Goal: Task Accomplishment & Management: Manage account settings

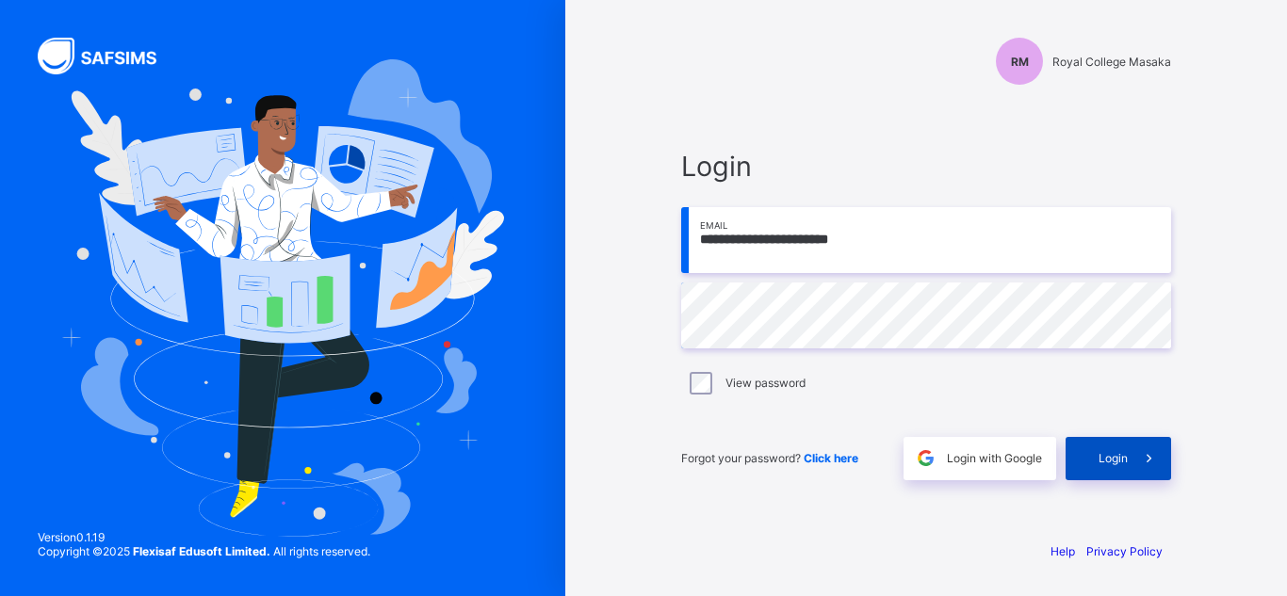
click at [1130, 446] on span at bounding box center [1149, 458] width 43 height 43
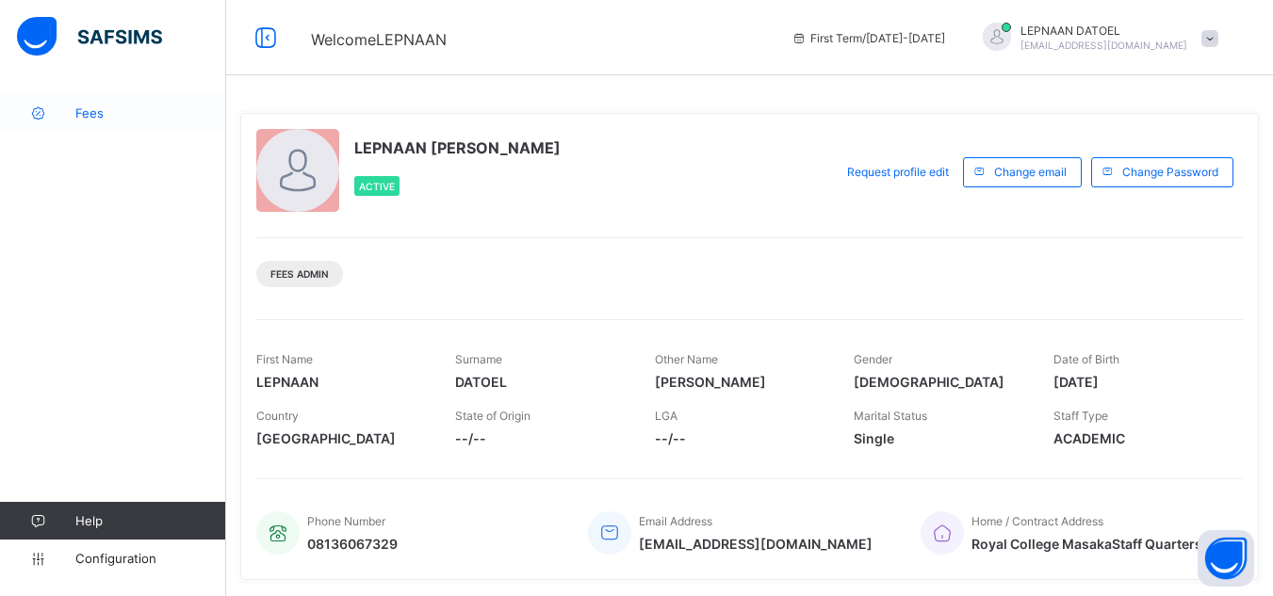
click at [82, 109] on span "Fees" at bounding box center [150, 113] width 151 height 15
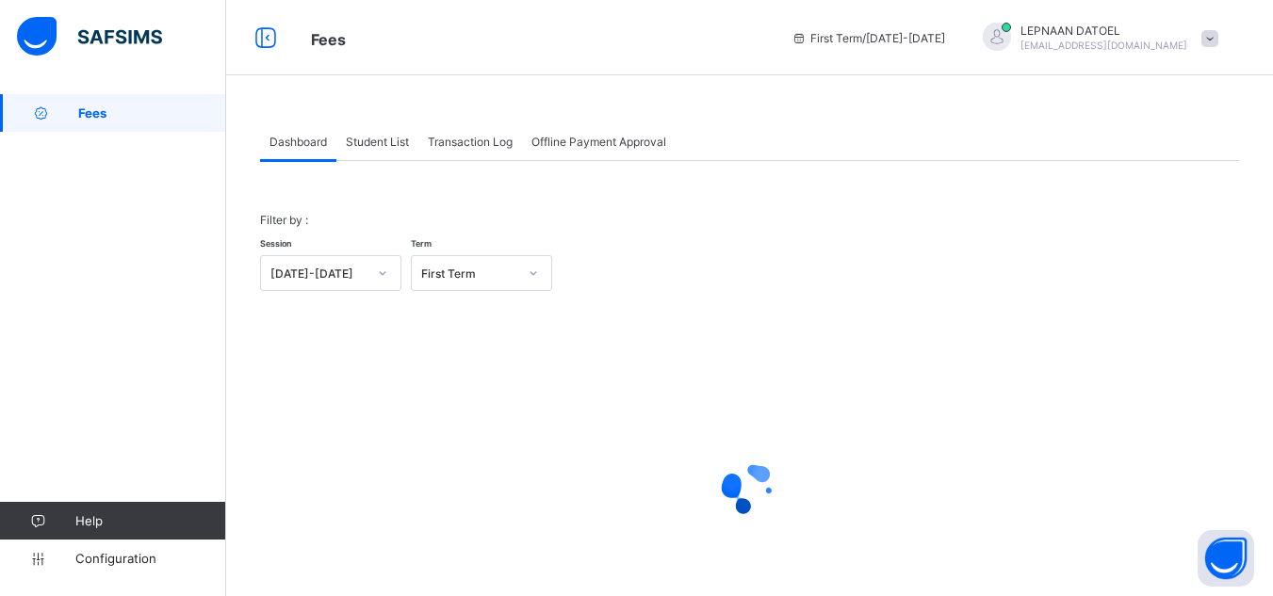
click at [402, 139] on span "Student List" at bounding box center [377, 142] width 63 height 14
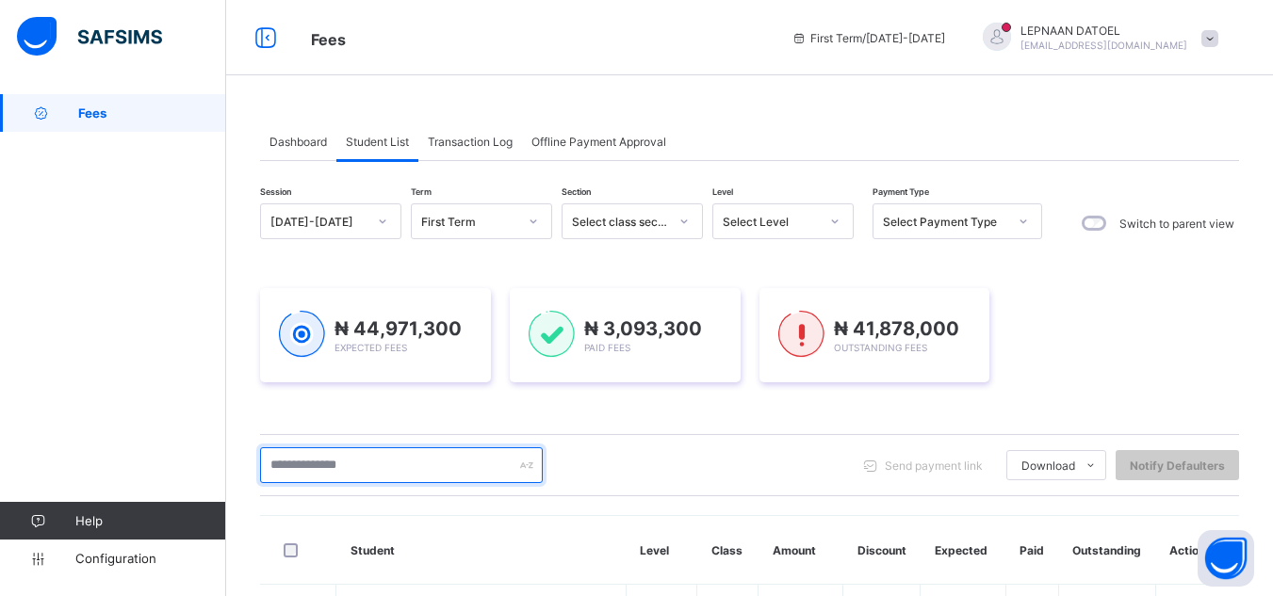
click at [367, 469] on input "text" at bounding box center [401, 466] width 283 height 36
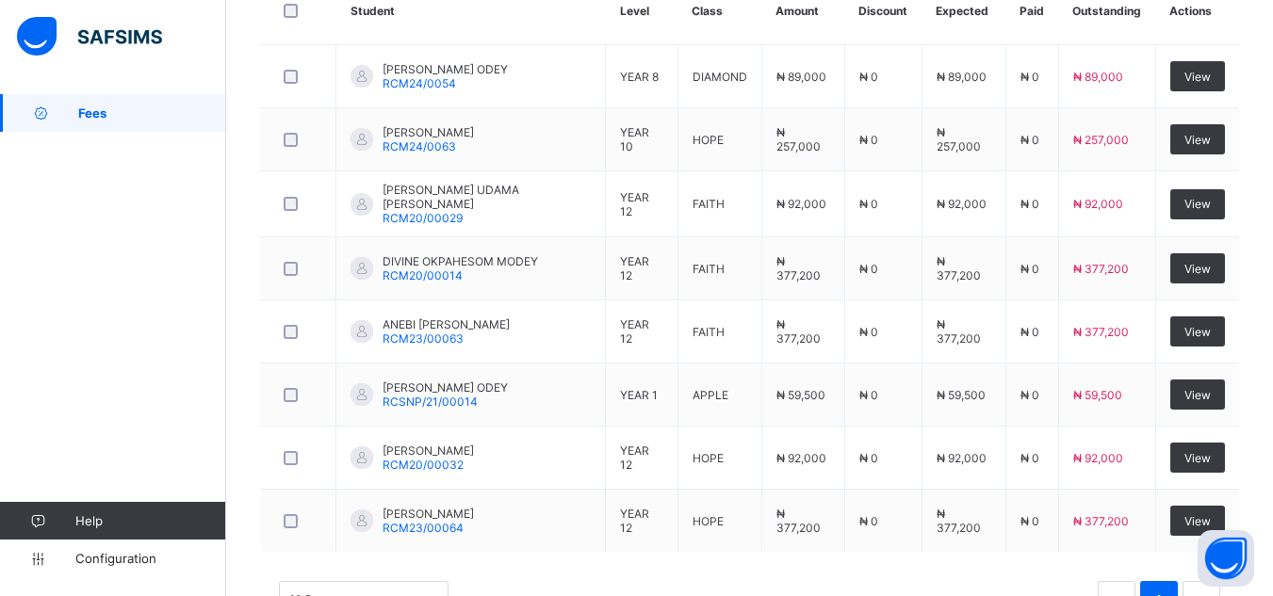
scroll to position [567, 0]
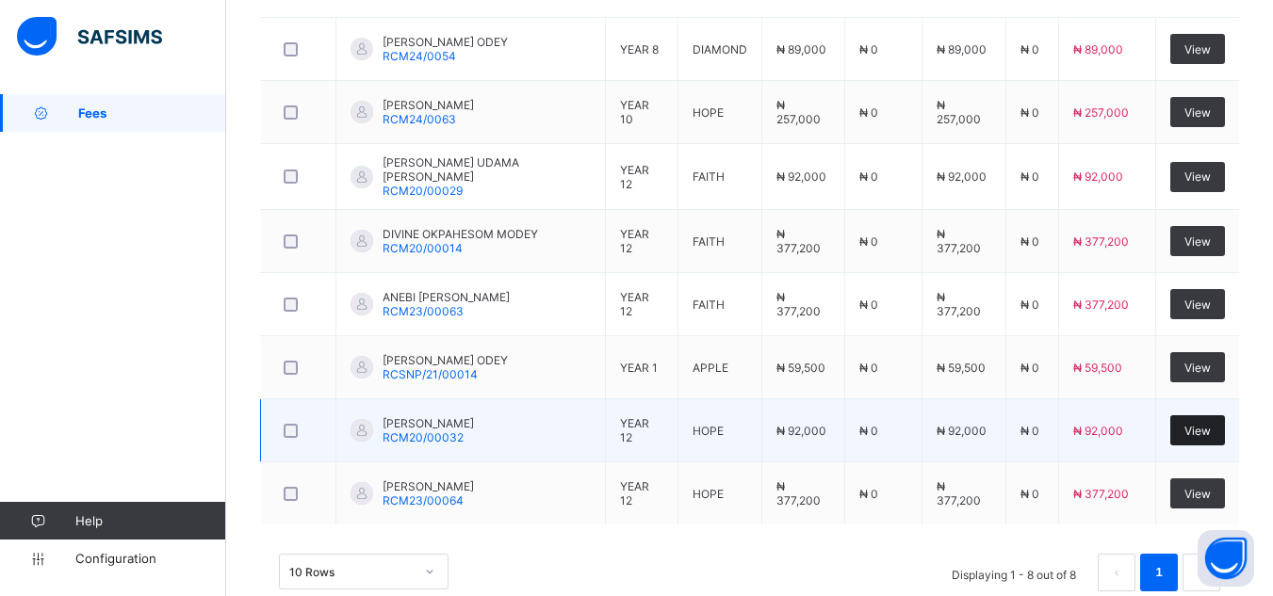
type input "****"
click at [1204, 431] on span "View" at bounding box center [1197, 431] width 26 height 14
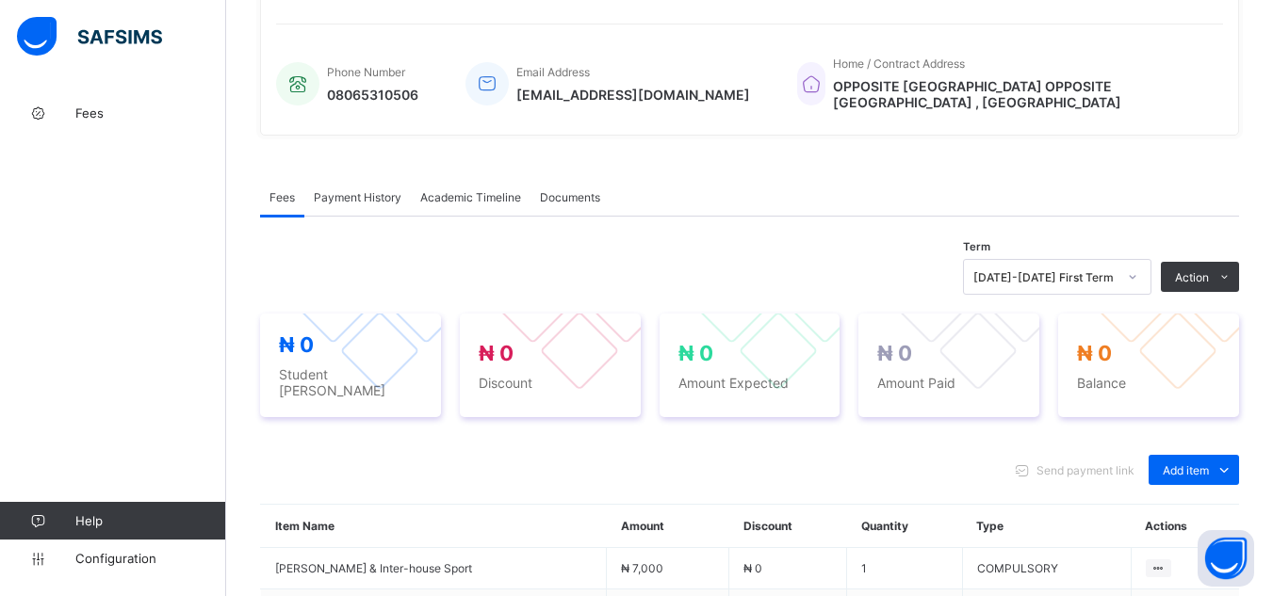
scroll to position [567, 0]
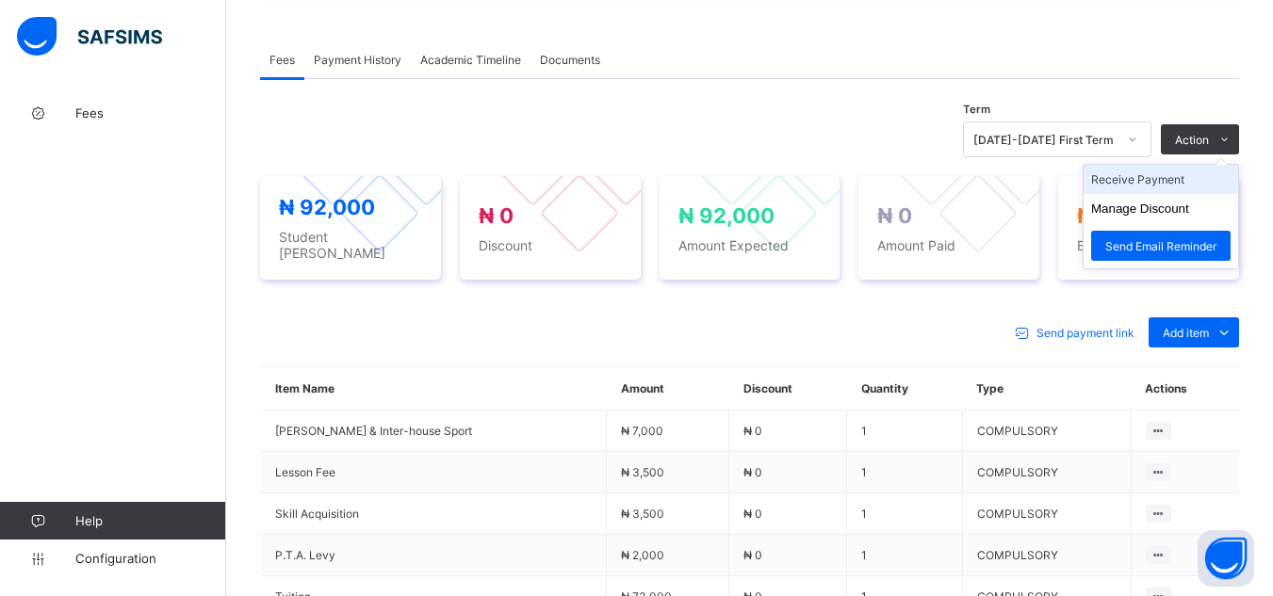
click at [1198, 176] on li "Receive Payment" at bounding box center [1161, 179] width 155 height 29
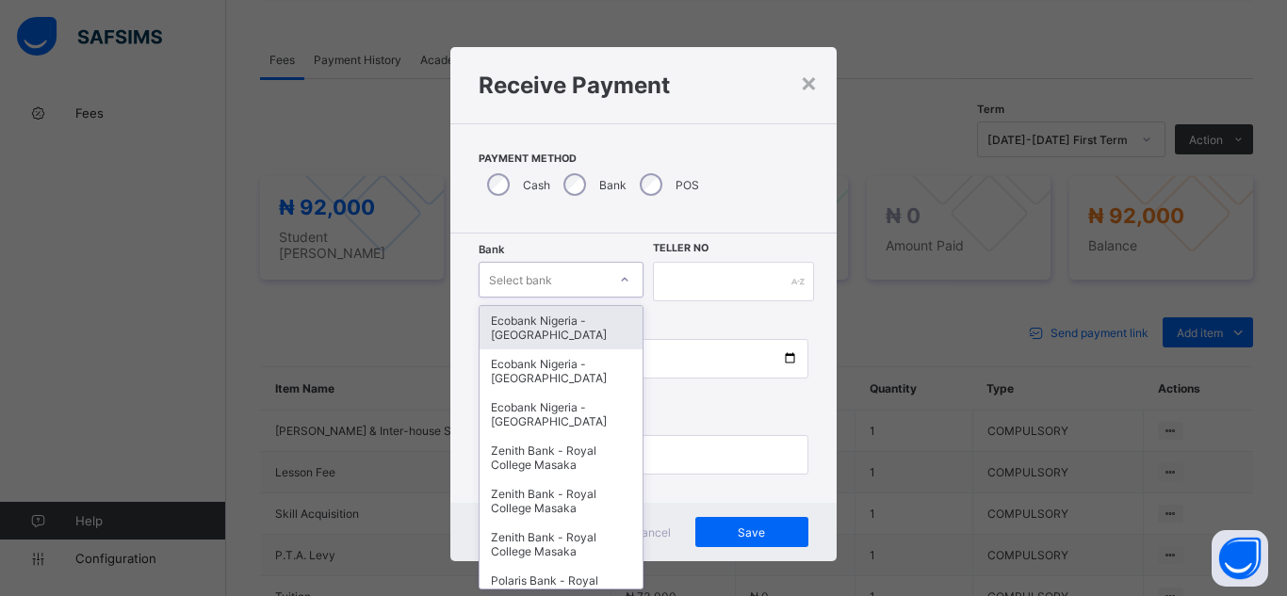
click at [543, 279] on div "Select bank" at bounding box center [520, 280] width 63 height 36
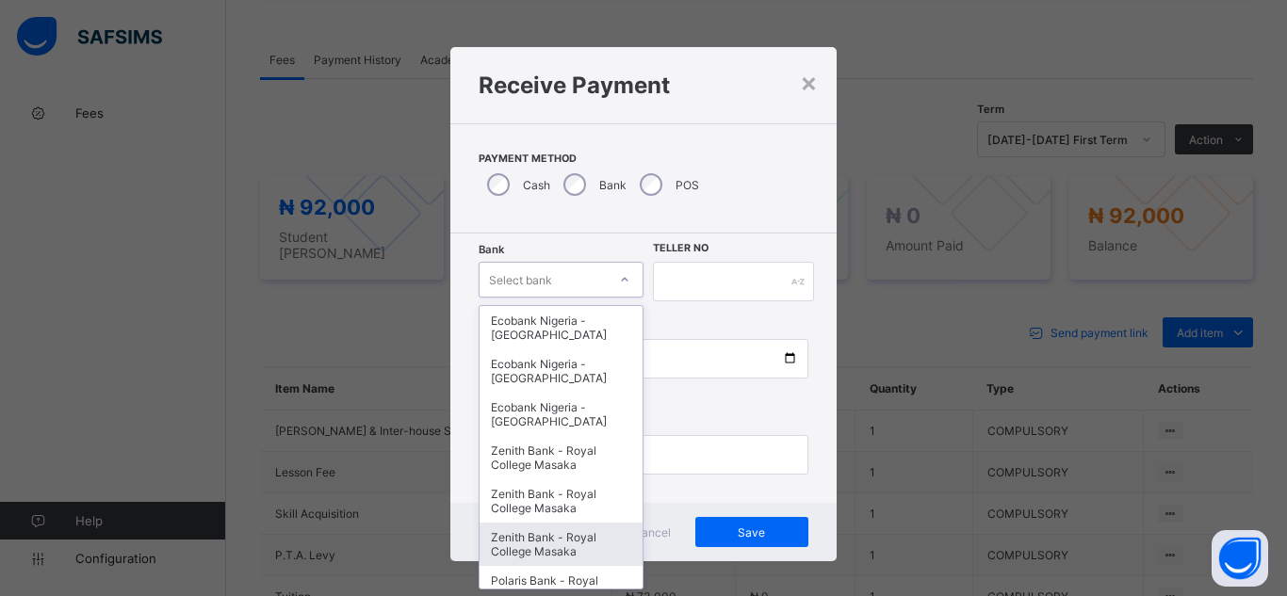
click at [560, 554] on div "Zenith Bank - Royal College Masaka" at bounding box center [561, 544] width 163 height 43
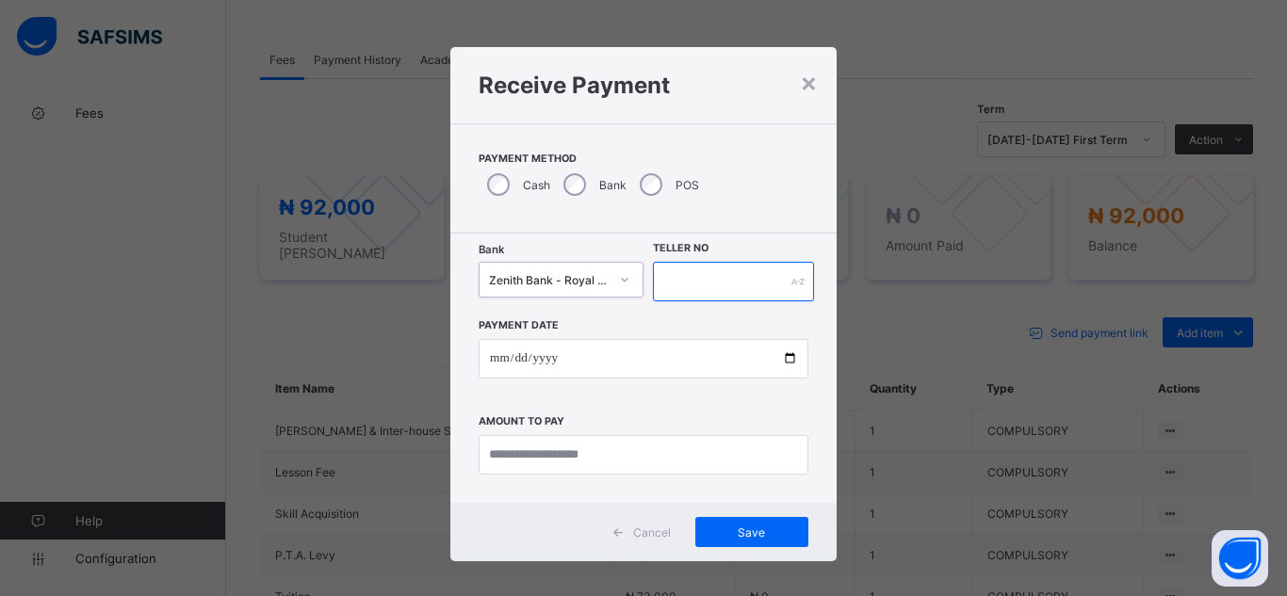
click at [708, 282] on input "text" at bounding box center [733, 282] width 161 height 40
type input "**********"
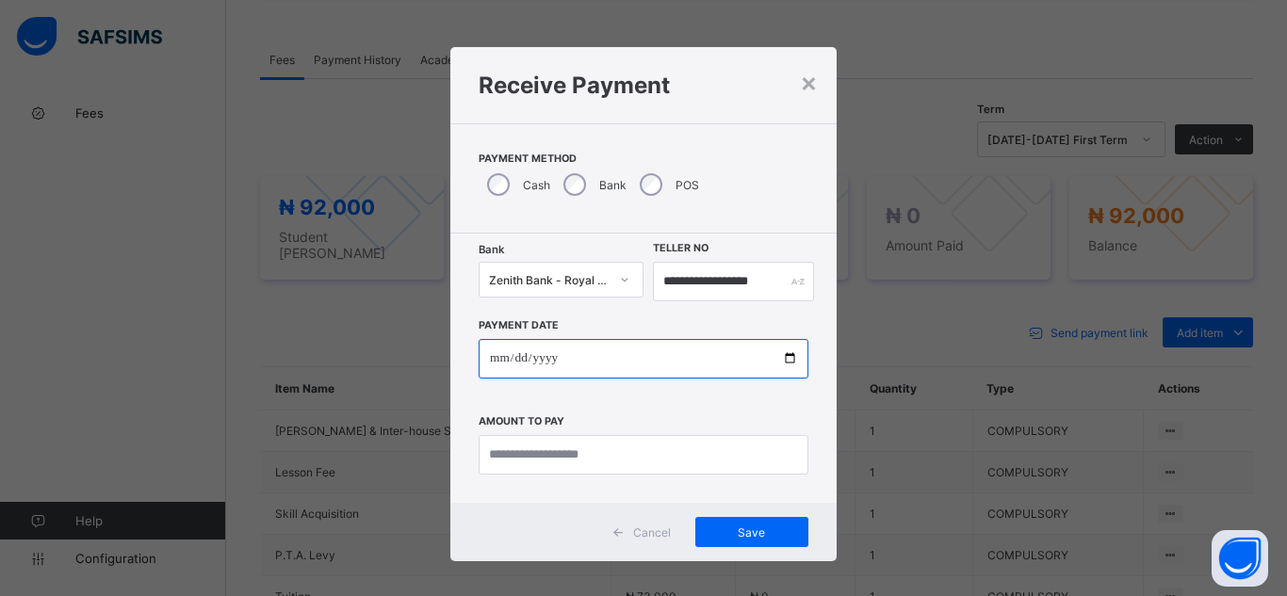
click at [783, 352] on input "date" at bounding box center [644, 359] width 330 height 40
type input "**********"
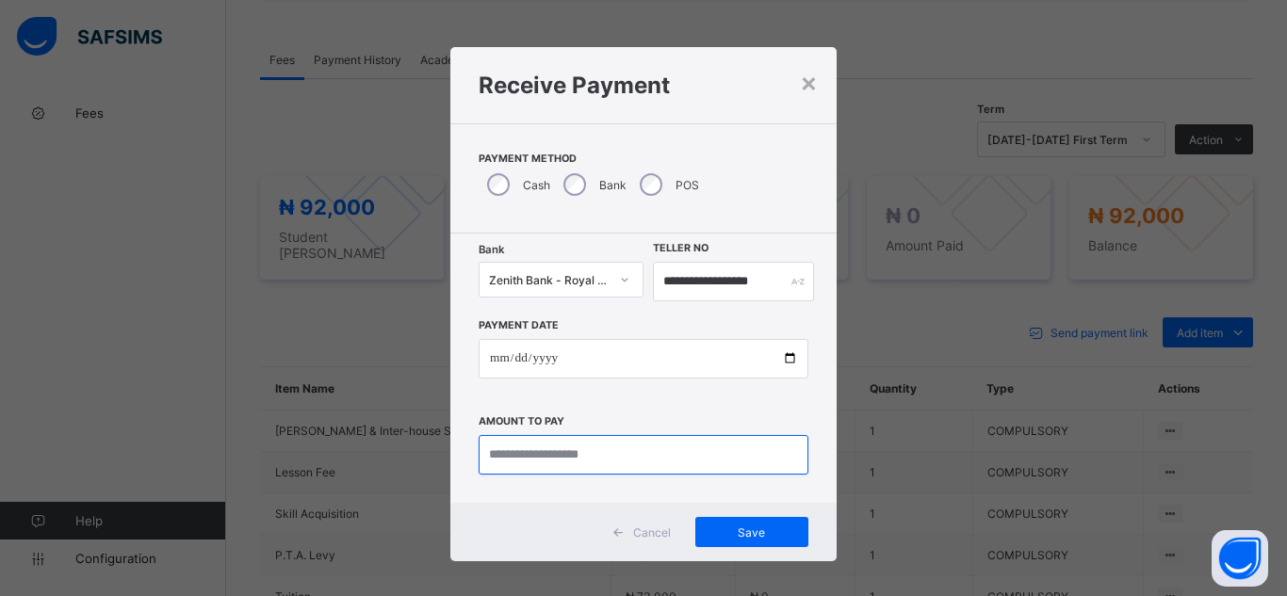
click at [498, 458] on input "currency" at bounding box center [644, 455] width 330 height 40
type input "********"
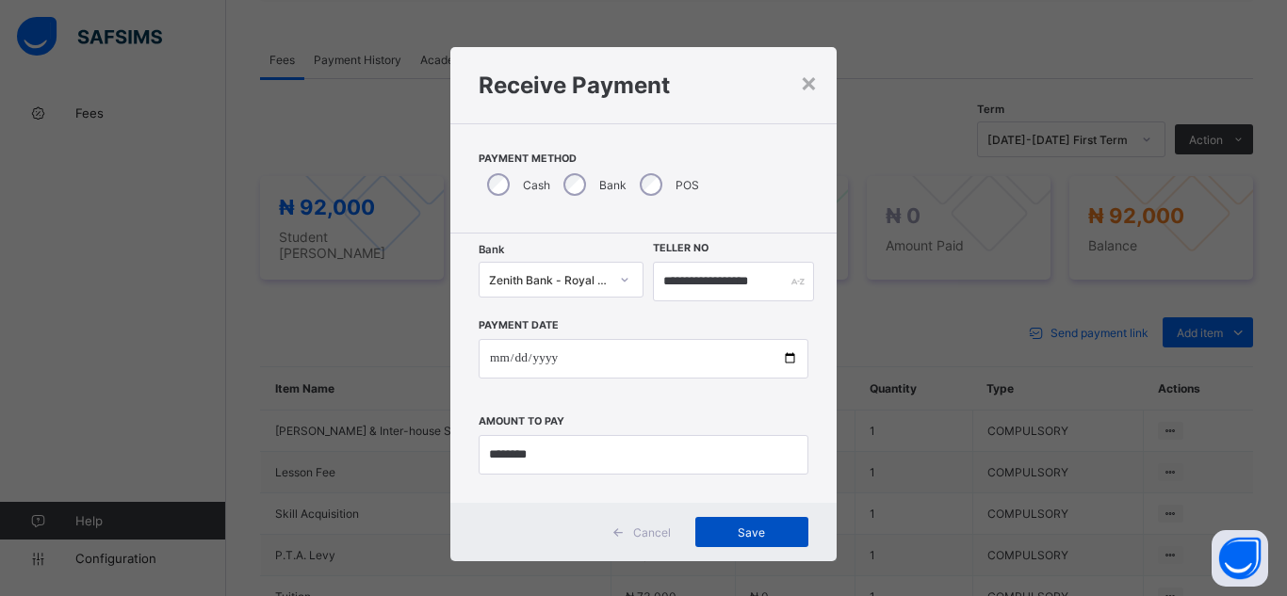
click at [717, 524] on div "Save" at bounding box center [751, 532] width 113 height 30
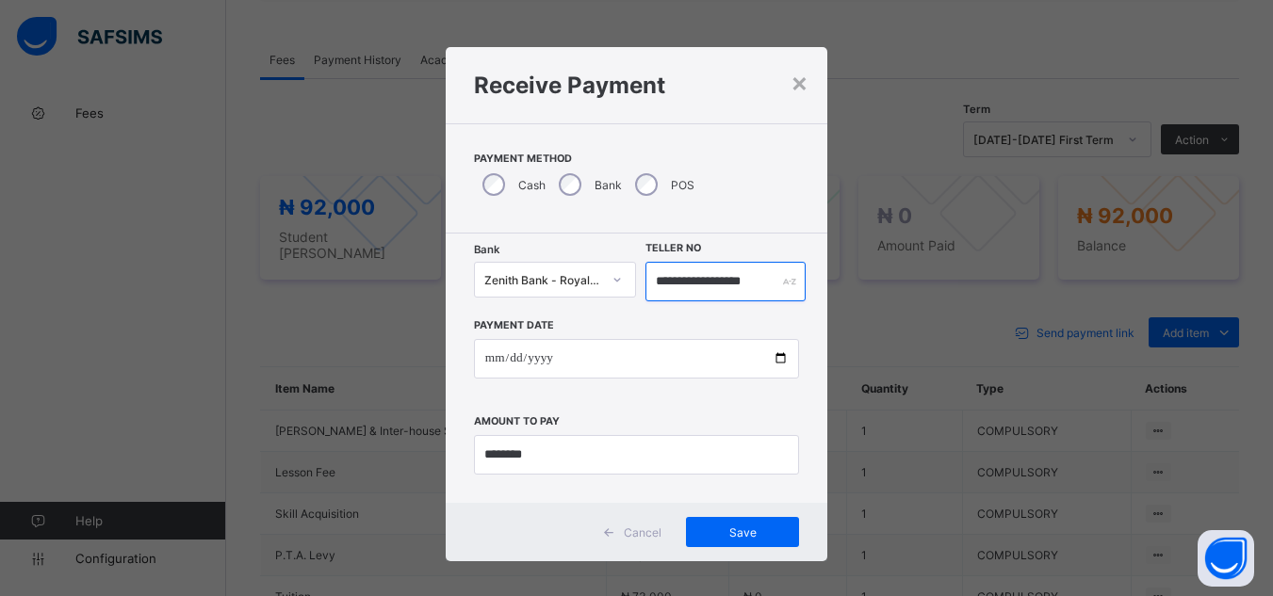
click at [706, 280] on input "**********" at bounding box center [724, 282] width 159 height 40
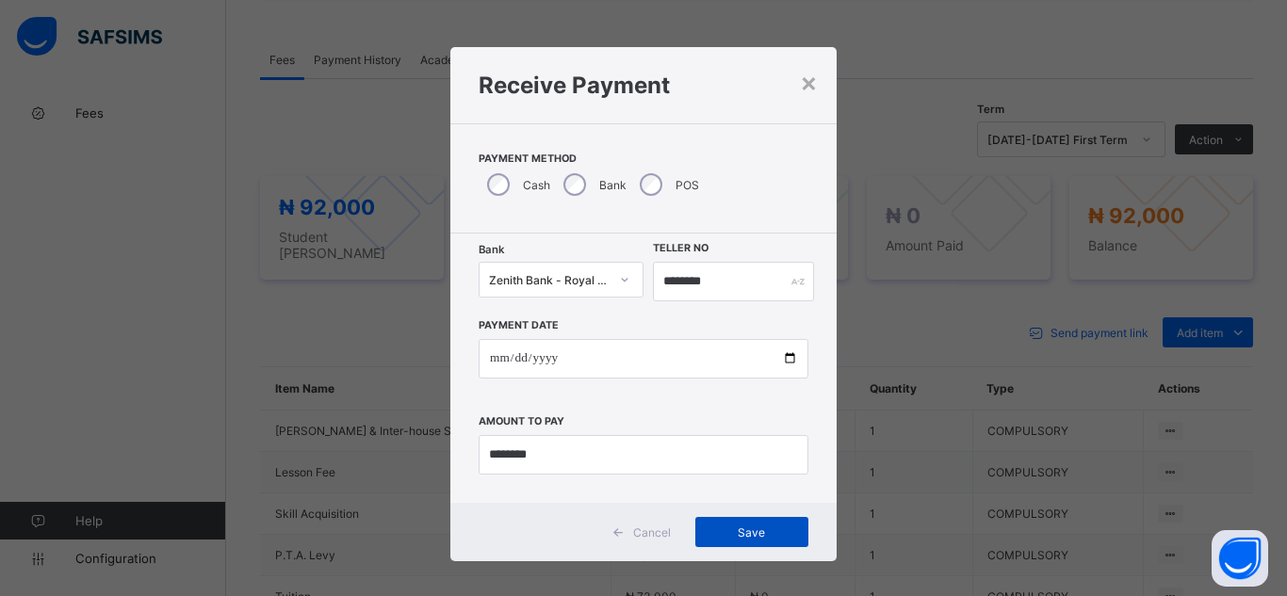
click at [747, 527] on span "Save" at bounding box center [752, 533] width 85 height 14
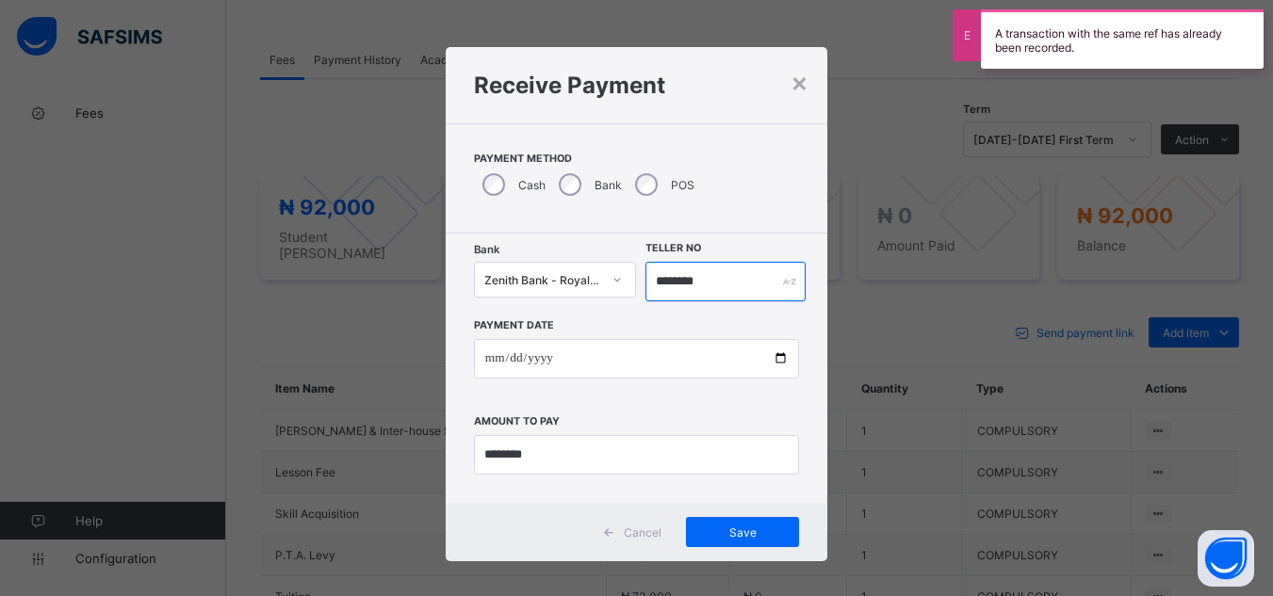
click at [707, 298] on input "********" at bounding box center [724, 282] width 159 height 40
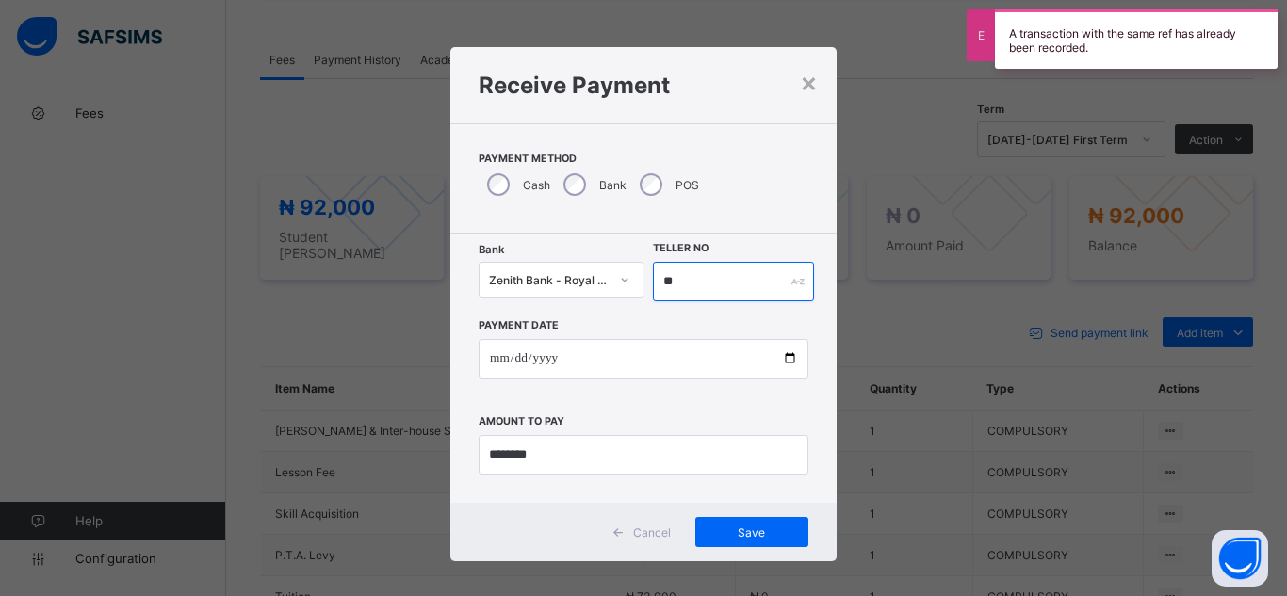
type input "*"
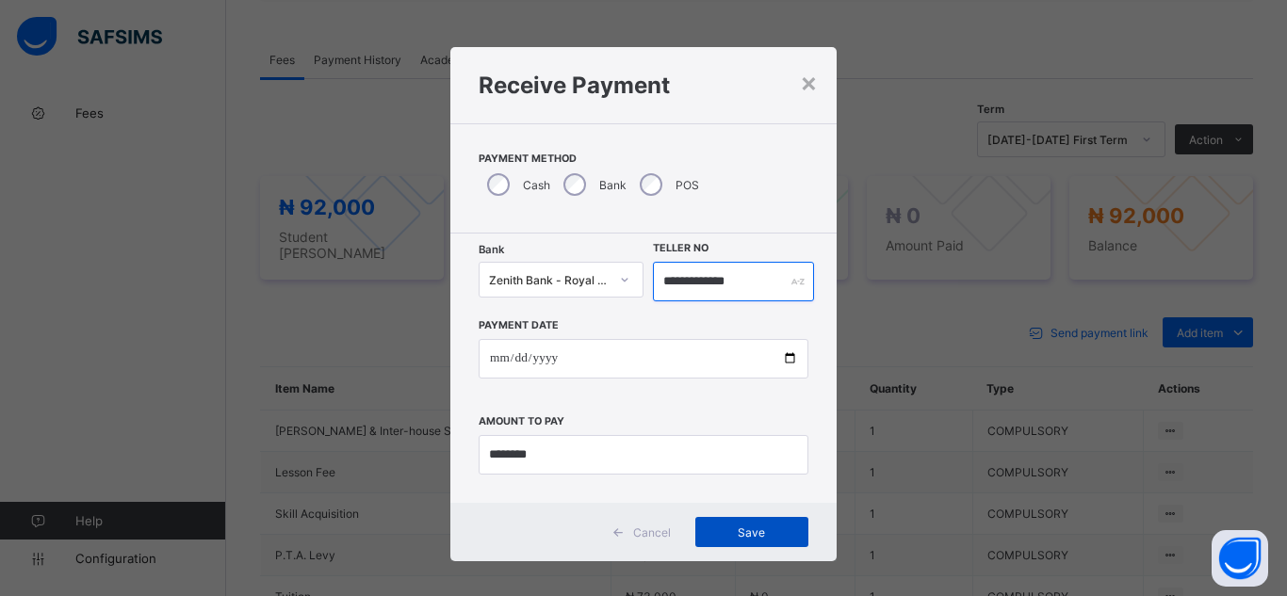
type input "**********"
click at [710, 532] on span "Save" at bounding box center [752, 533] width 85 height 14
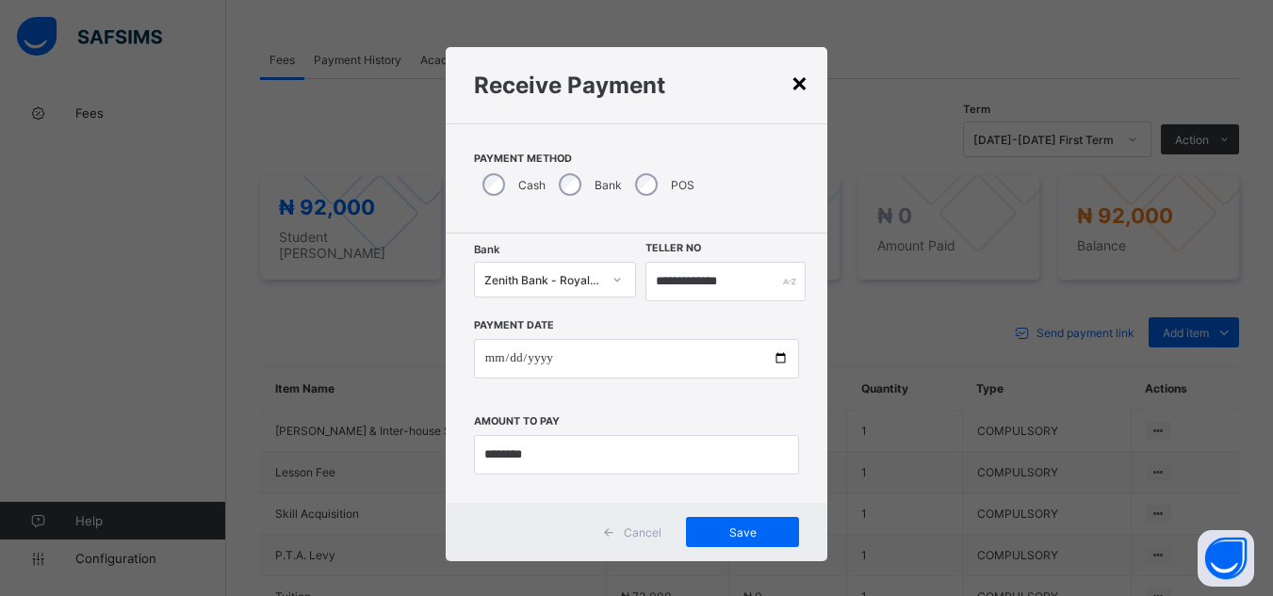
click at [795, 92] on div "×" at bounding box center [800, 82] width 18 height 32
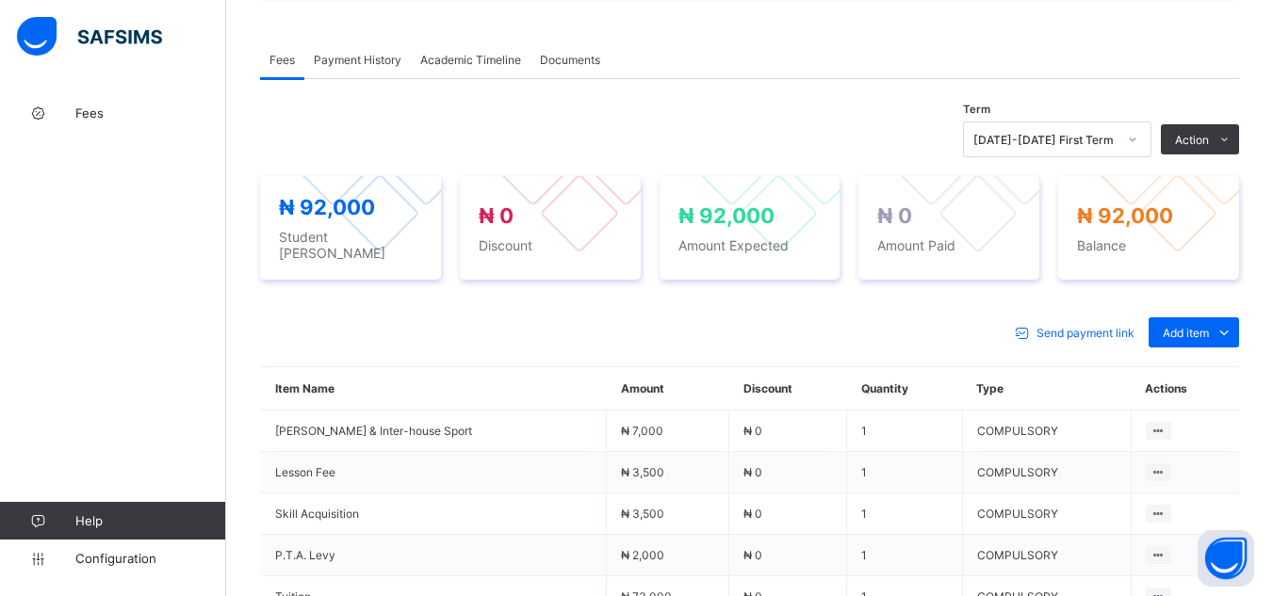
click at [240, 272] on div "× Delete Document This action would delete the document with name: from the sys…" at bounding box center [749, 192] width 1047 height 1331
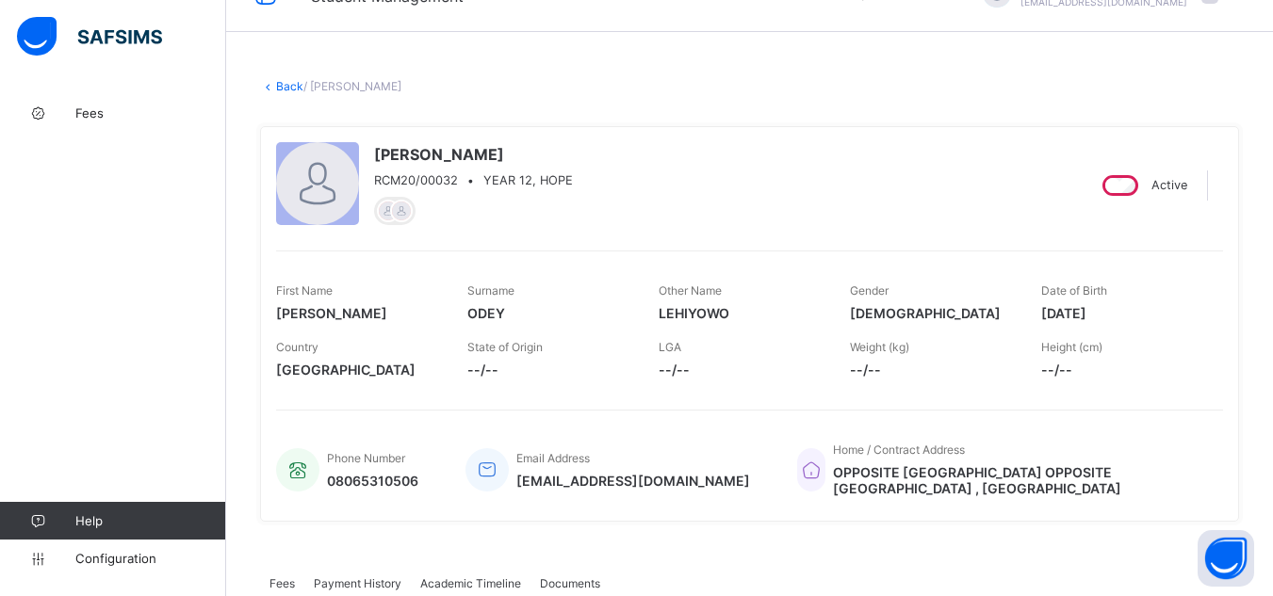
scroll to position [0, 0]
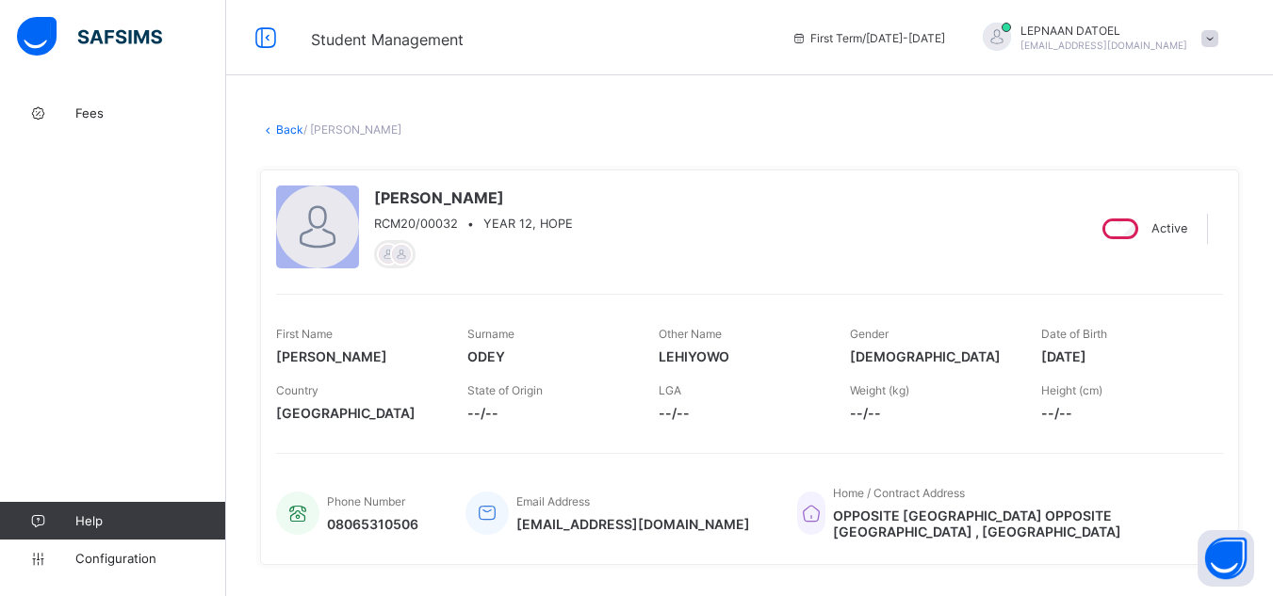
click at [286, 132] on link "Back" at bounding box center [289, 129] width 27 height 14
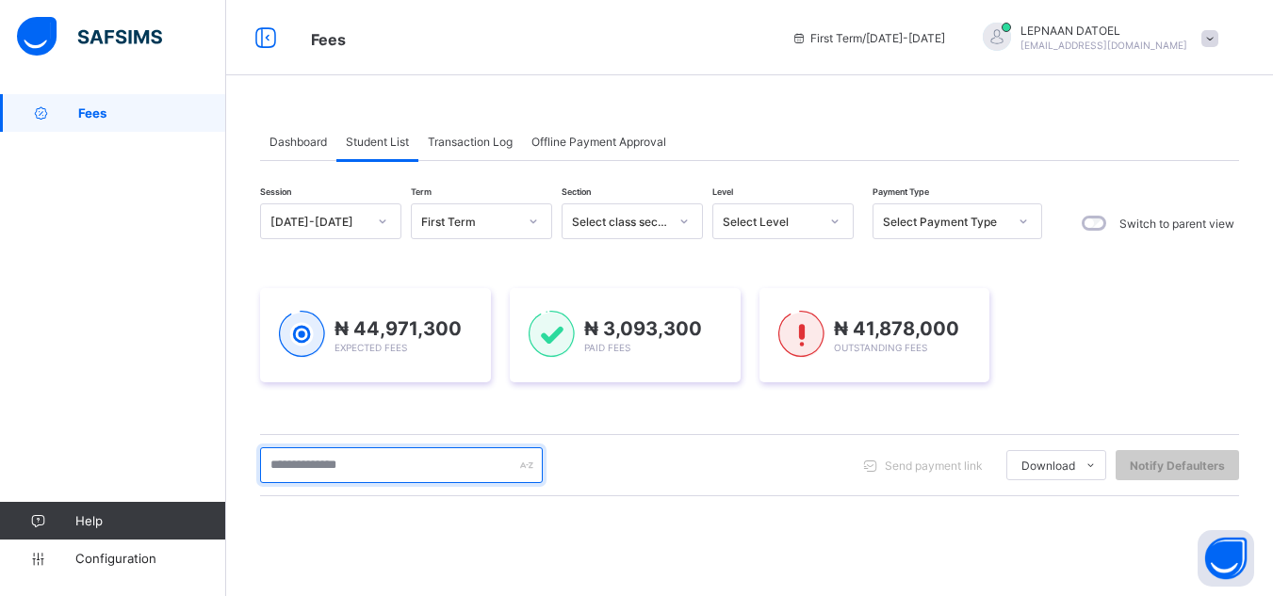
click at [338, 461] on input "text" at bounding box center [401, 466] width 283 height 36
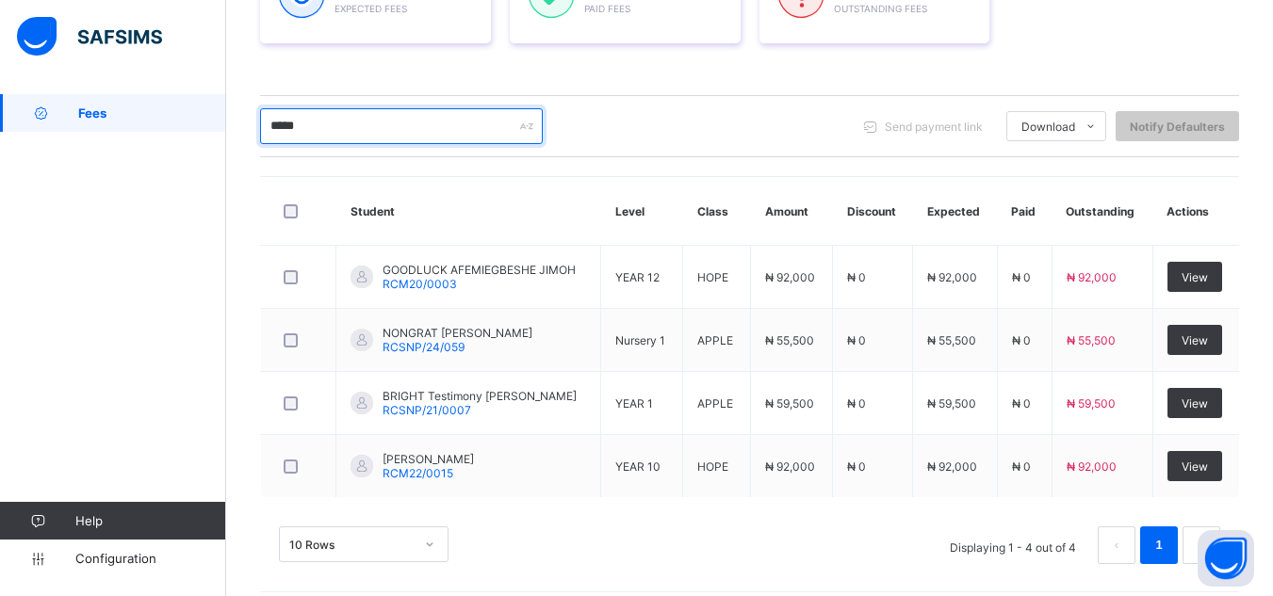
scroll to position [354, 0]
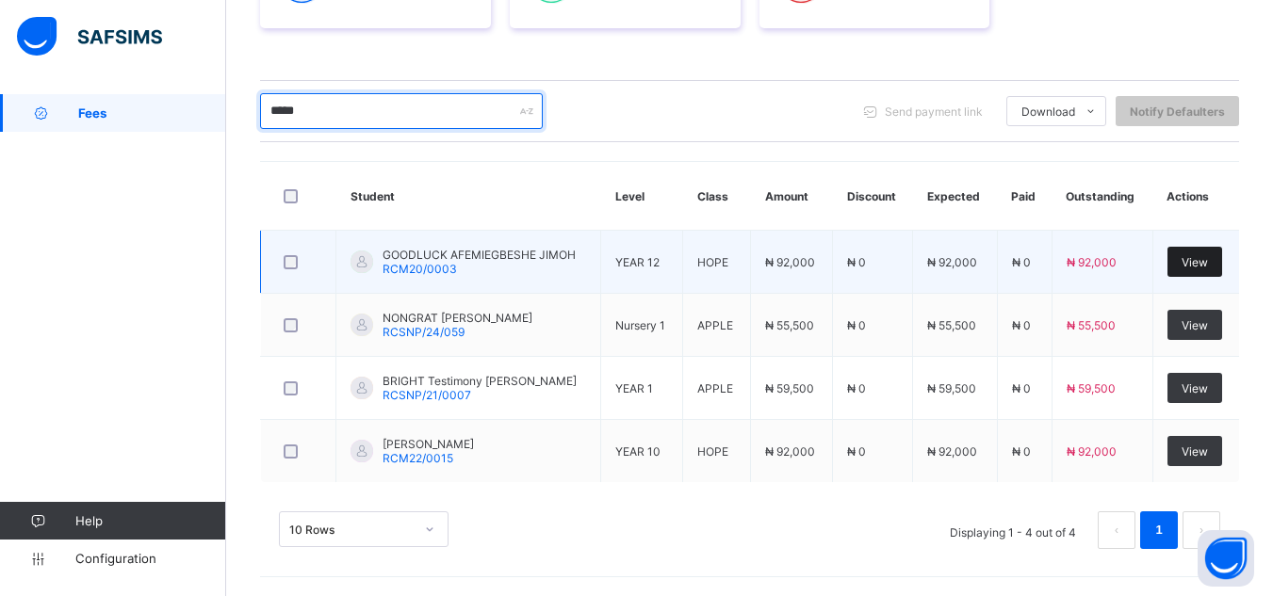
type input "*****"
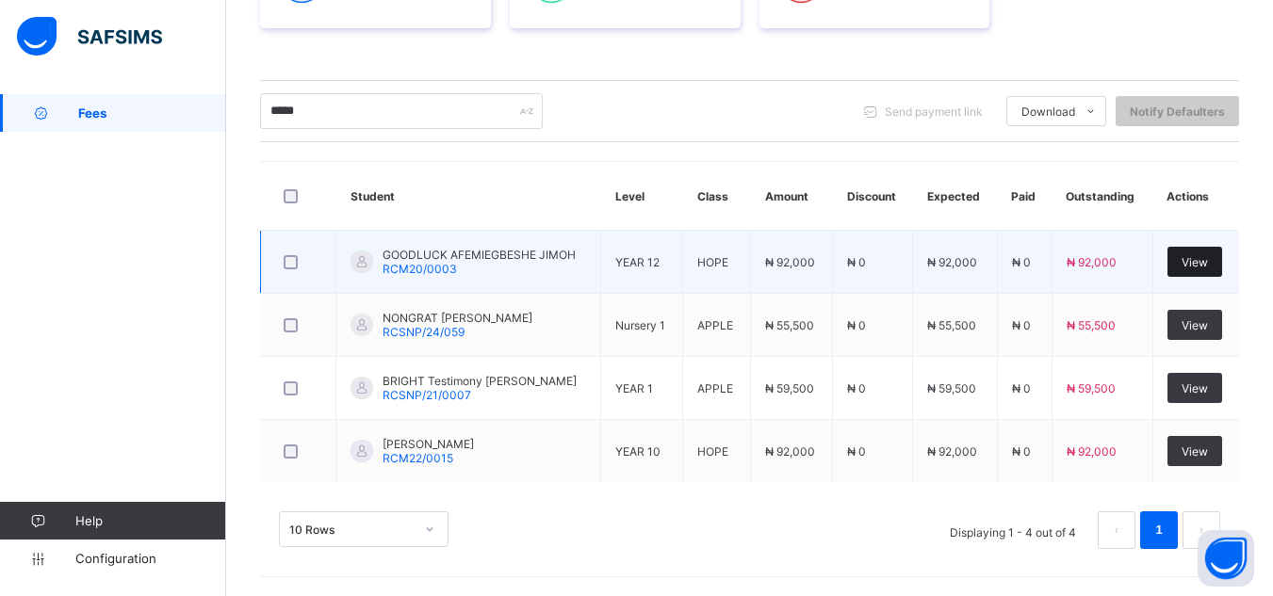
click at [1203, 268] on span "View" at bounding box center [1195, 262] width 26 height 14
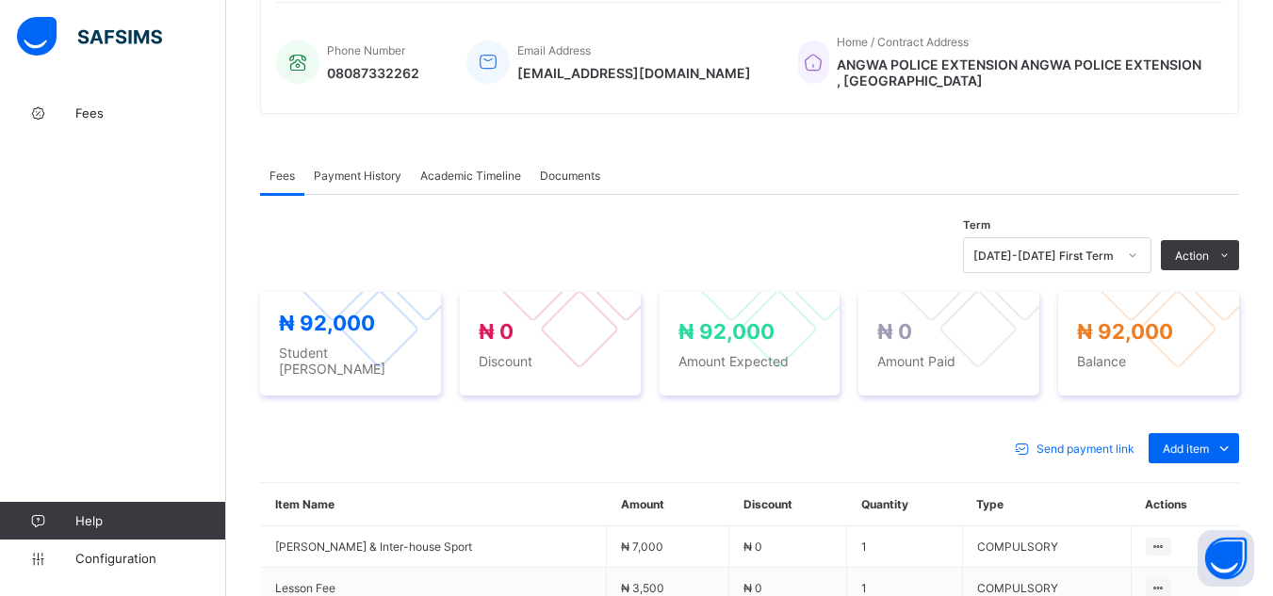
scroll to position [452, 0]
click at [1209, 441] on span "Add item" at bounding box center [1186, 448] width 46 height 14
click at [1212, 472] on ul "Optional items Special bill" at bounding box center [1179, 507] width 121 height 70
click at [1215, 487] on div "Optional items" at bounding box center [1192, 490] width 75 height 19
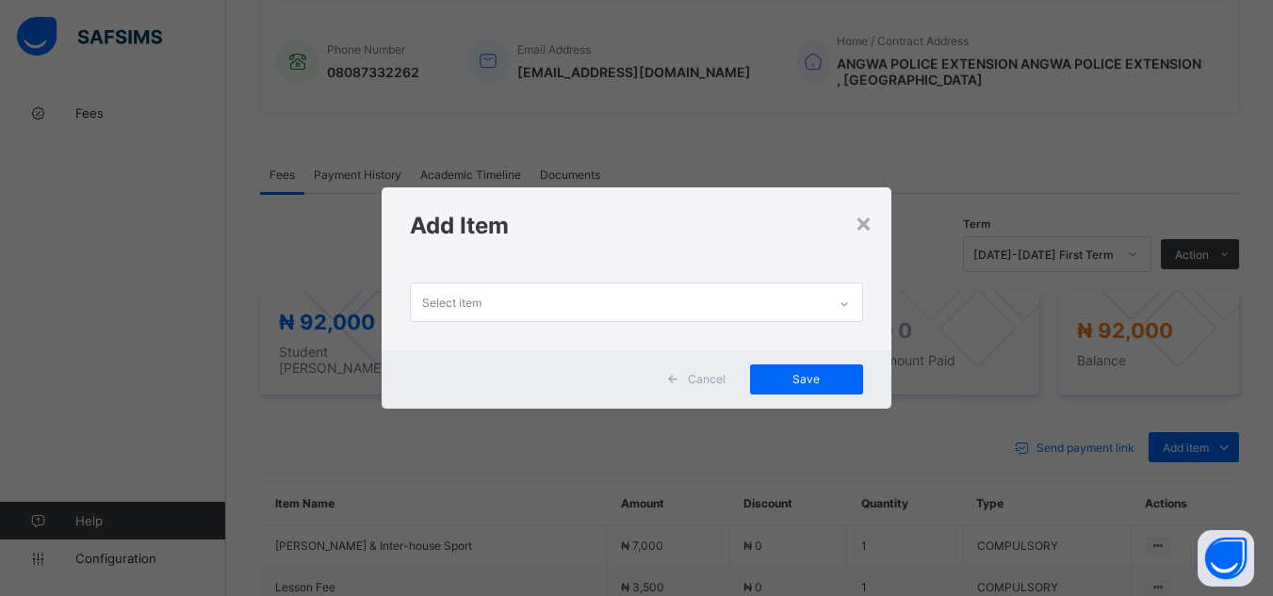
scroll to position [0, 0]
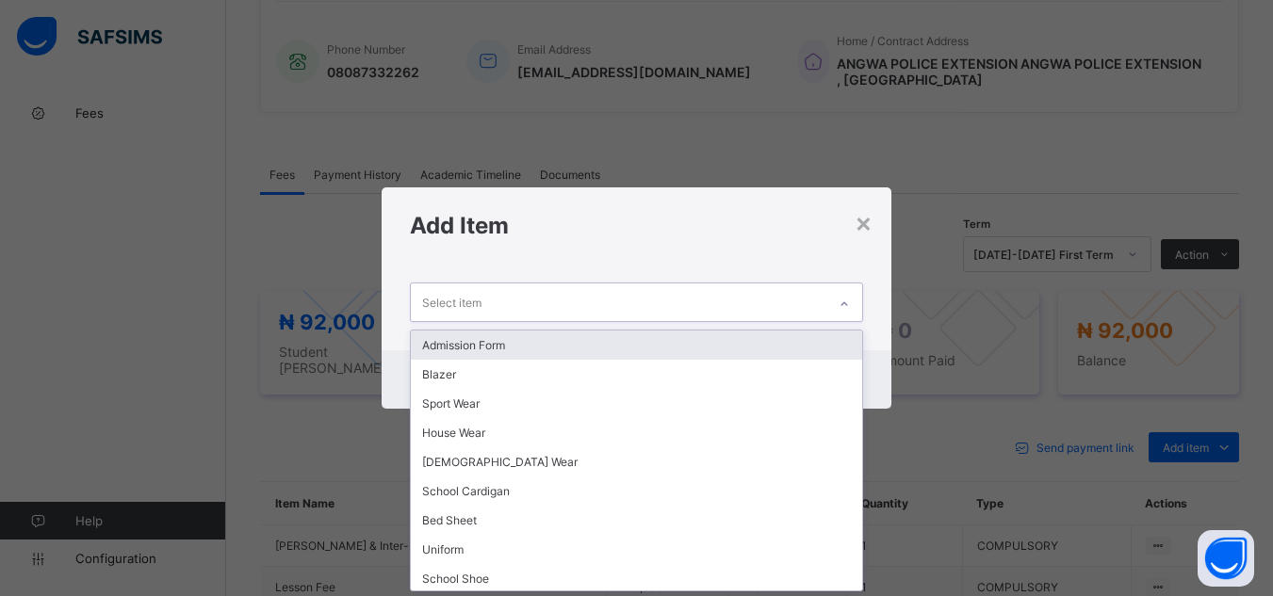
click at [846, 306] on icon at bounding box center [844, 304] width 11 height 19
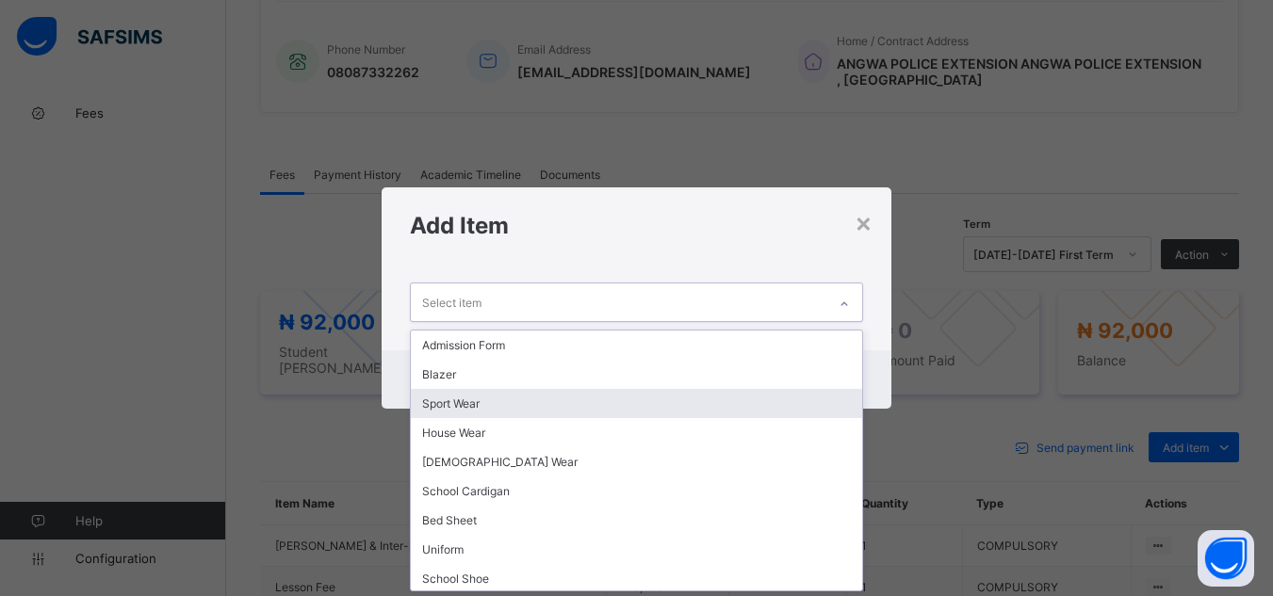
click at [601, 400] on div "Sport Wear" at bounding box center [636, 403] width 450 height 29
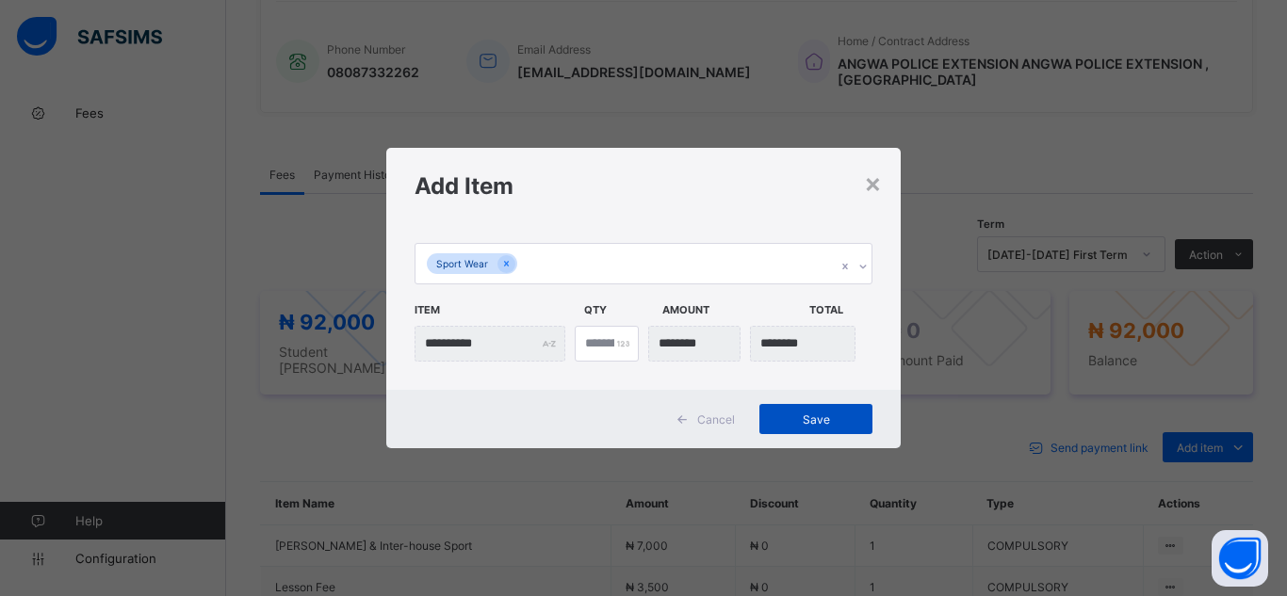
click at [810, 421] on span "Save" at bounding box center [816, 420] width 85 height 14
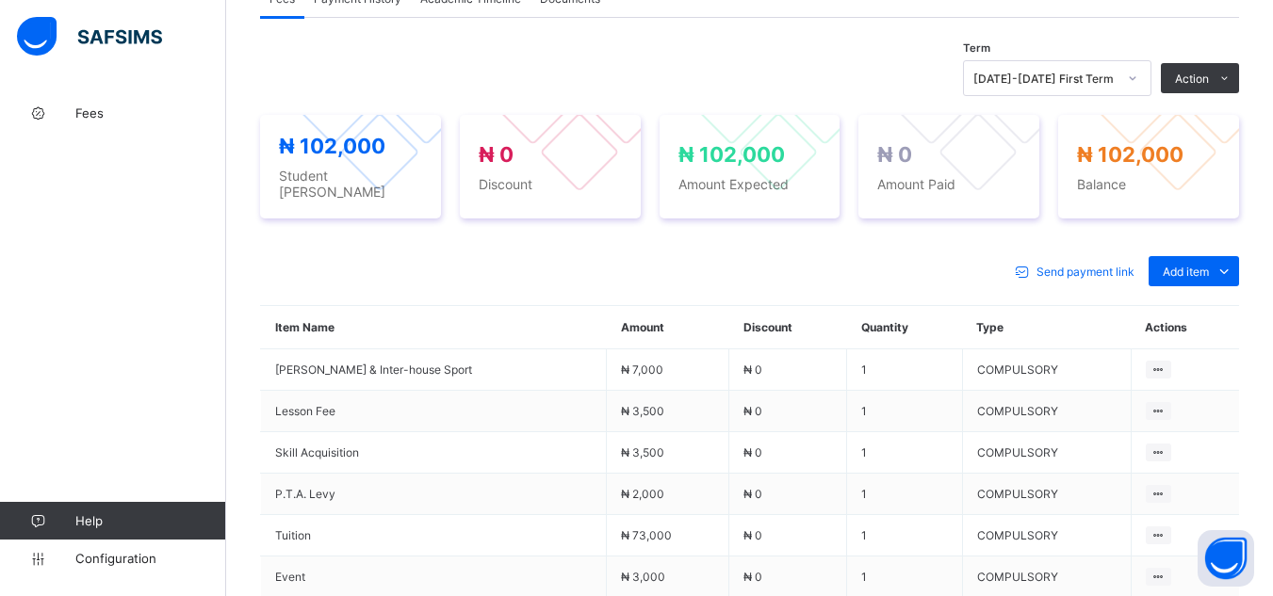
scroll to position [591, 0]
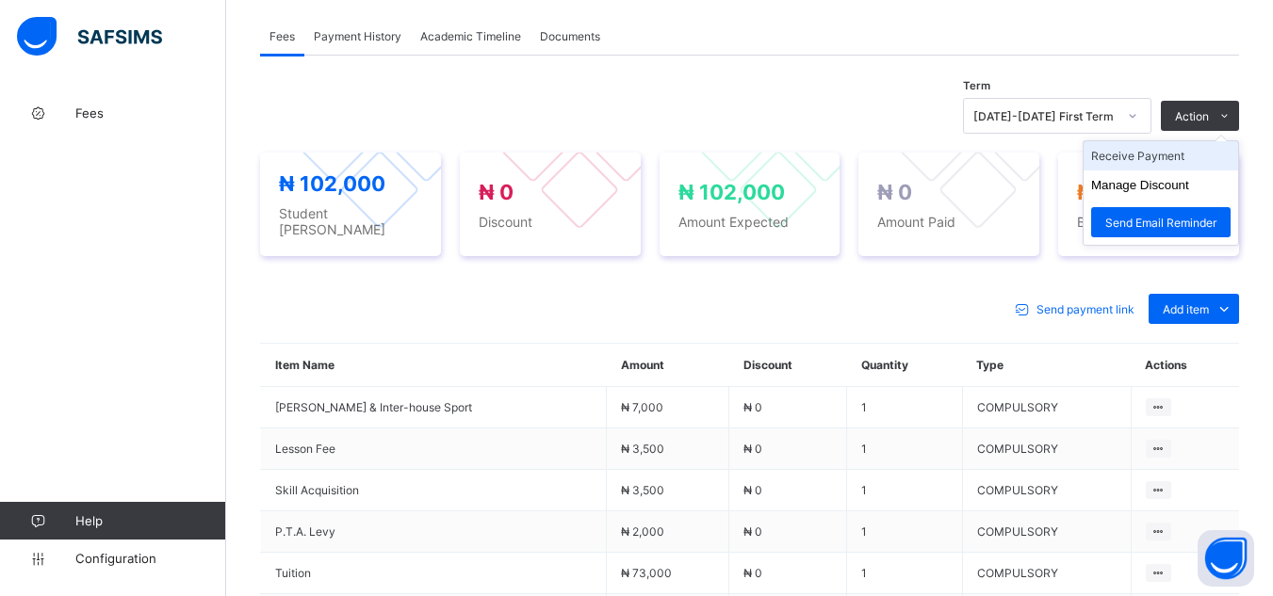
click at [1200, 155] on li "Receive Payment" at bounding box center [1161, 155] width 155 height 29
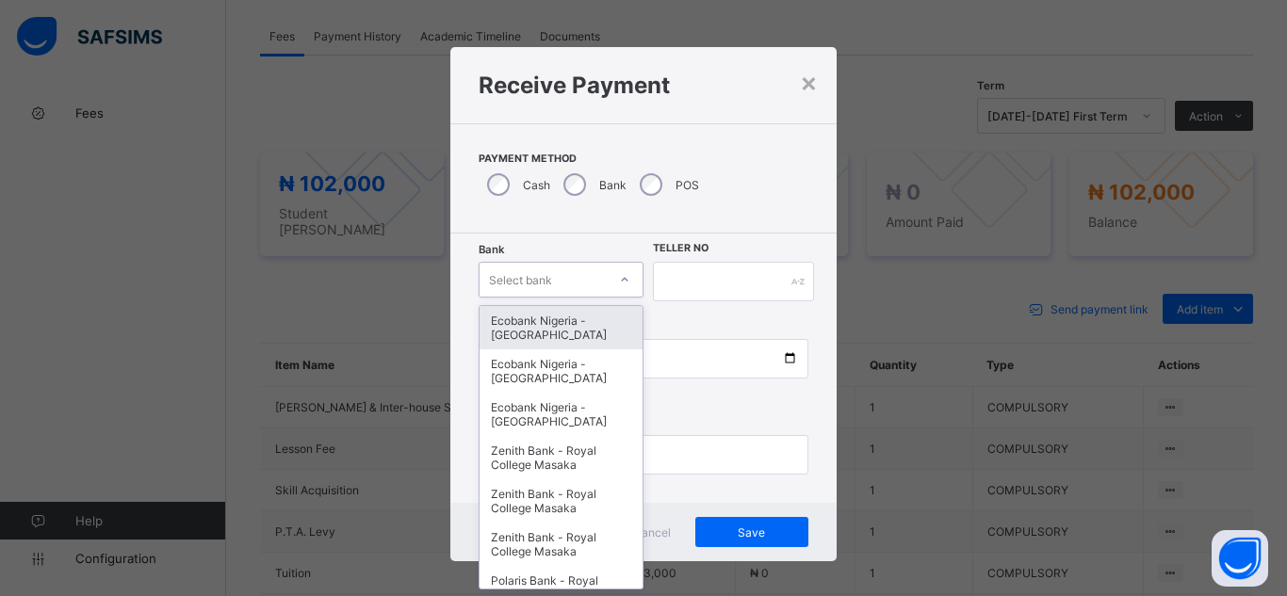
click at [543, 292] on div "Select bank" at bounding box center [520, 280] width 63 height 36
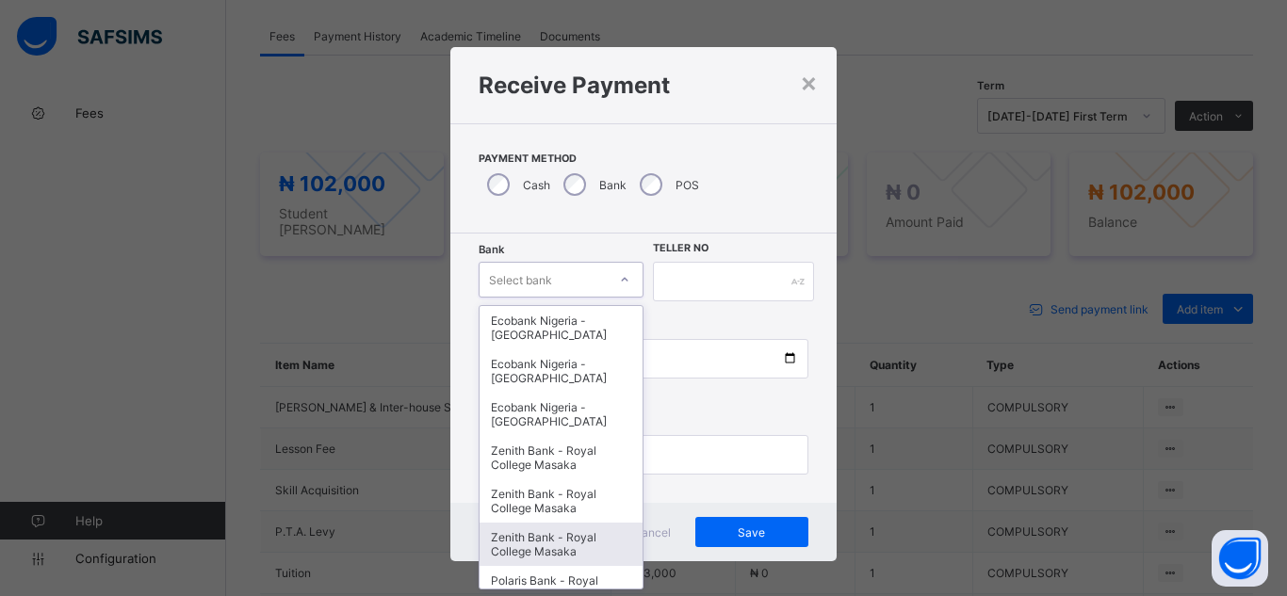
click at [564, 551] on div "Zenith Bank - Royal College Masaka" at bounding box center [561, 544] width 163 height 43
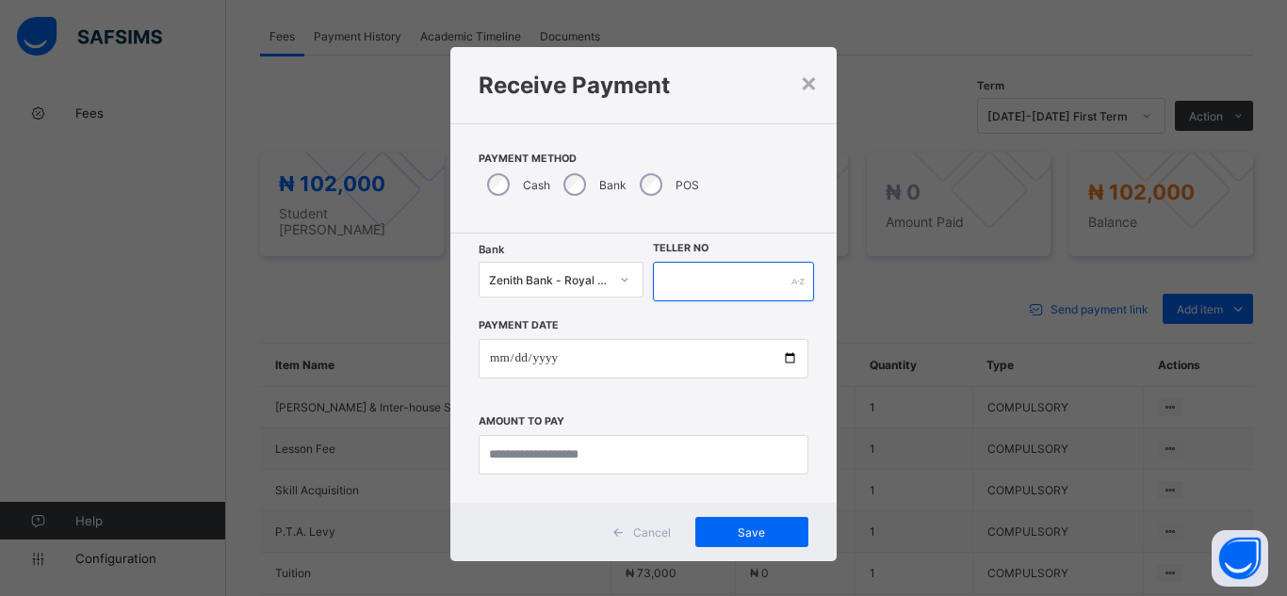
click at [714, 277] on input "text" at bounding box center [733, 282] width 161 height 40
click at [800, 81] on div "×" at bounding box center [809, 82] width 18 height 32
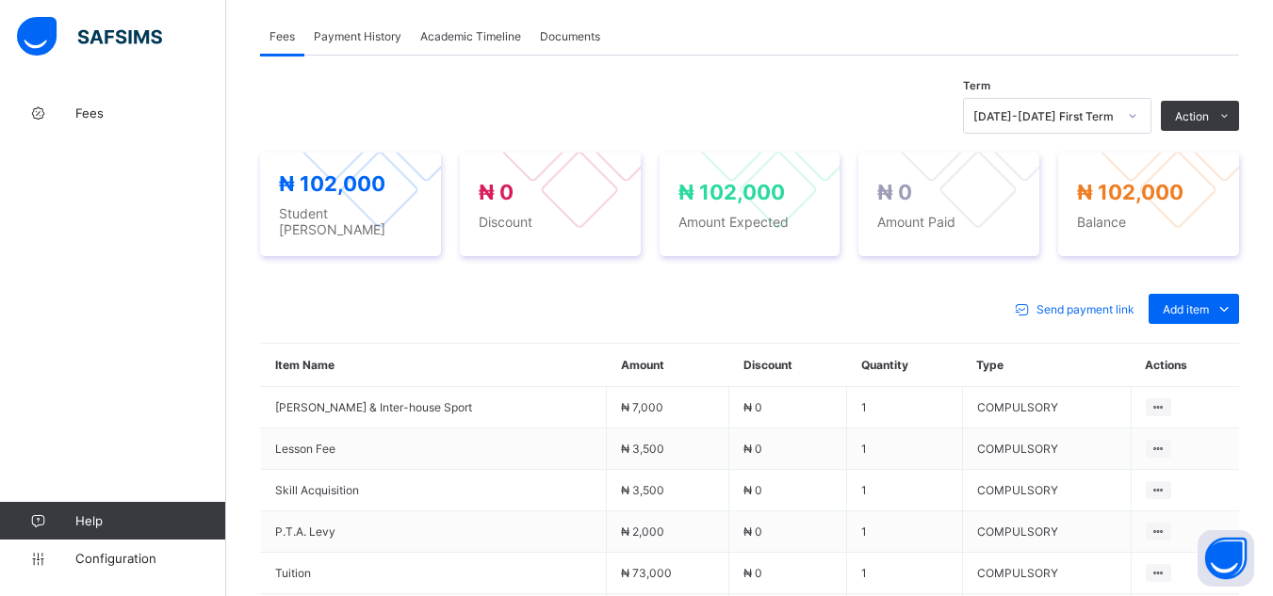
click at [149, 252] on div "Fees Help Configuration" at bounding box center [113, 335] width 226 height 521
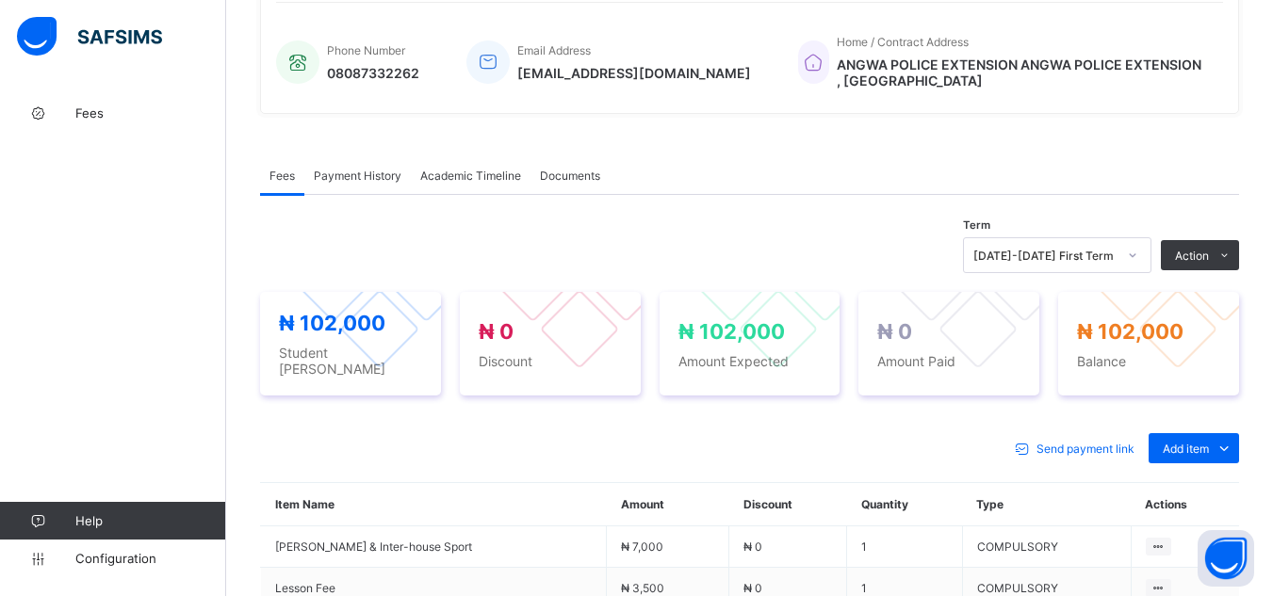
scroll to position [440, 0]
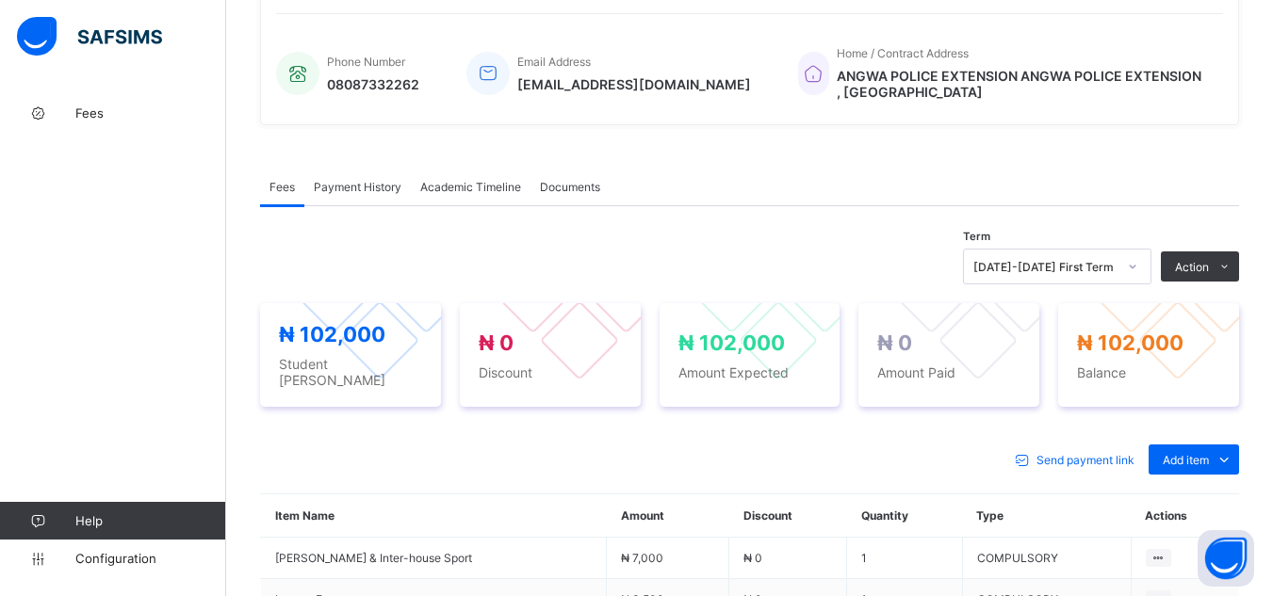
click at [245, 63] on div "× Delete Document This action would delete the document with name: from the sys…" at bounding box center [749, 340] width 1047 height 1372
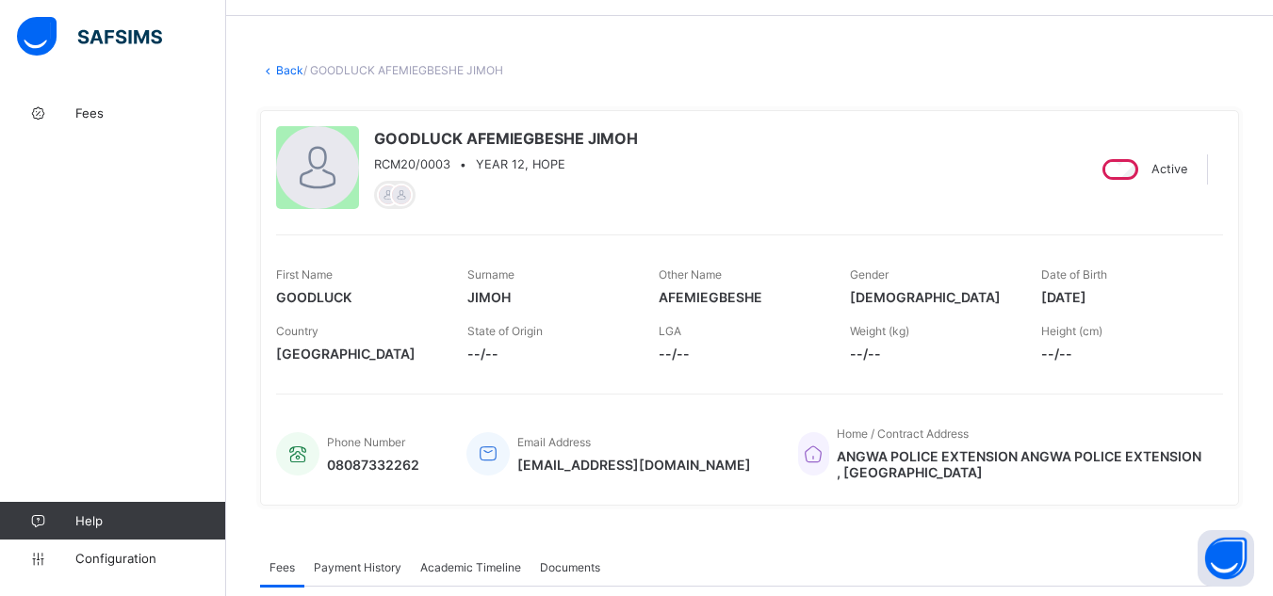
scroll to position [0, 0]
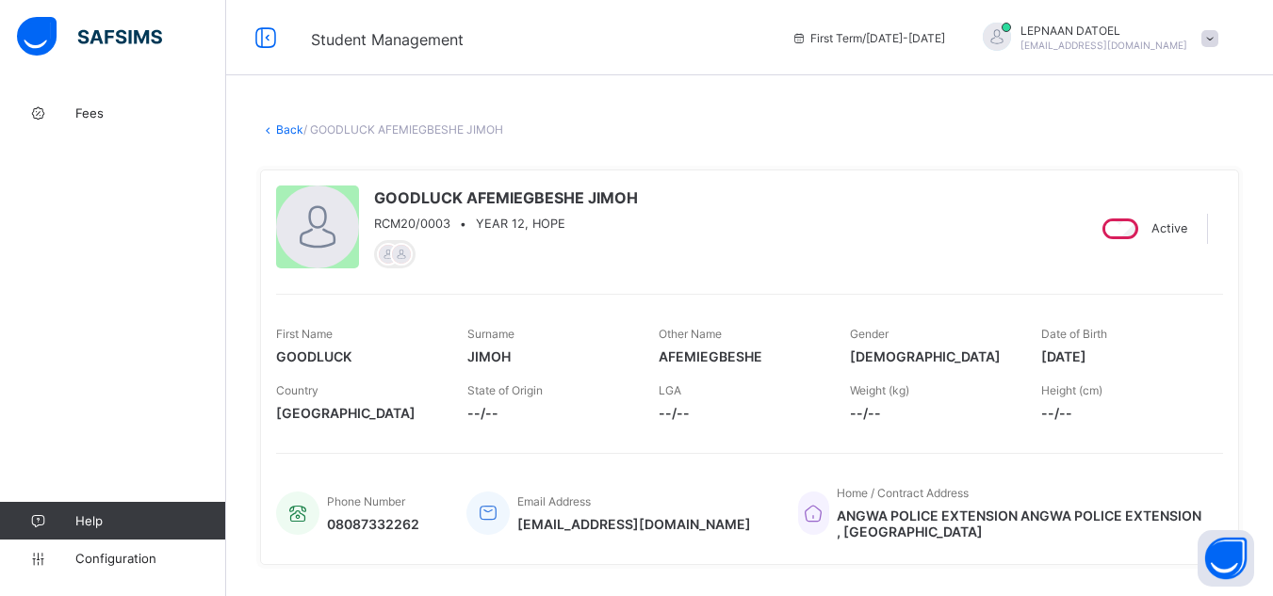
click at [283, 131] on link "Back" at bounding box center [289, 129] width 27 height 14
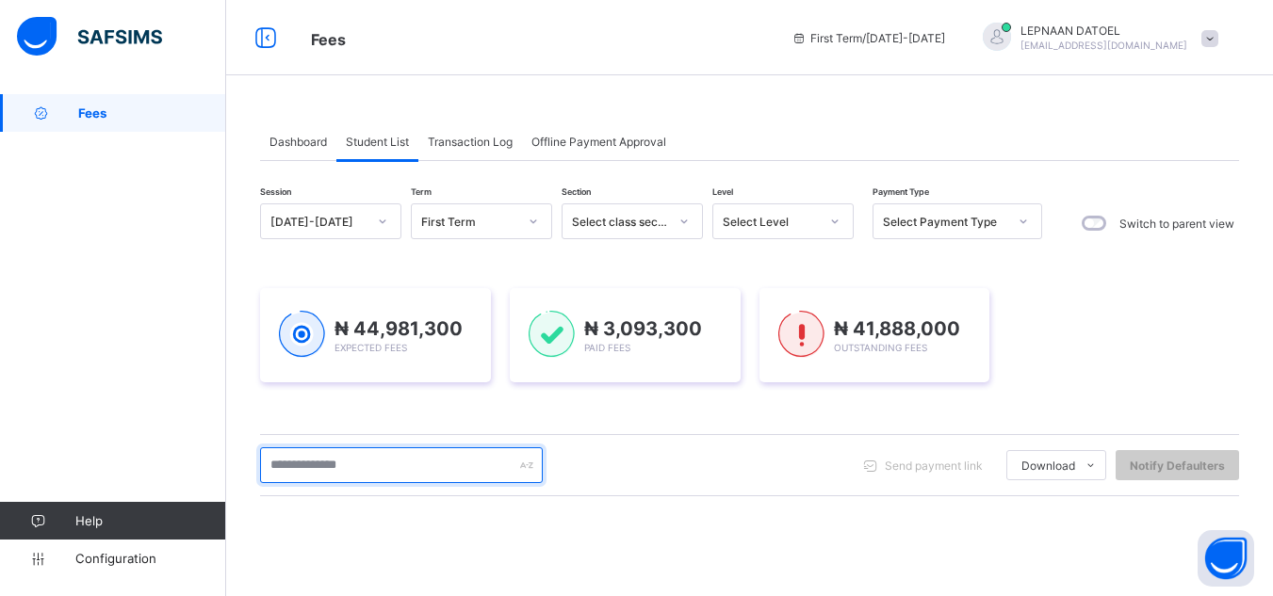
click at [325, 474] on input "text" at bounding box center [401, 466] width 283 height 36
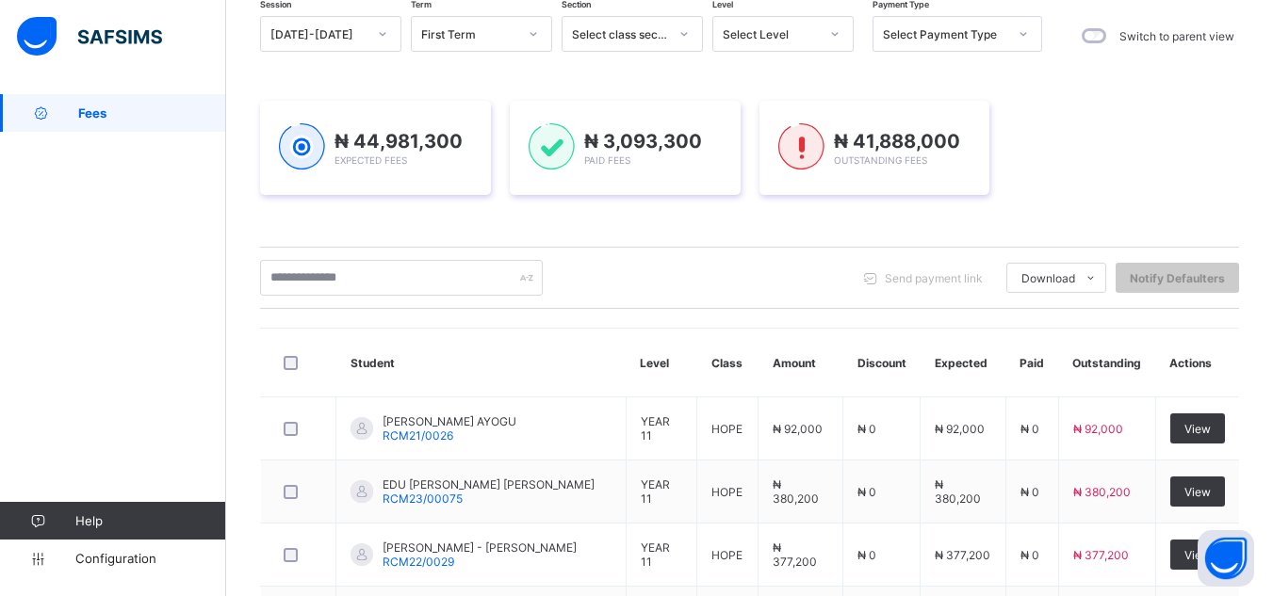
scroll to position [188, 0]
click at [351, 278] on input "text" at bounding box center [401, 277] width 283 height 36
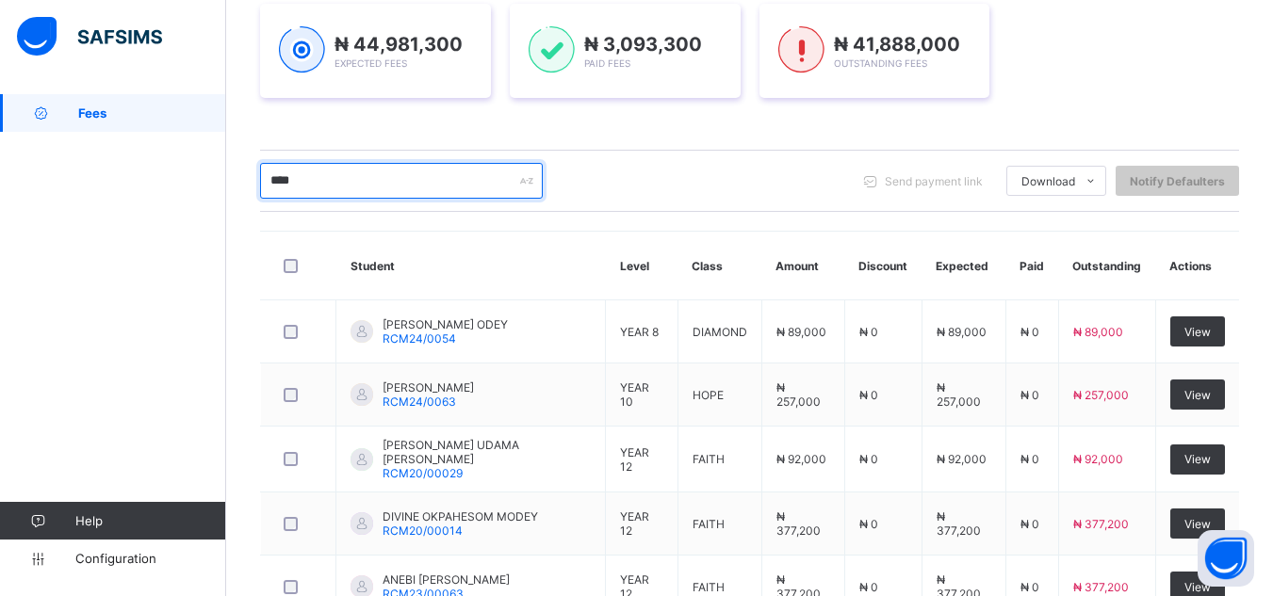
scroll to position [302, 0]
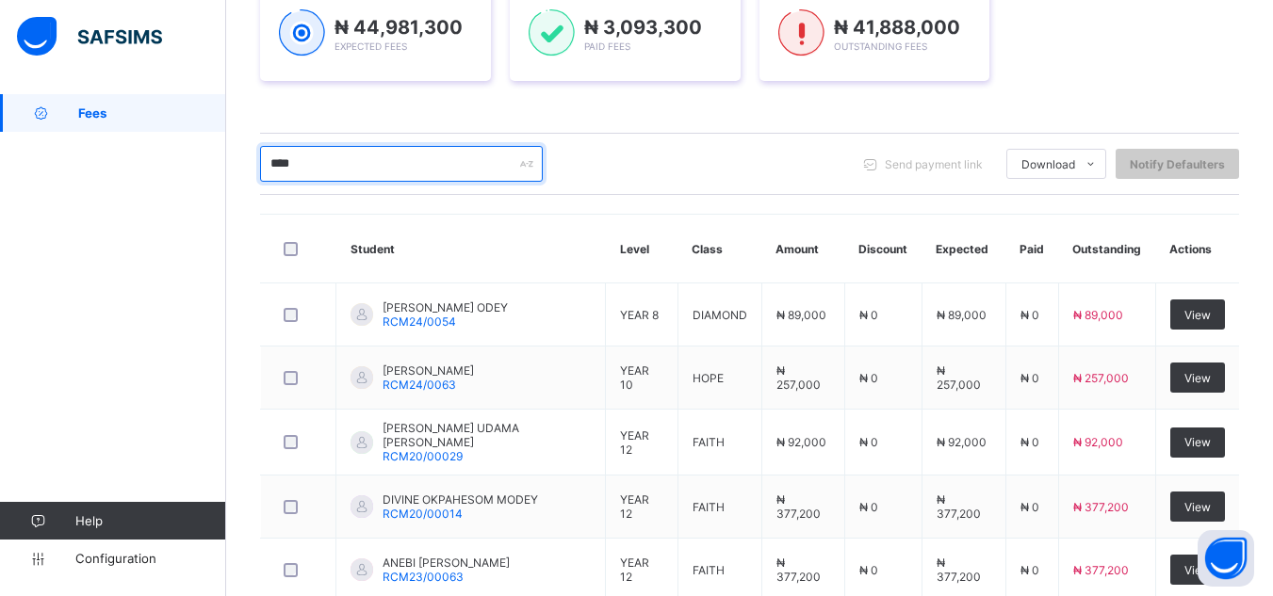
click at [318, 163] on input "****" at bounding box center [401, 164] width 283 height 36
type input "*"
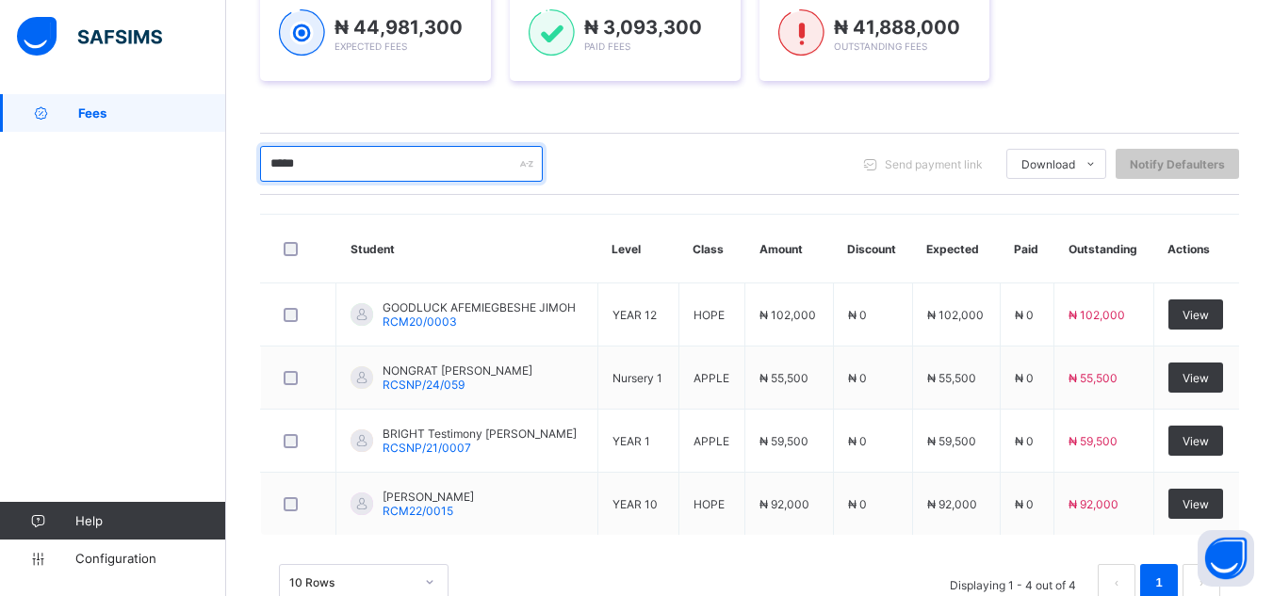
click at [340, 157] on input "*****" at bounding box center [401, 164] width 283 height 36
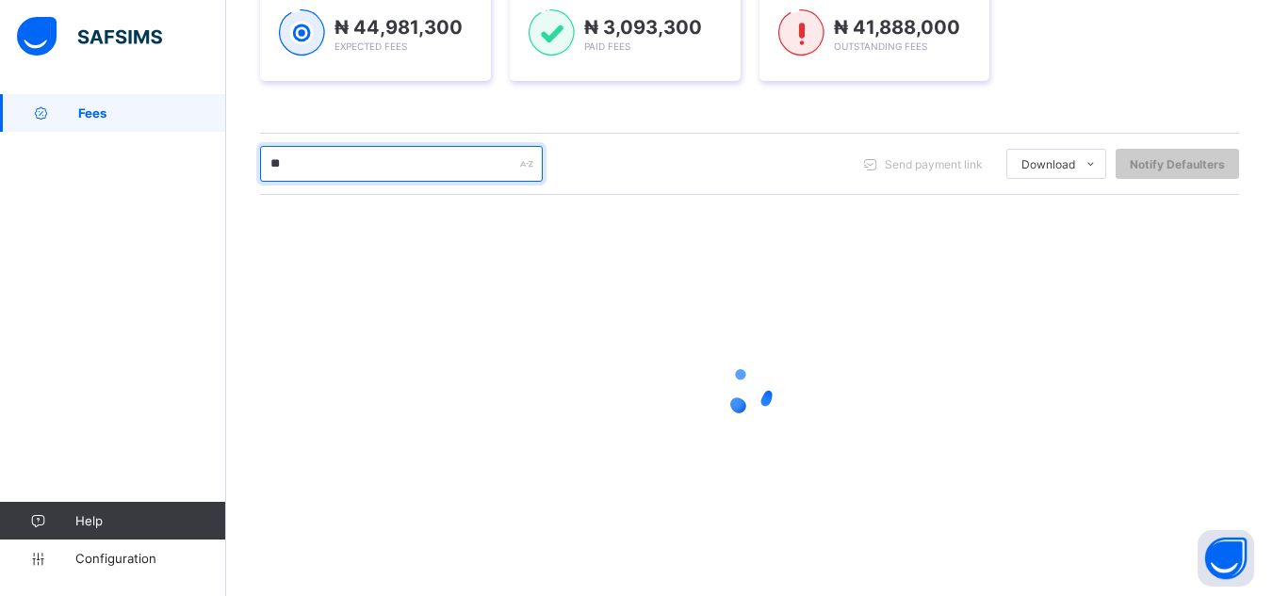
type input "*"
click at [345, 168] on input "text" at bounding box center [401, 164] width 283 height 36
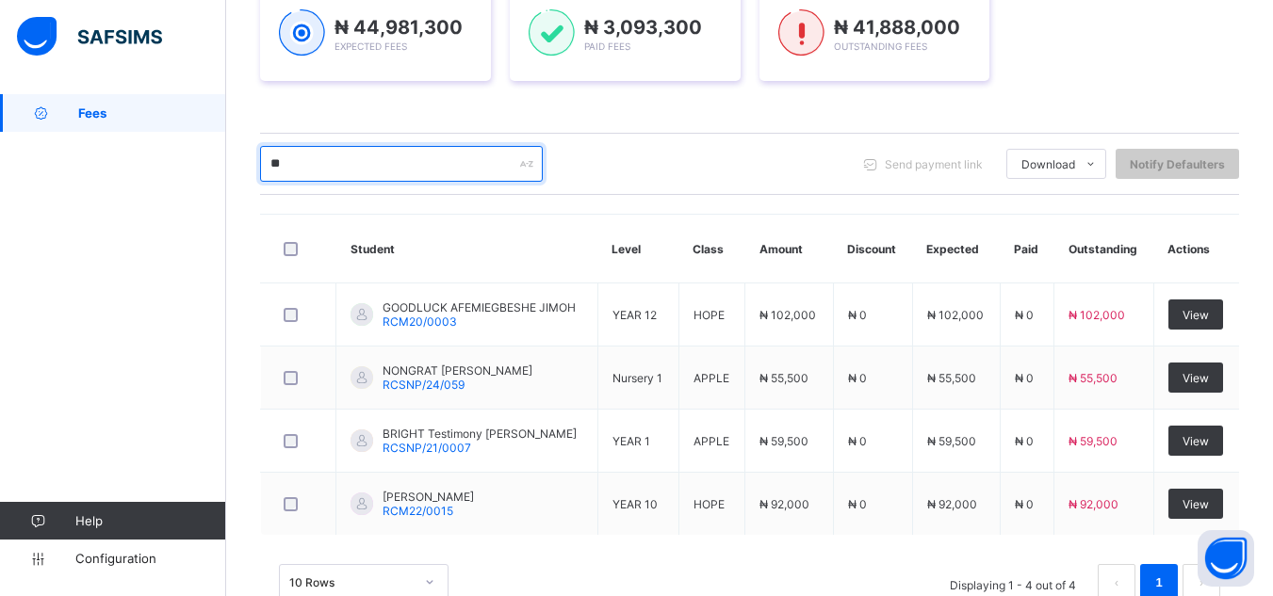
type input "*****"
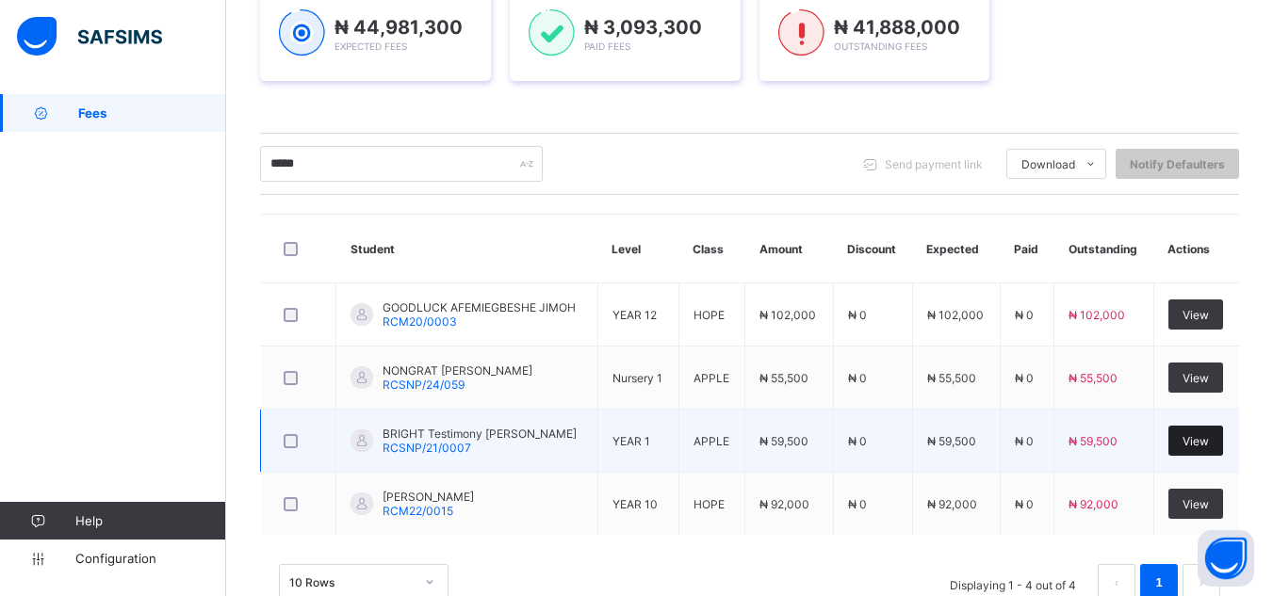
click at [1200, 446] on span "View" at bounding box center [1196, 441] width 26 height 14
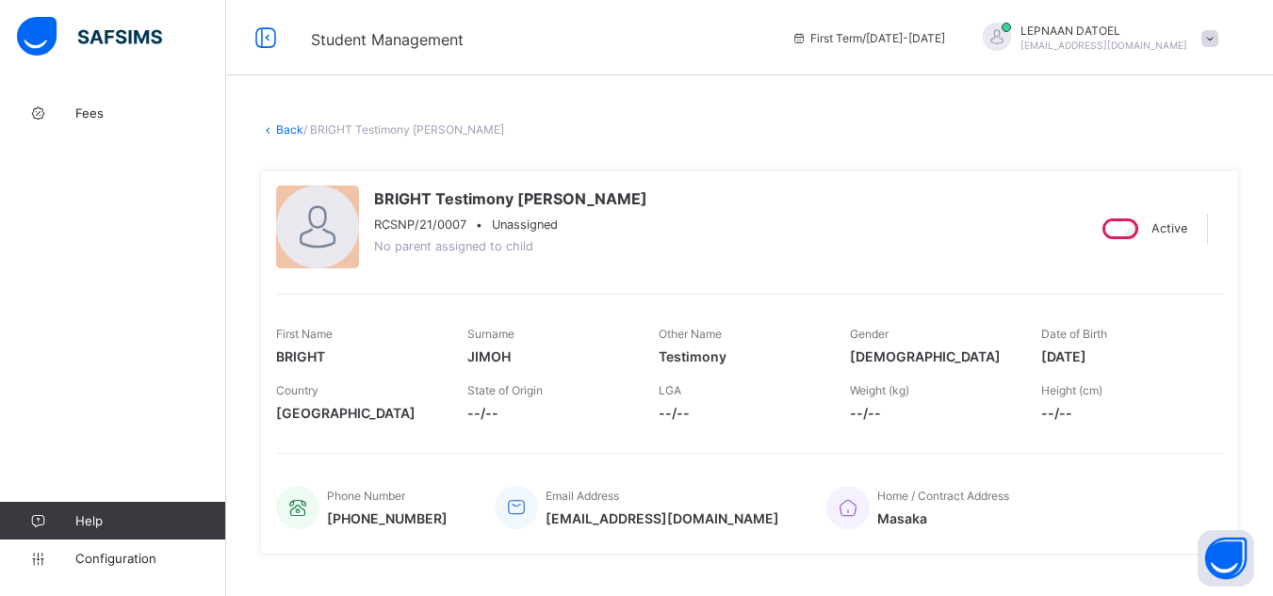
click at [287, 131] on link "Back" at bounding box center [289, 129] width 27 height 14
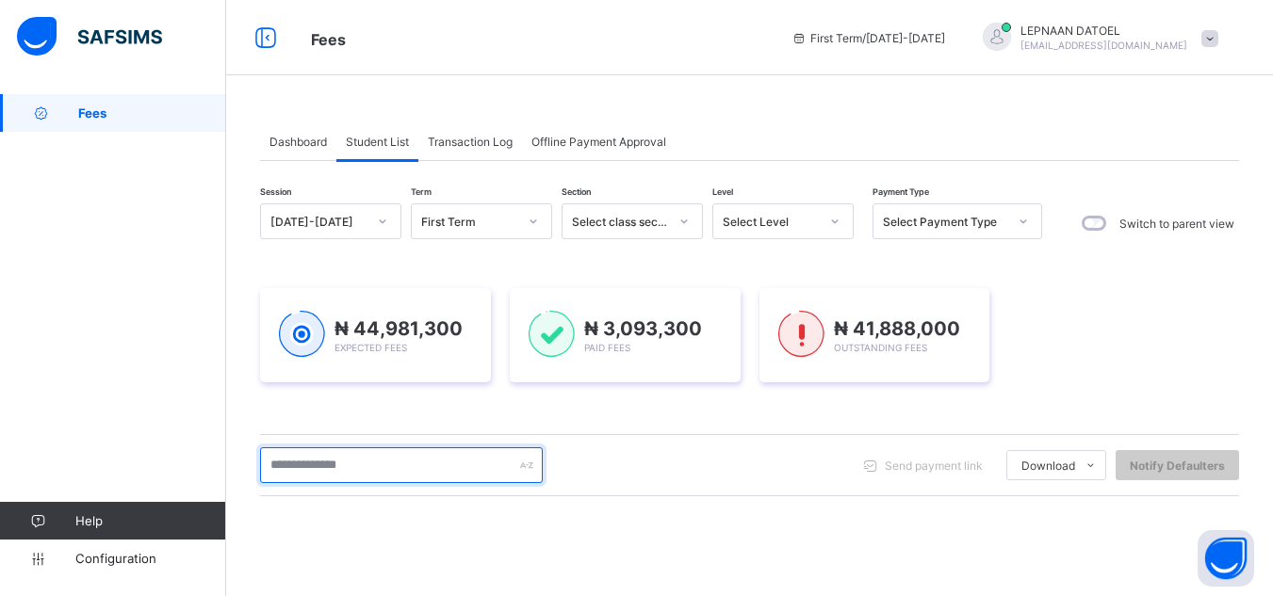
click at [350, 471] on input "text" at bounding box center [401, 466] width 283 height 36
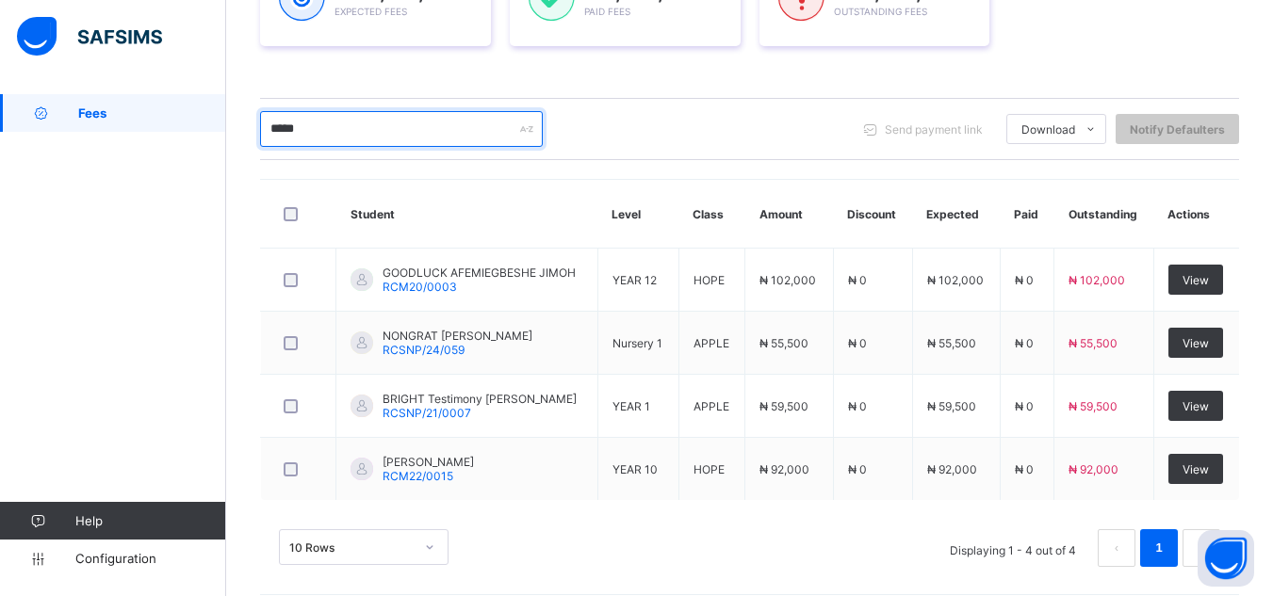
scroll to position [339, 0]
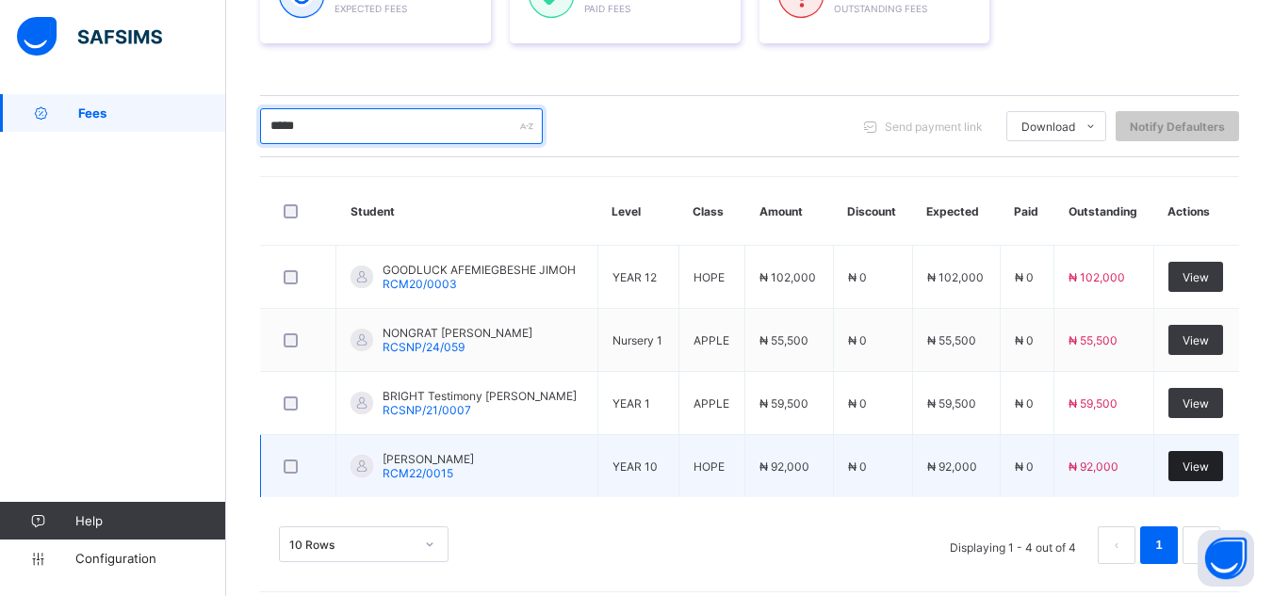
type input "*****"
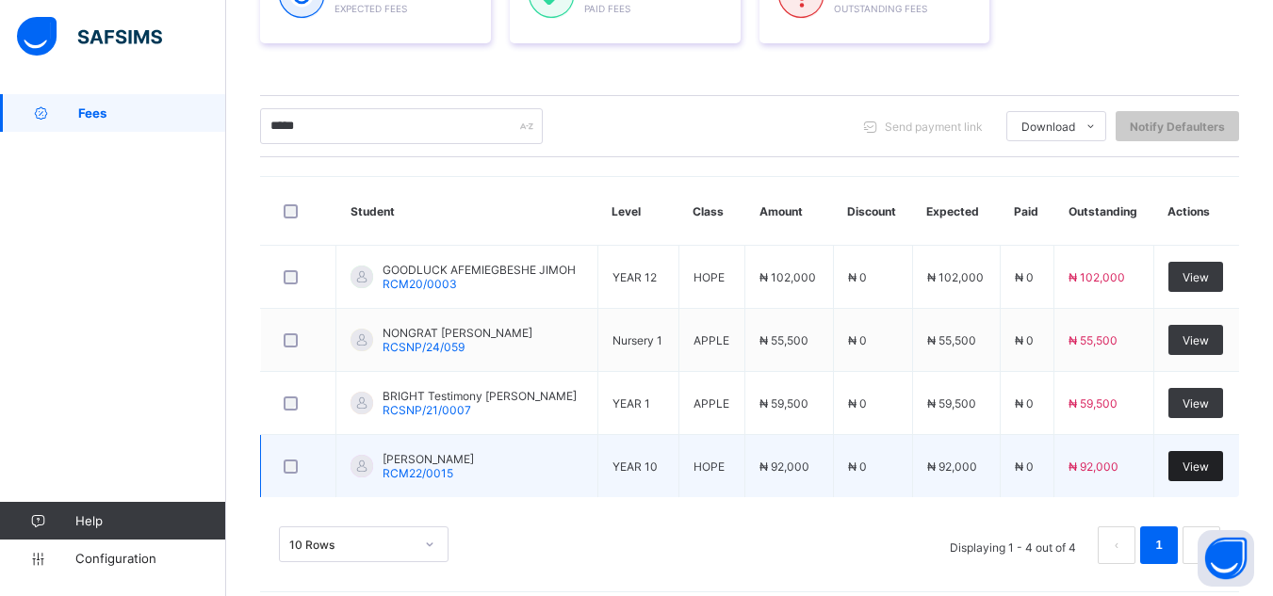
click at [1197, 469] on span "View" at bounding box center [1196, 467] width 26 height 14
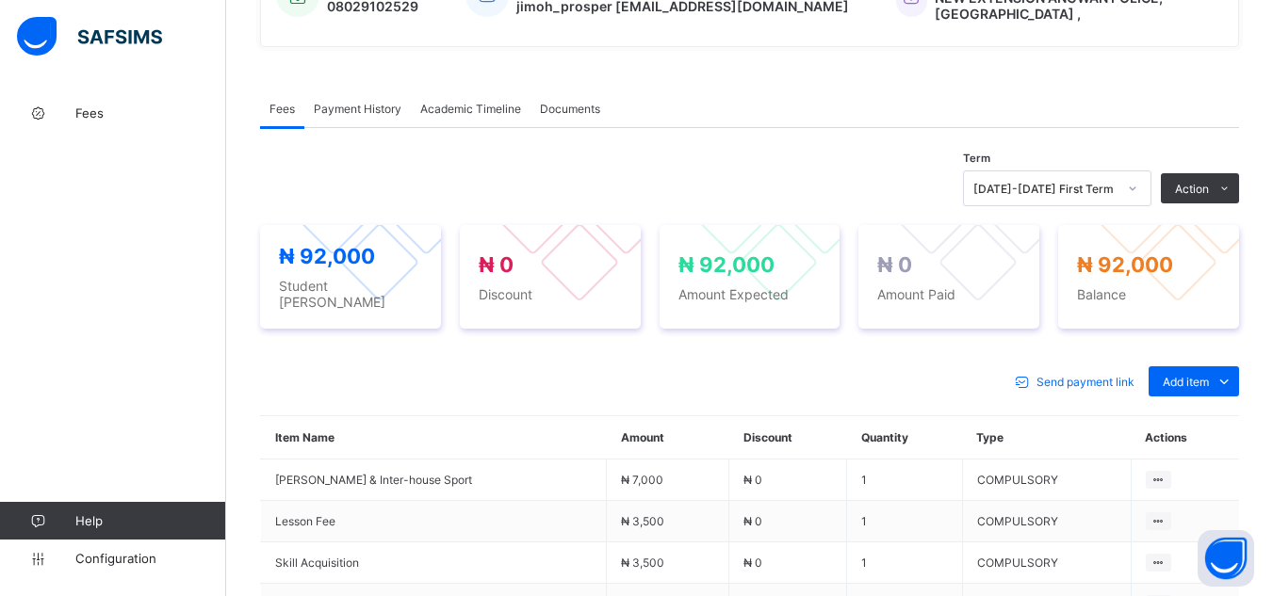
scroll to position [490, 0]
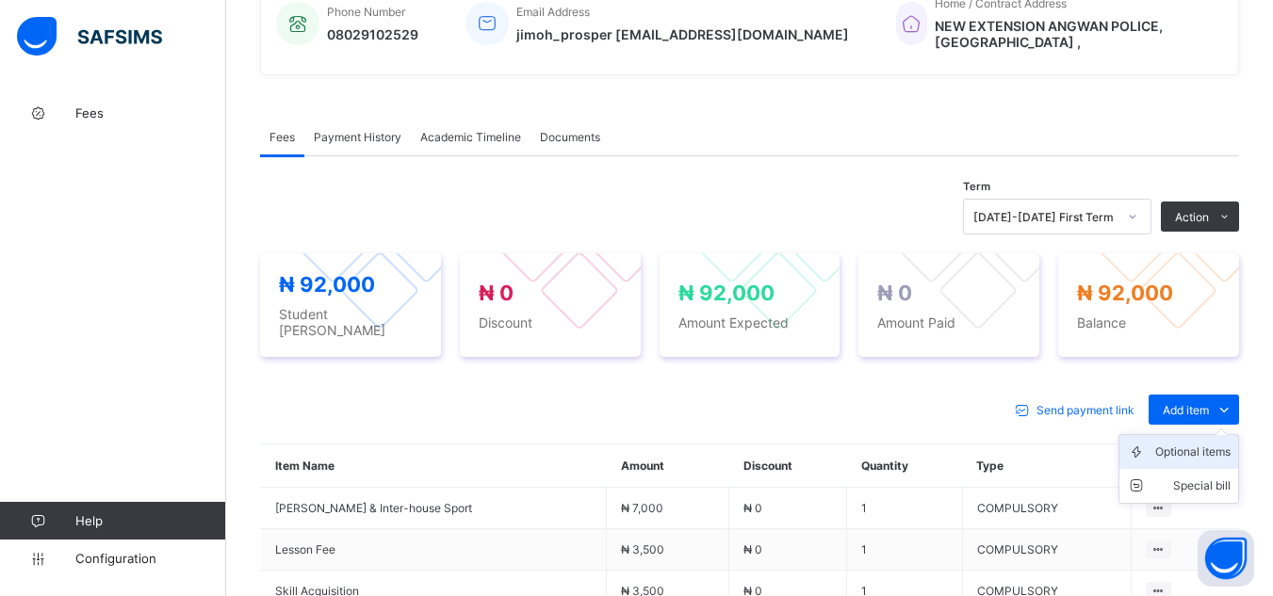
click at [1187, 443] on div "Optional items" at bounding box center [1192, 452] width 75 height 19
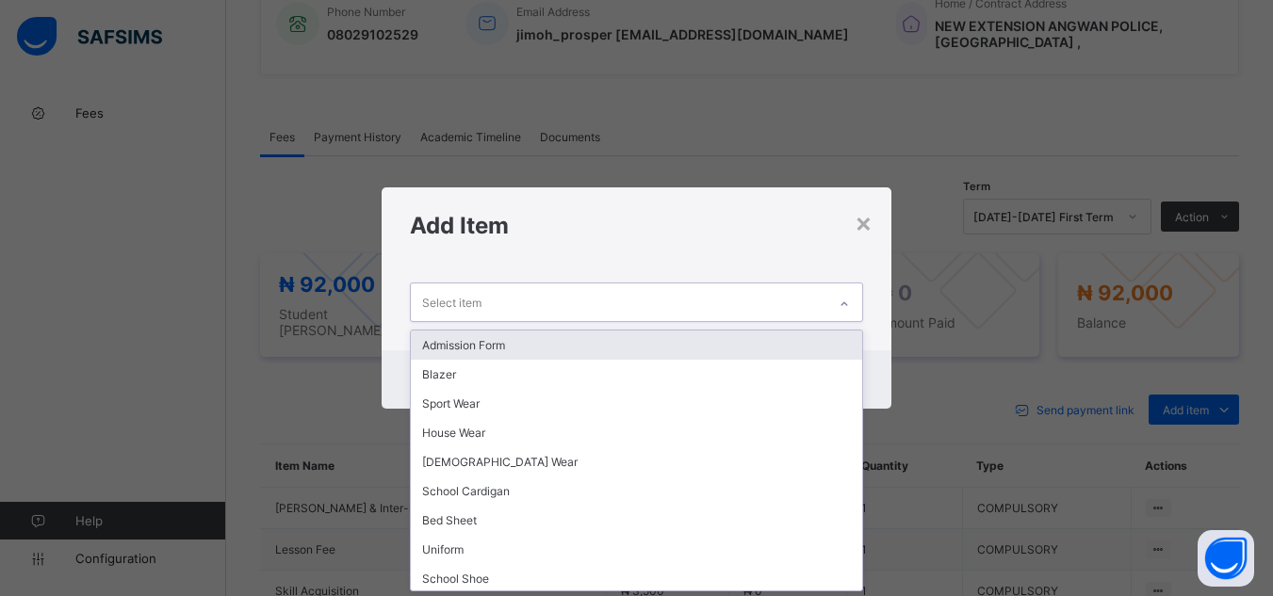
scroll to position [0, 0]
click at [456, 302] on div "Select item" at bounding box center [451, 303] width 59 height 36
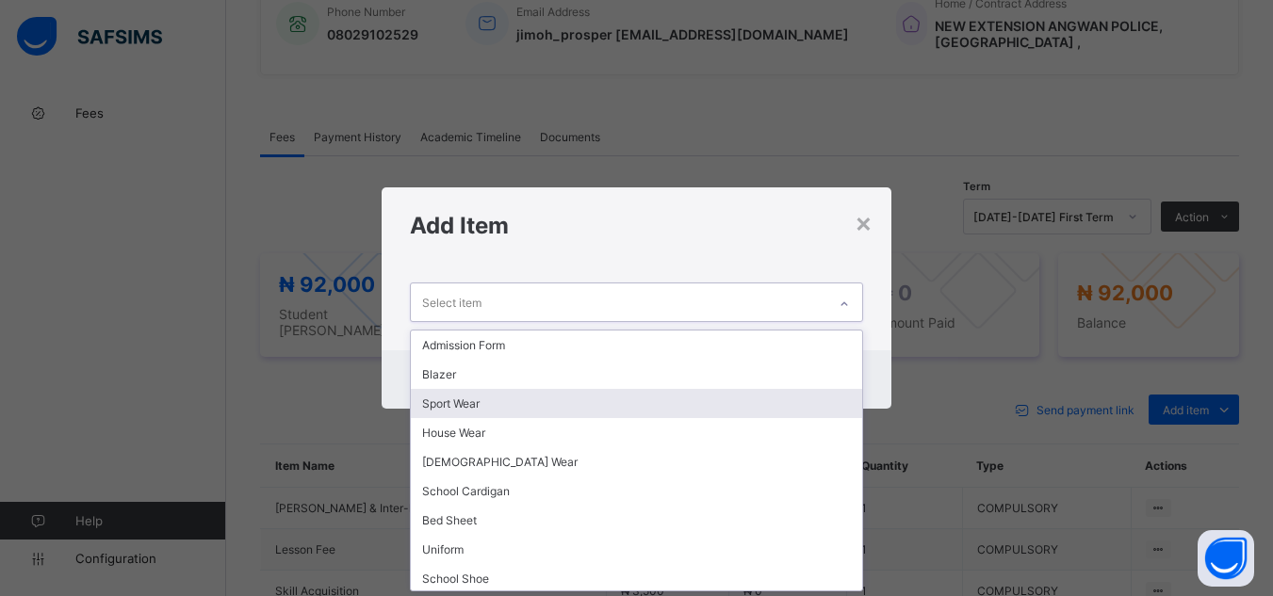
click at [502, 406] on div "Sport Wear" at bounding box center [636, 403] width 450 height 29
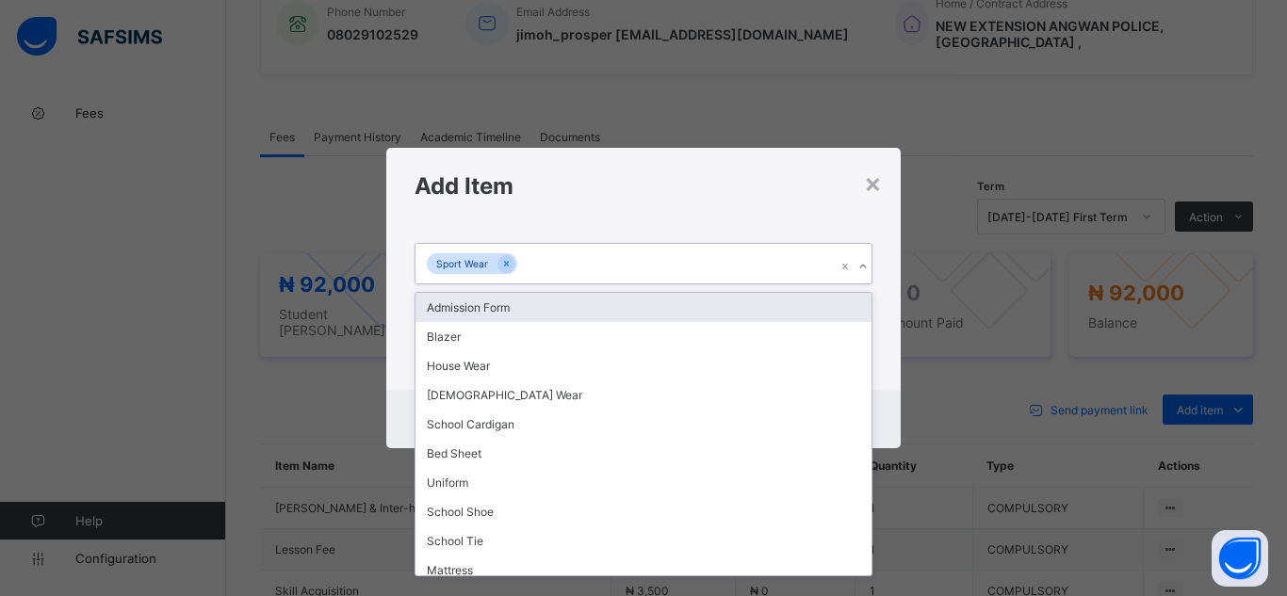
click at [866, 265] on icon at bounding box center [862, 266] width 11 height 19
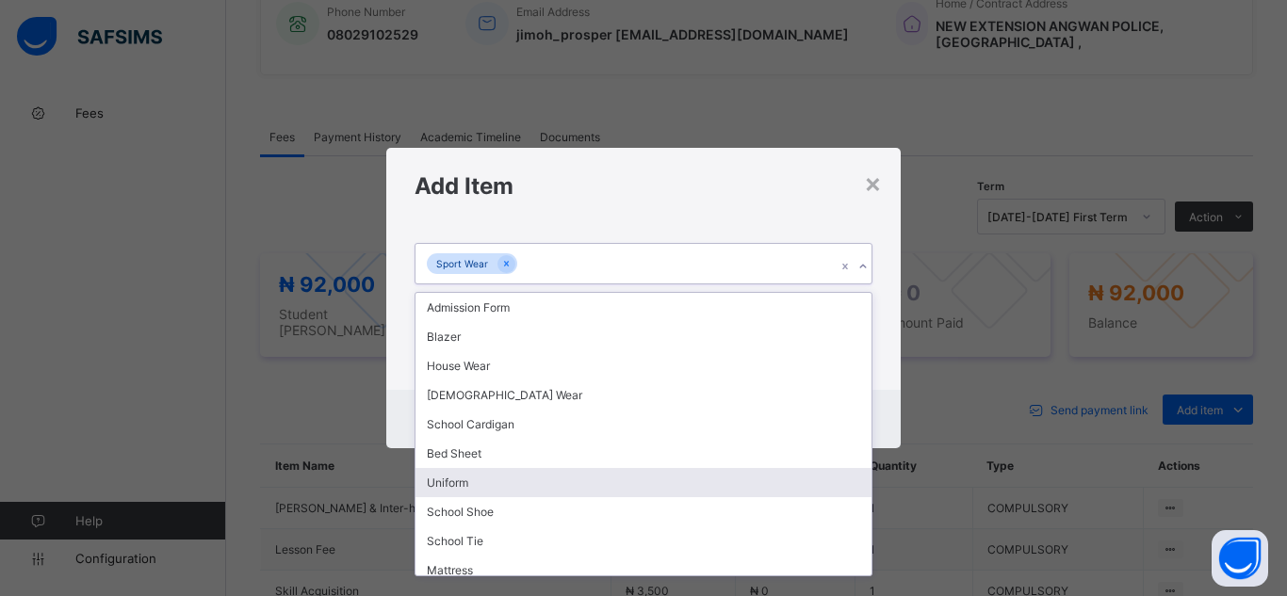
click at [832, 476] on div "Uniform" at bounding box center [644, 482] width 456 height 29
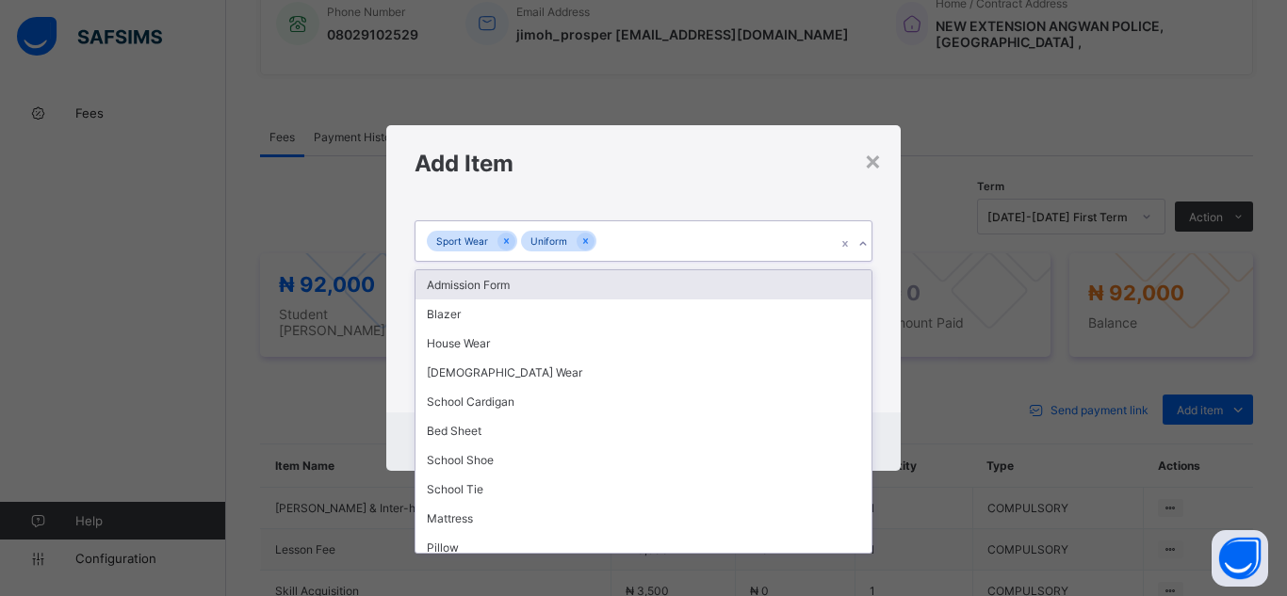
click at [863, 242] on icon at bounding box center [862, 244] width 11 height 19
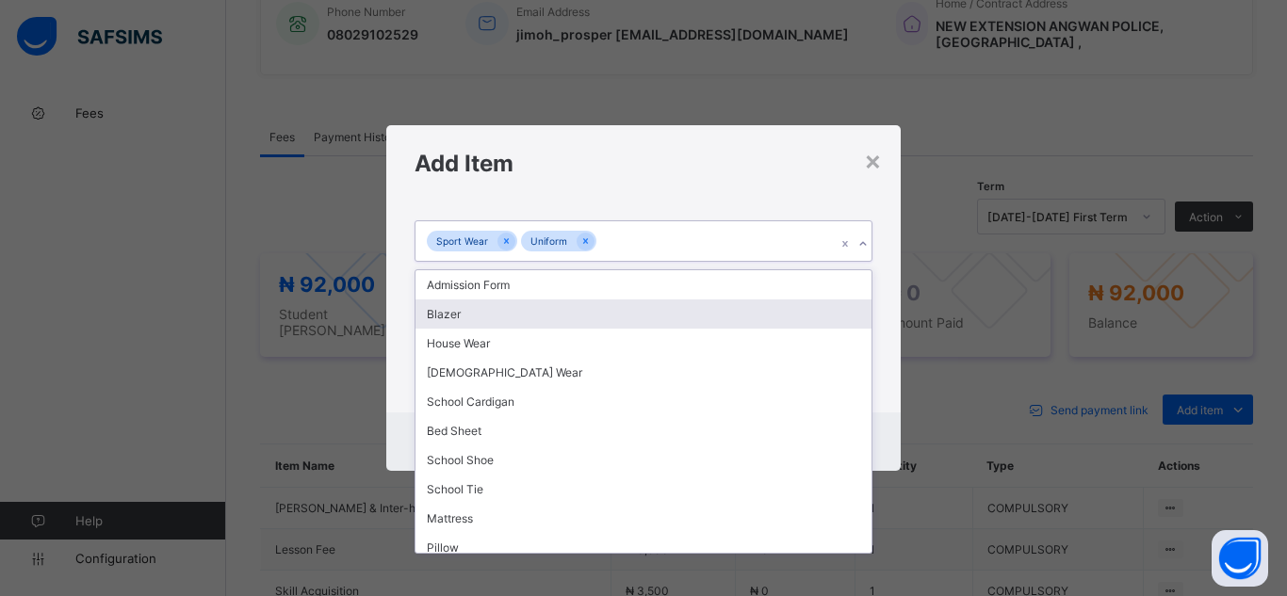
click at [784, 319] on div "Blazer" at bounding box center [644, 314] width 456 height 29
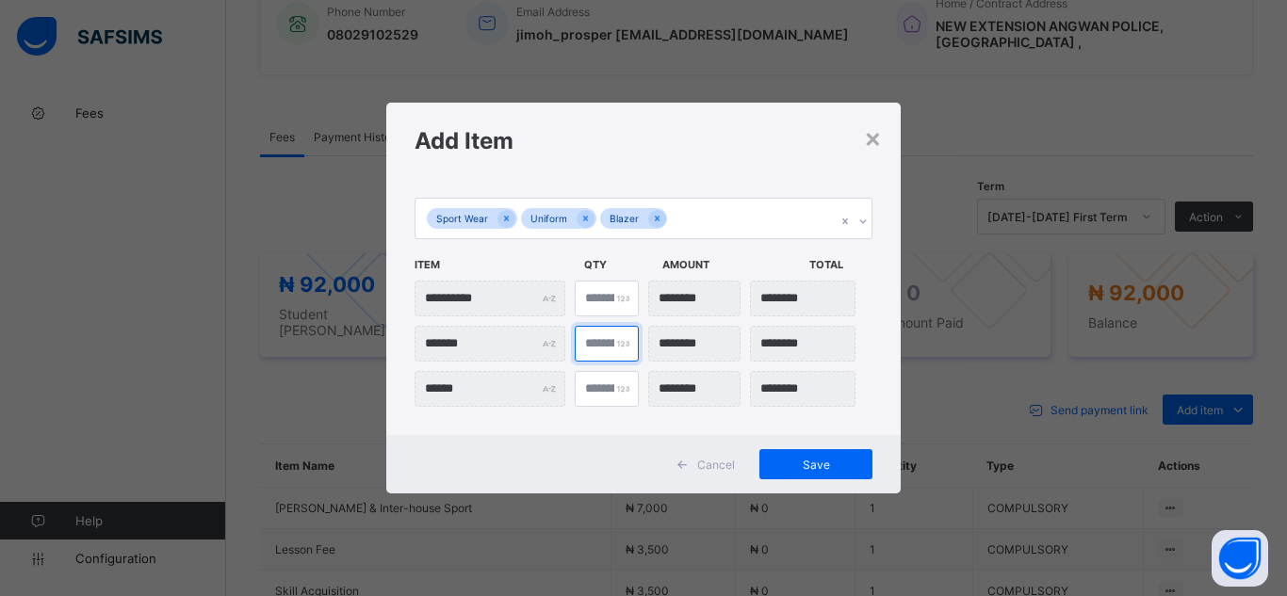
click at [598, 346] on input "*" at bounding box center [607, 344] width 64 height 36
type input "***"
type input "*"
type input "********"
type input "*"
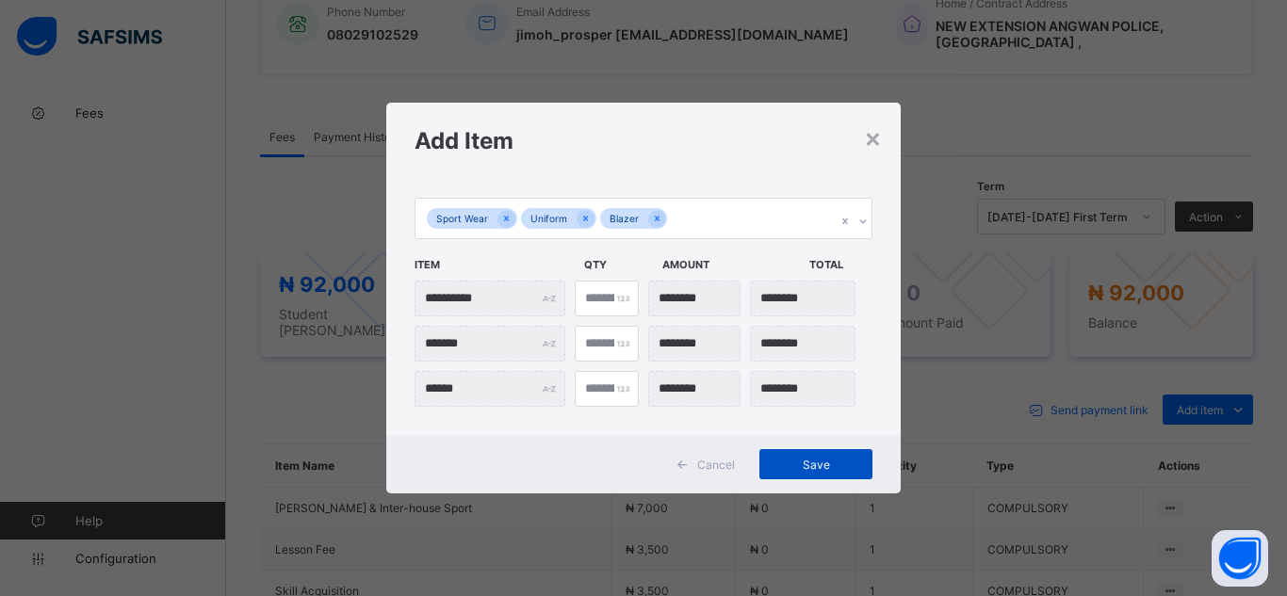
click at [844, 463] on span "Save" at bounding box center [816, 465] width 85 height 14
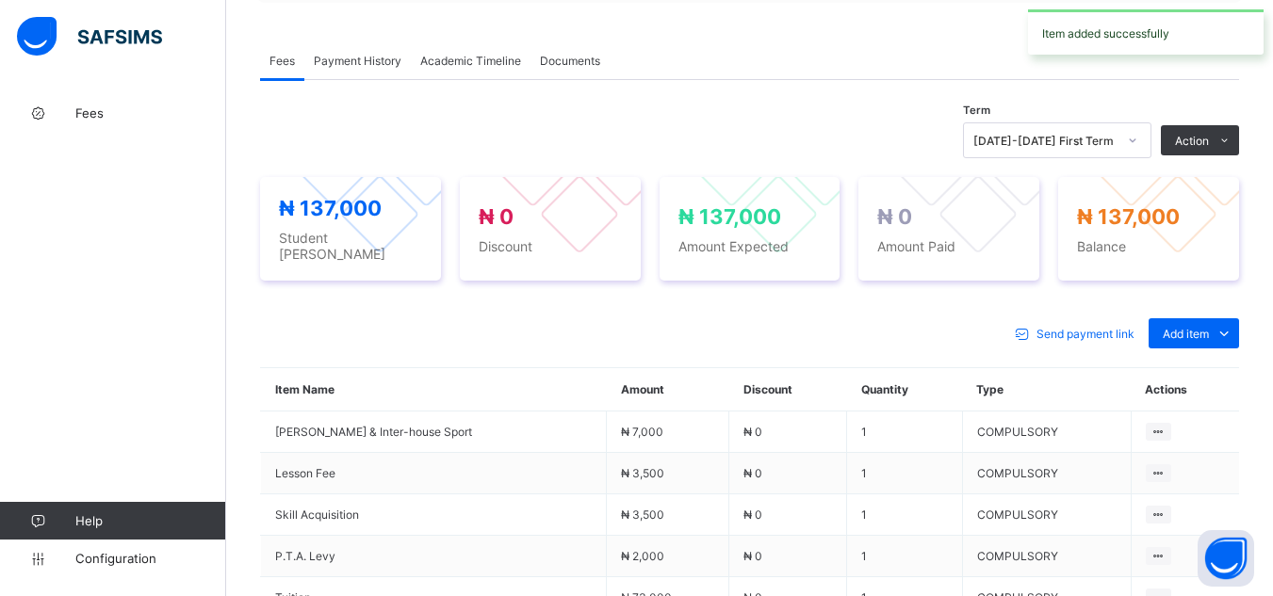
scroll to position [603, 0]
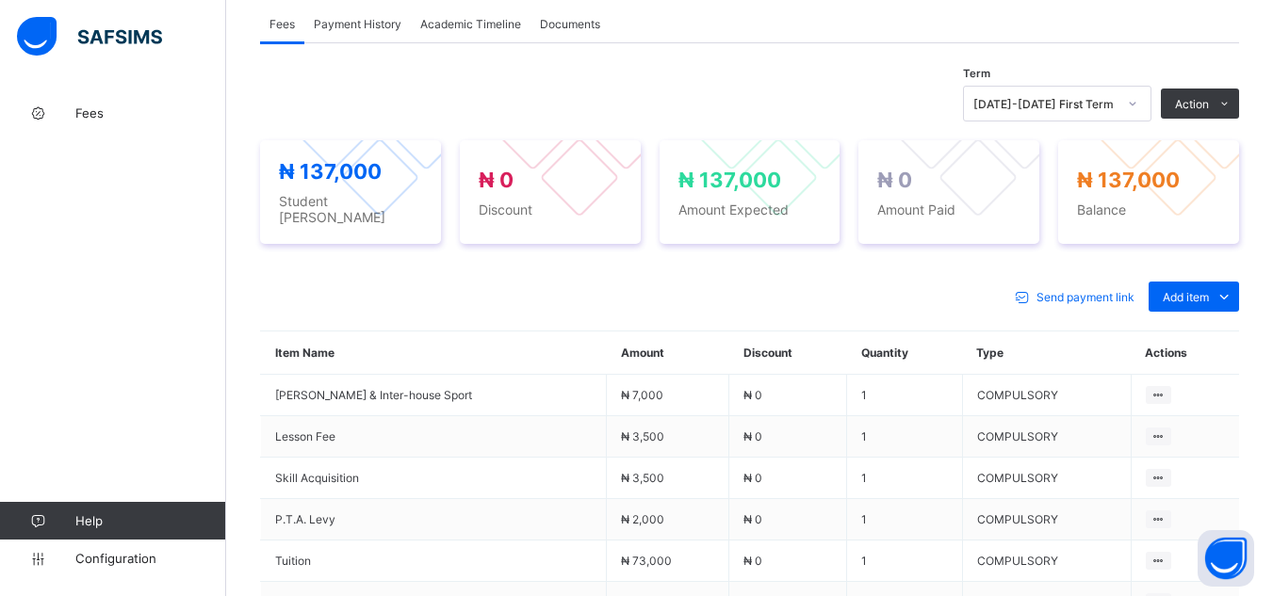
click at [253, 280] on div "× Delete Document This action would delete the document with name: from the sys…" at bounding box center [749, 218] width 1047 height 1455
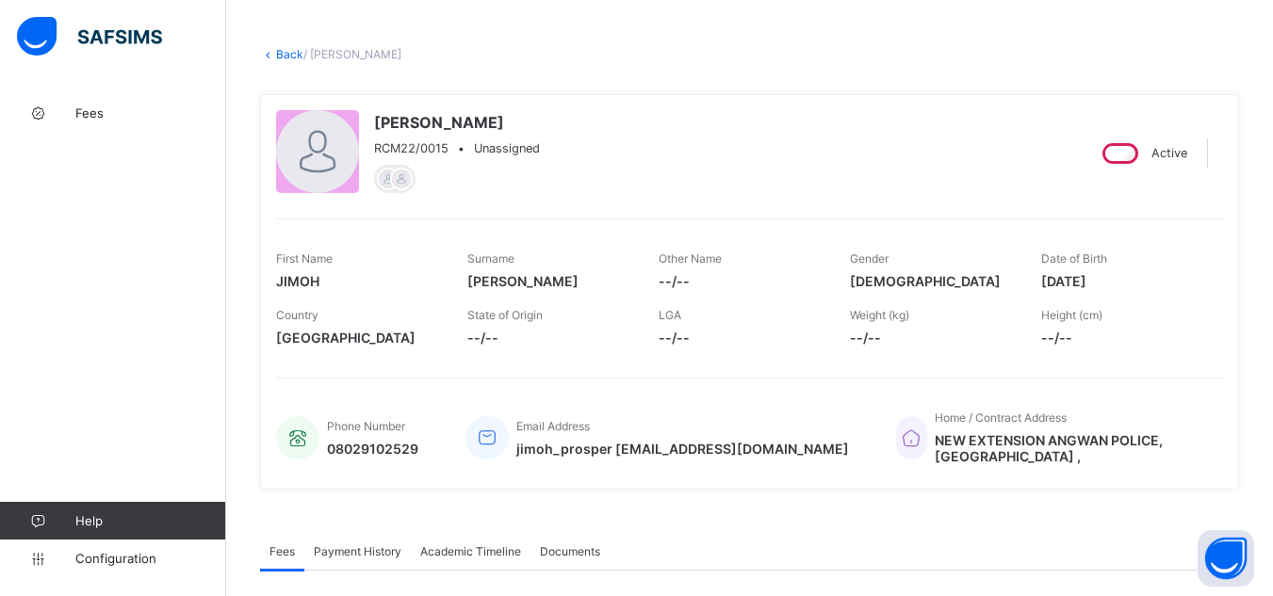
scroll to position [38, 0]
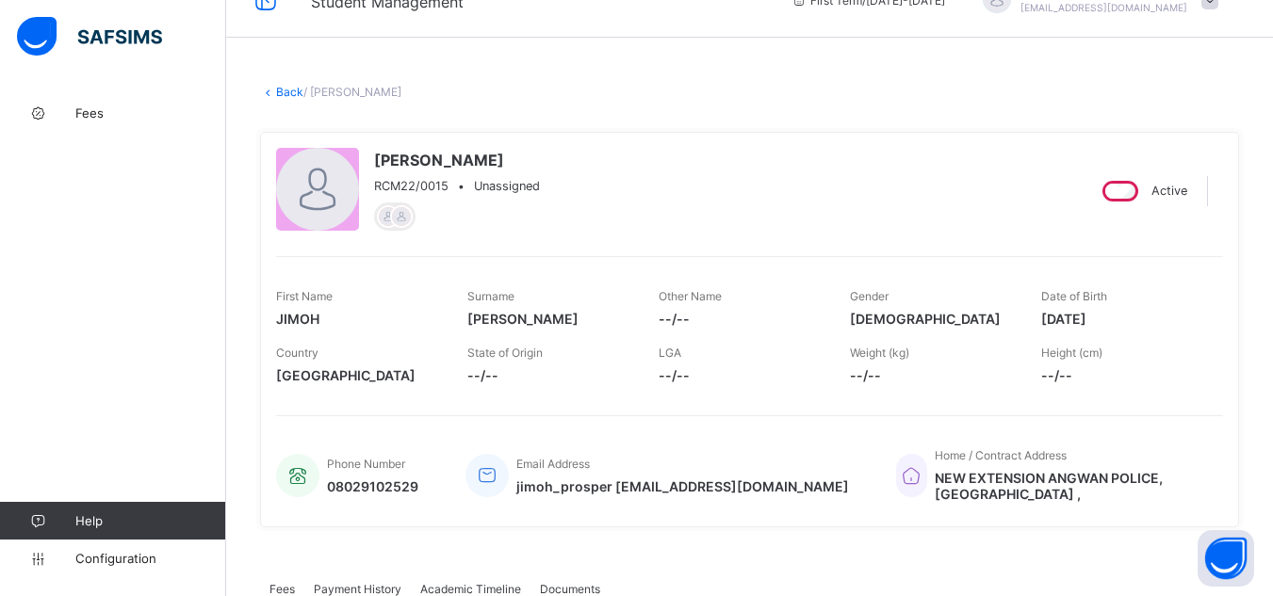
click at [290, 95] on link "Back" at bounding box center [289, 92] width 27 height 14
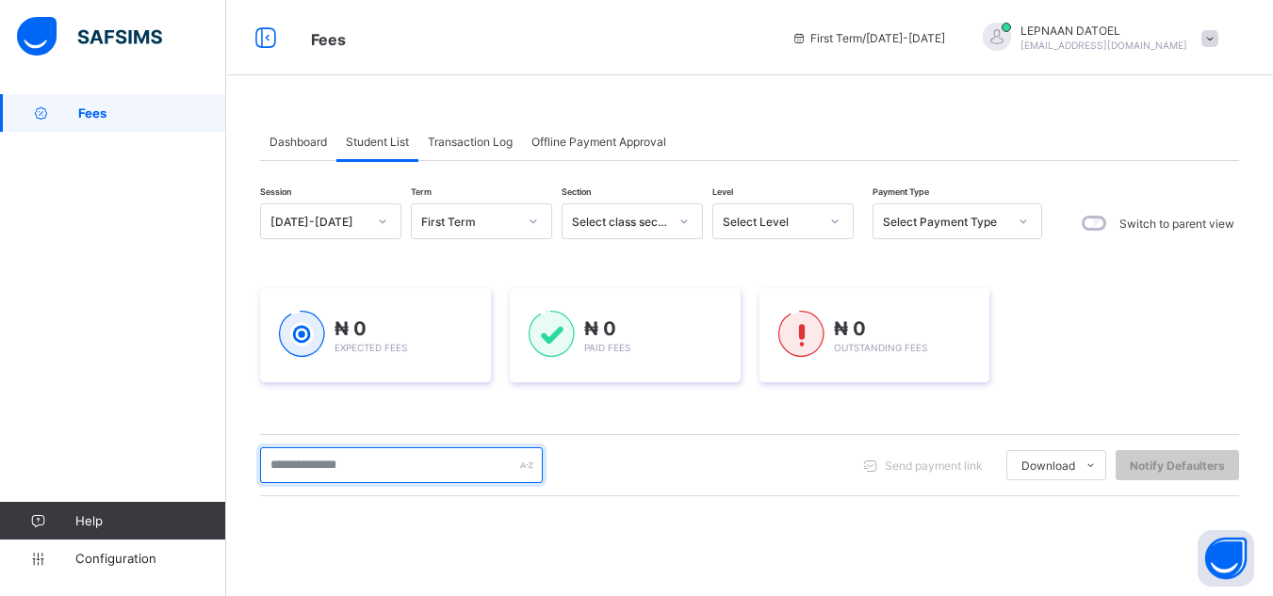
click at [335, 469] on input "text" at bounding box center [401, 466] width 283 height 36
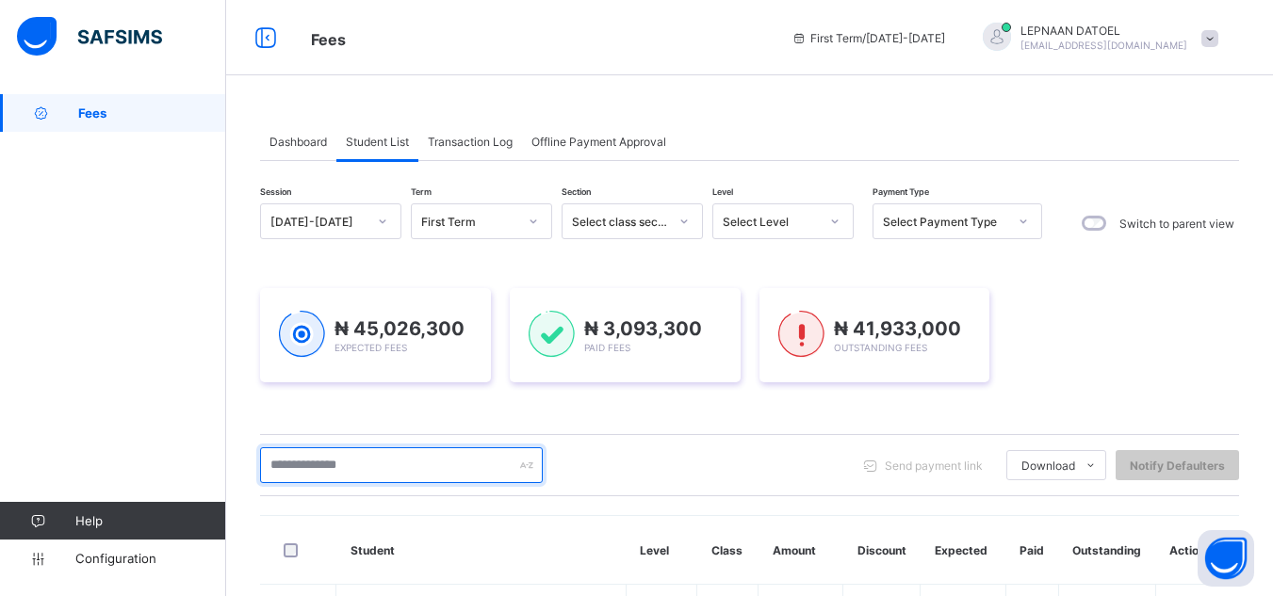
type input "*"
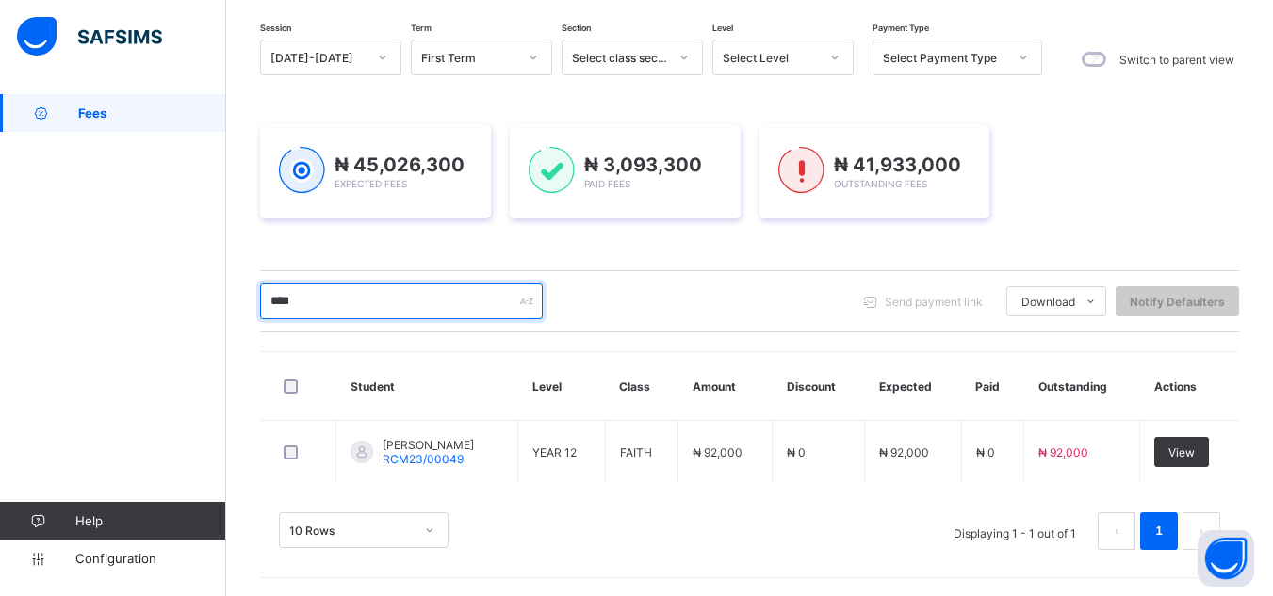
scroll to position [165, 0]
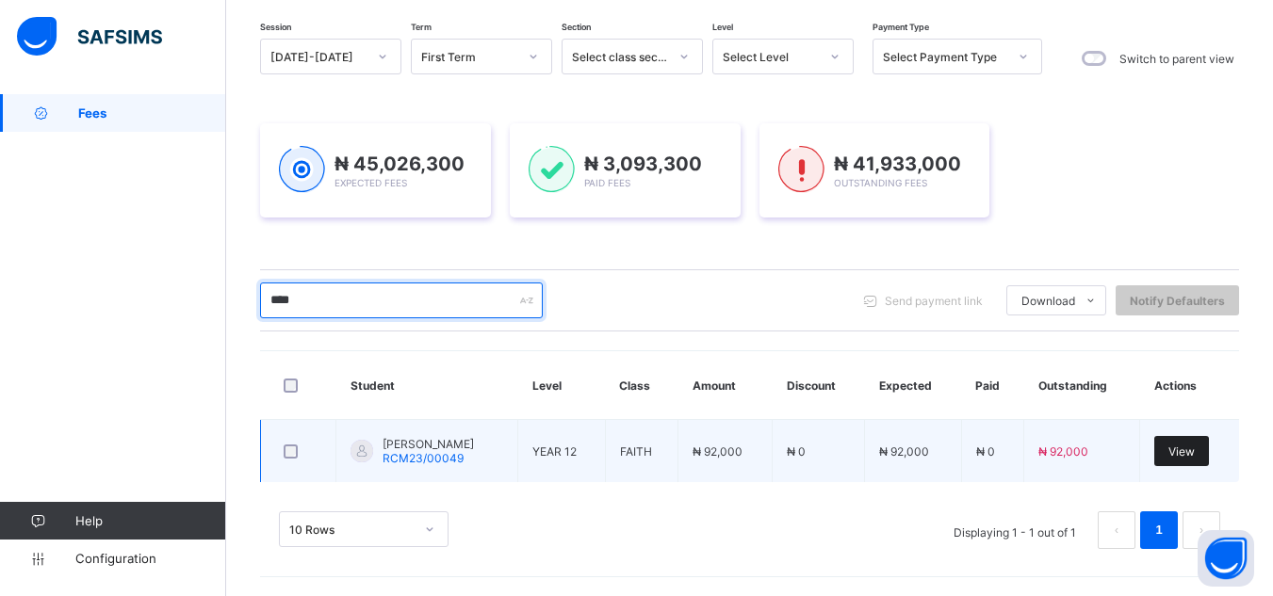
type input "****"
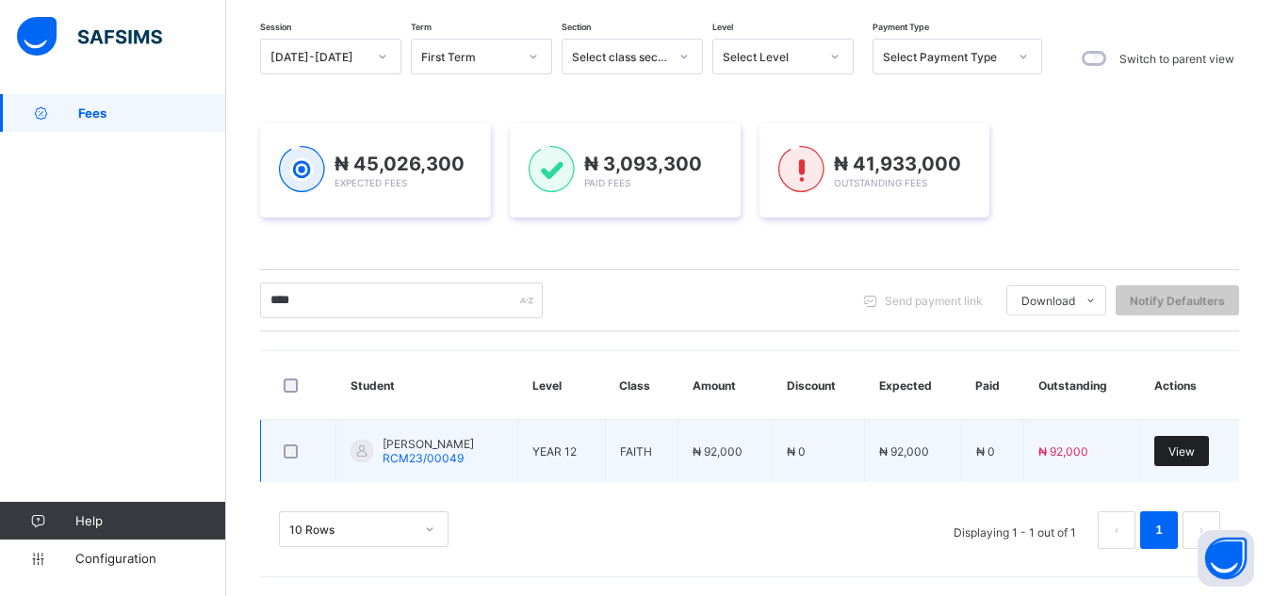
click at [1195, 453] on span "View" at bounding box center [1181, 452] width 26 height 14
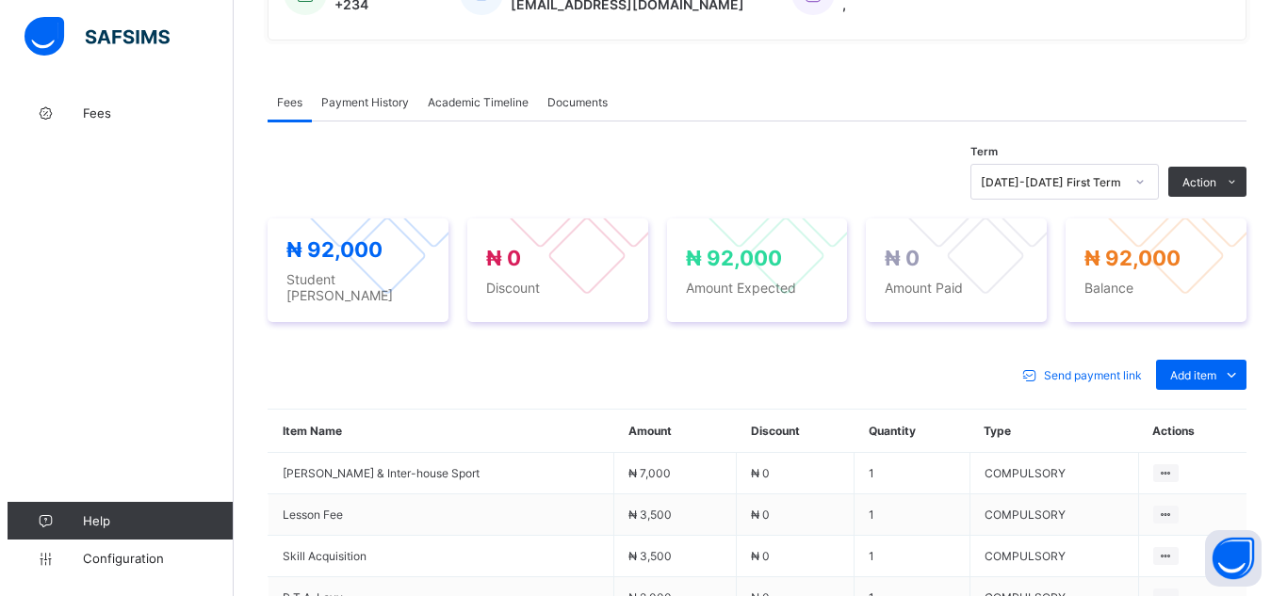
scroll to position [528, 0]
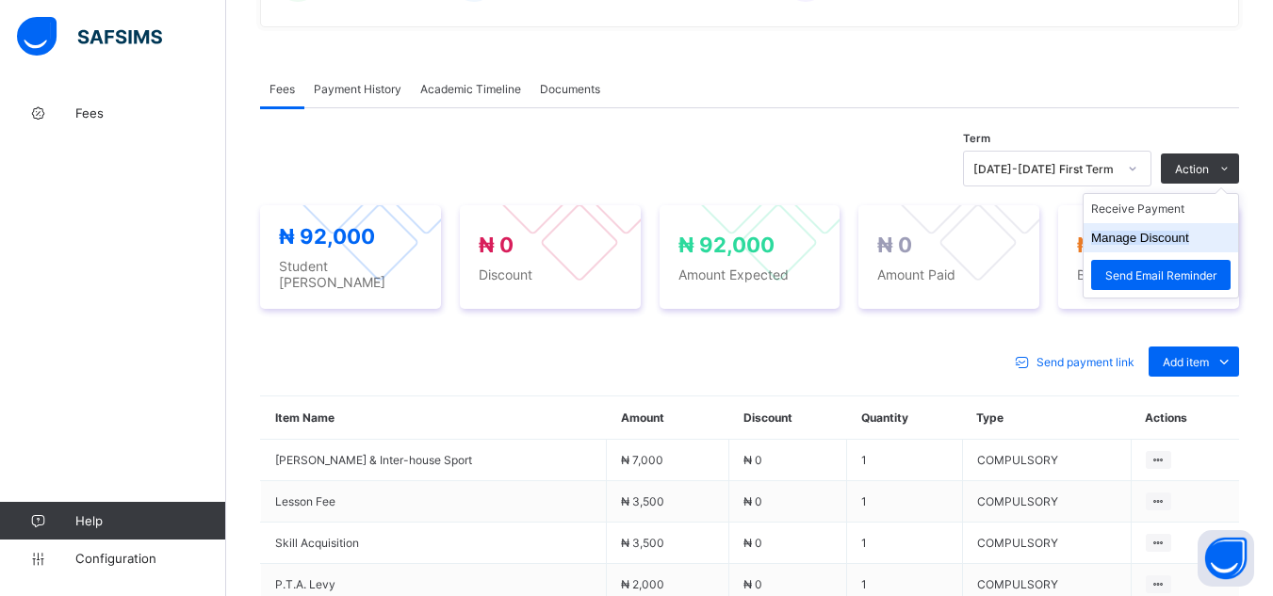
click at [1212, 234] on li "Manage Discount" at bounding box center [1161, 237] width 155 height 29
click at [1176, 244] on button "Manage Discount" at bounding box center [1140, 238] width 98 height 14
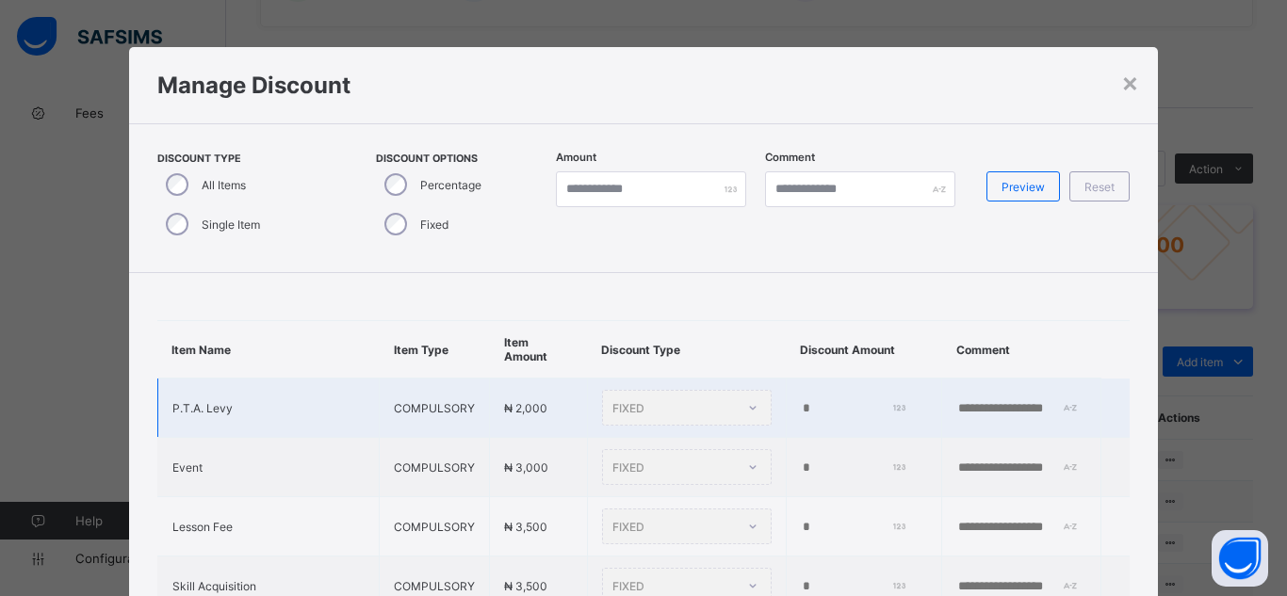
click at [618, 409] on div "FIXED" at bounding box center [687, 408] width 170 height 36
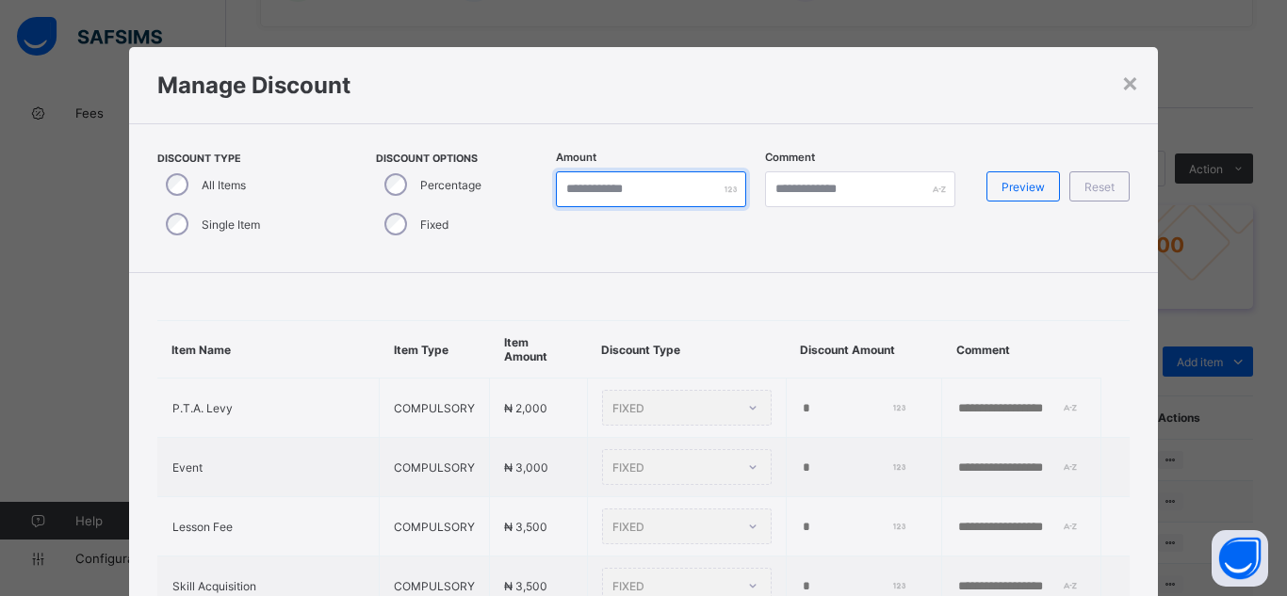
click at [579, 187] on input "*" at bounding box center [651, 189] width 190 height 36
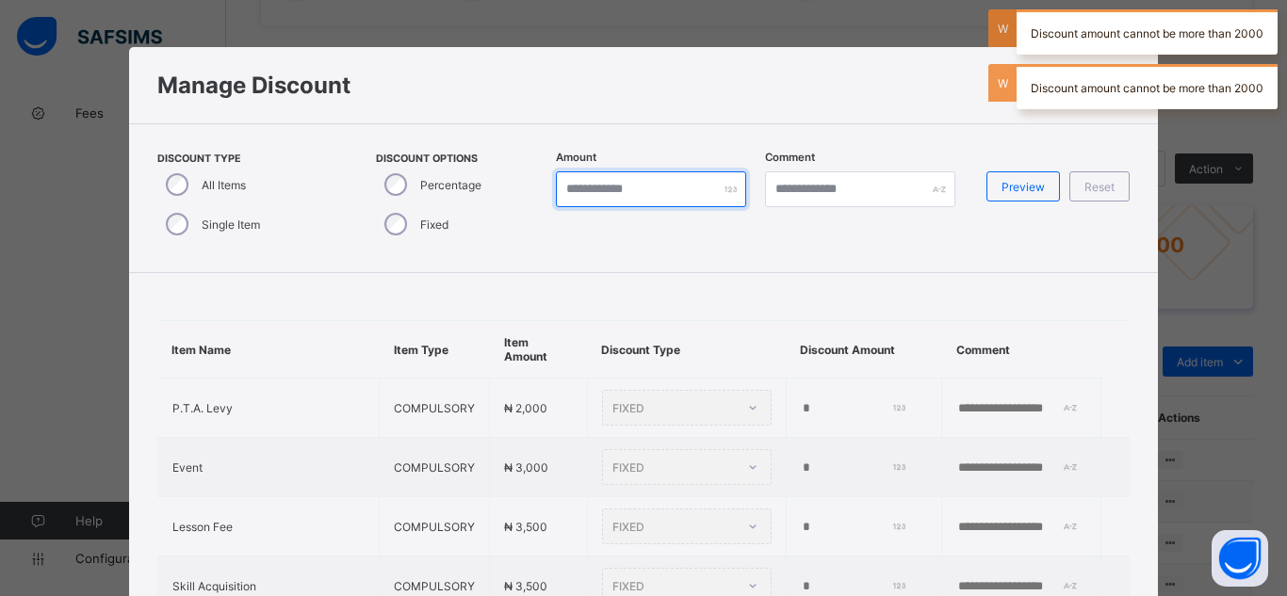
type input "*"
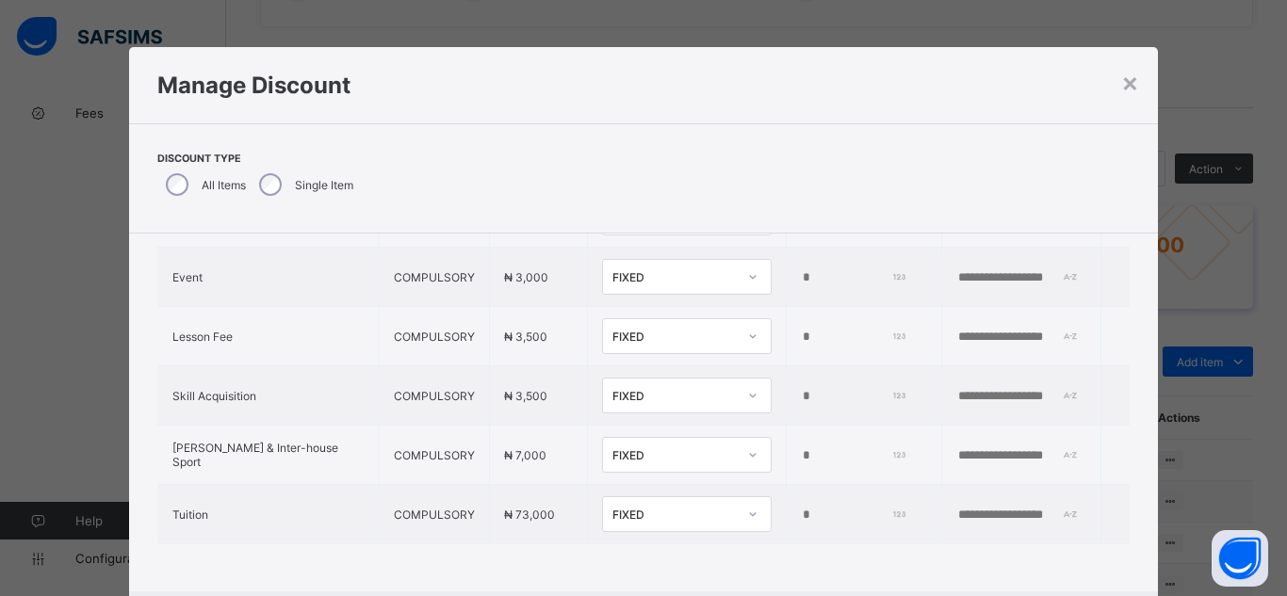
scroll to position [165, 0]
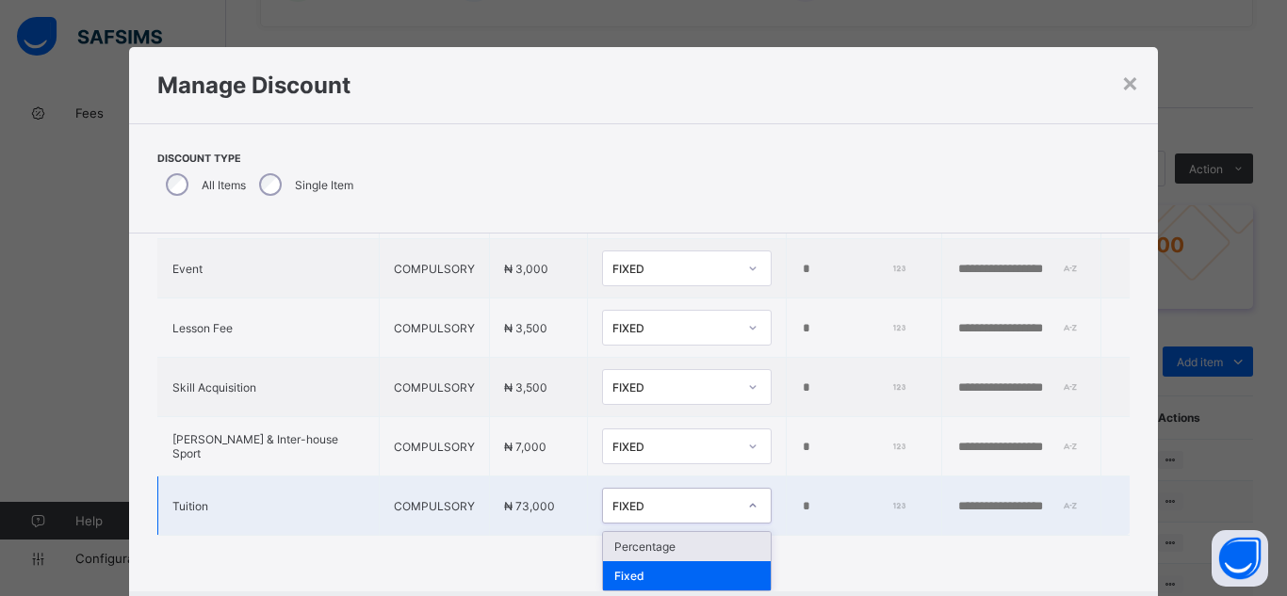
click at [747, 505] on icon at bounding box center [752, 506] width 11 height 19
click at [668, 546] on div "Percentage" at bounding box center [687, 546] width 168 height 29
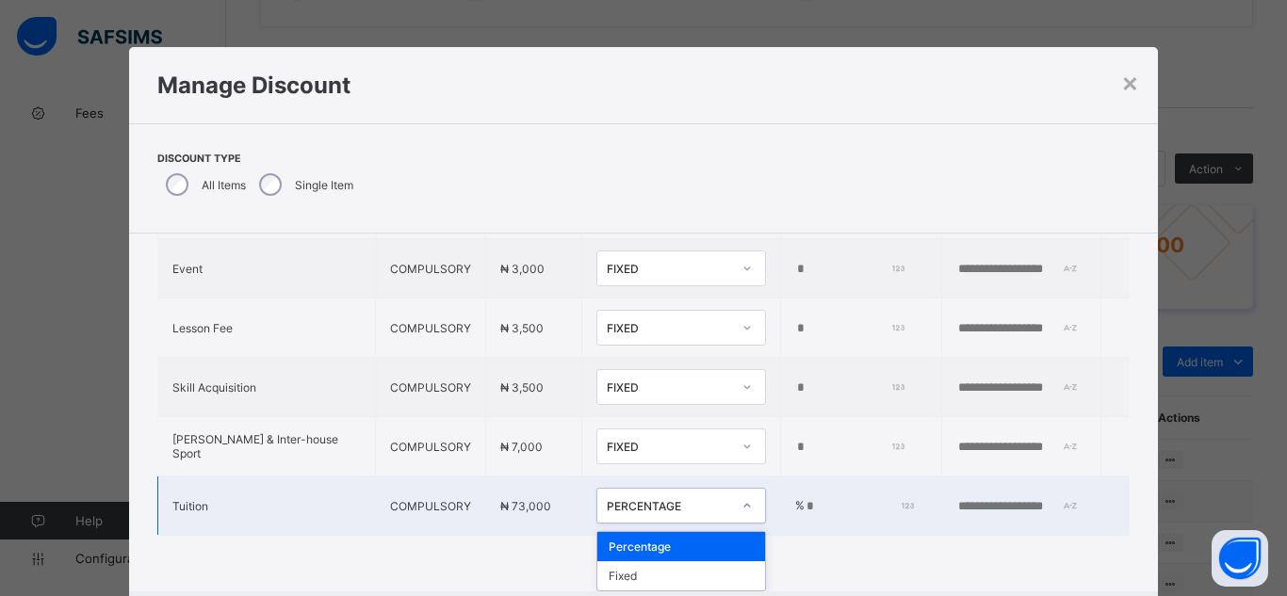
click at [731, 502] on div at bounding box center [747, 506] width 32 height 30
click at [649, 567] on div "Fixed" at bounding box center [681, 576] width 168 height 29
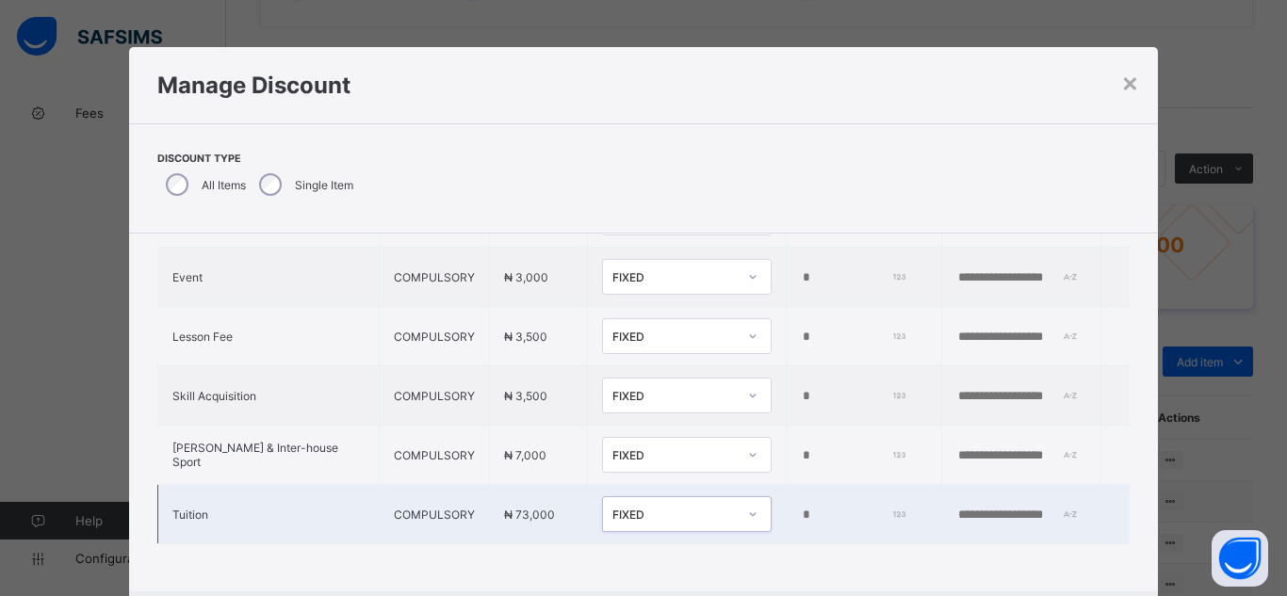
click at [801, 508] on input "*" at bounding box center [852, 515] width 103 height 15
type input "*****"
click at [956, 508] on input "text" at bounding box center [1021, 515] width 130 height 15
type input "**********"
click at [842, 539] on div "**********" at bounding box center [644, 337] width 1030 height 509
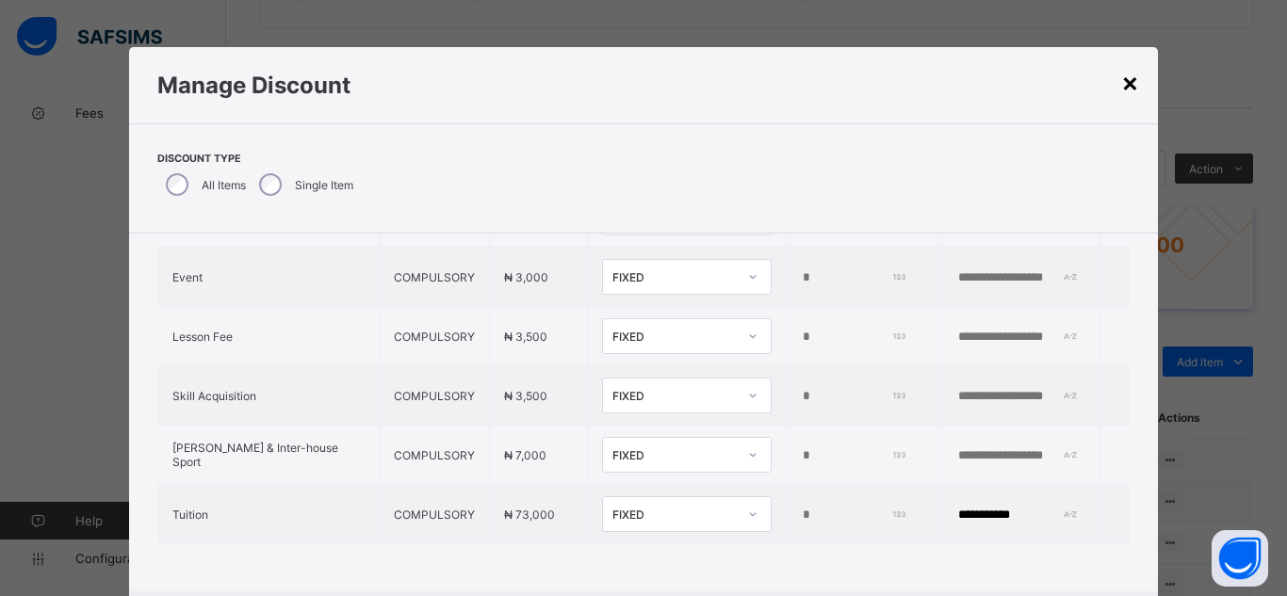
click at [1125, 90] on div "×" at bounding box center [1130, 82] width 18 height 32
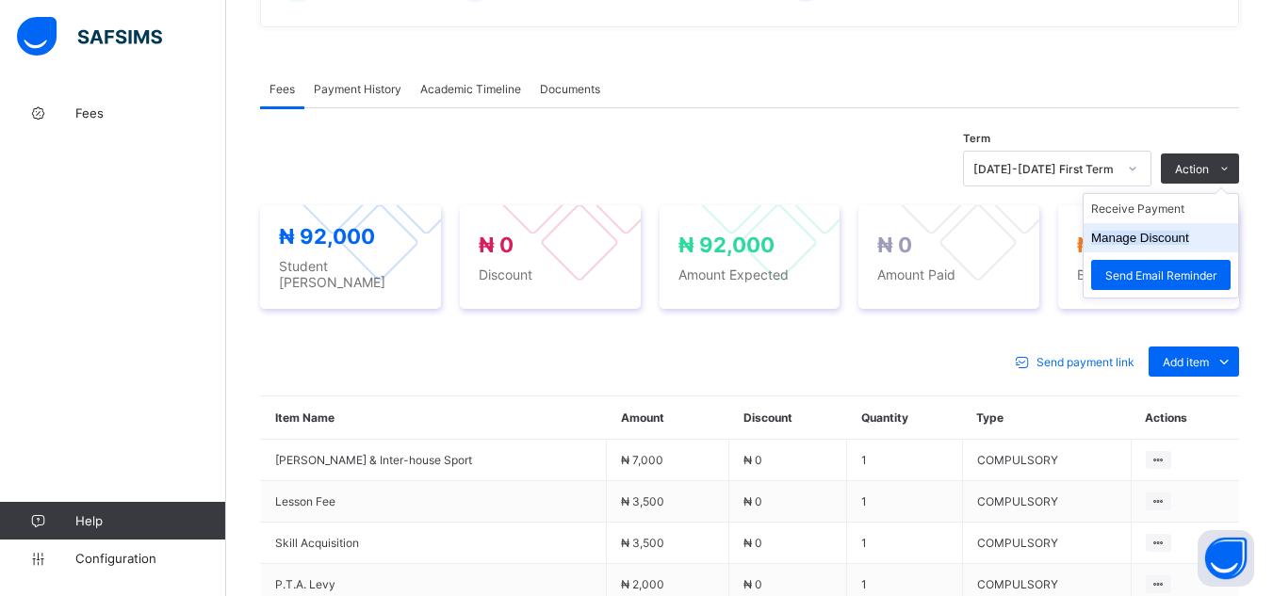
click at [1181, 236] on button "Manage Discount" at bounding box center [1140, 238] width 98 height 14
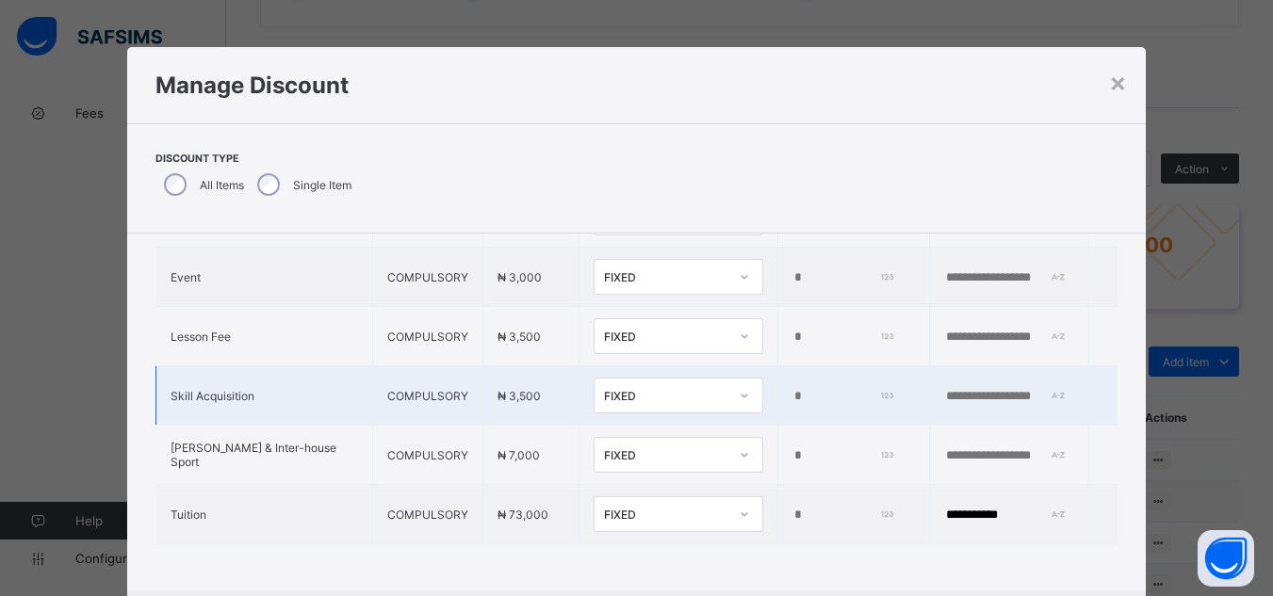
type input "*"
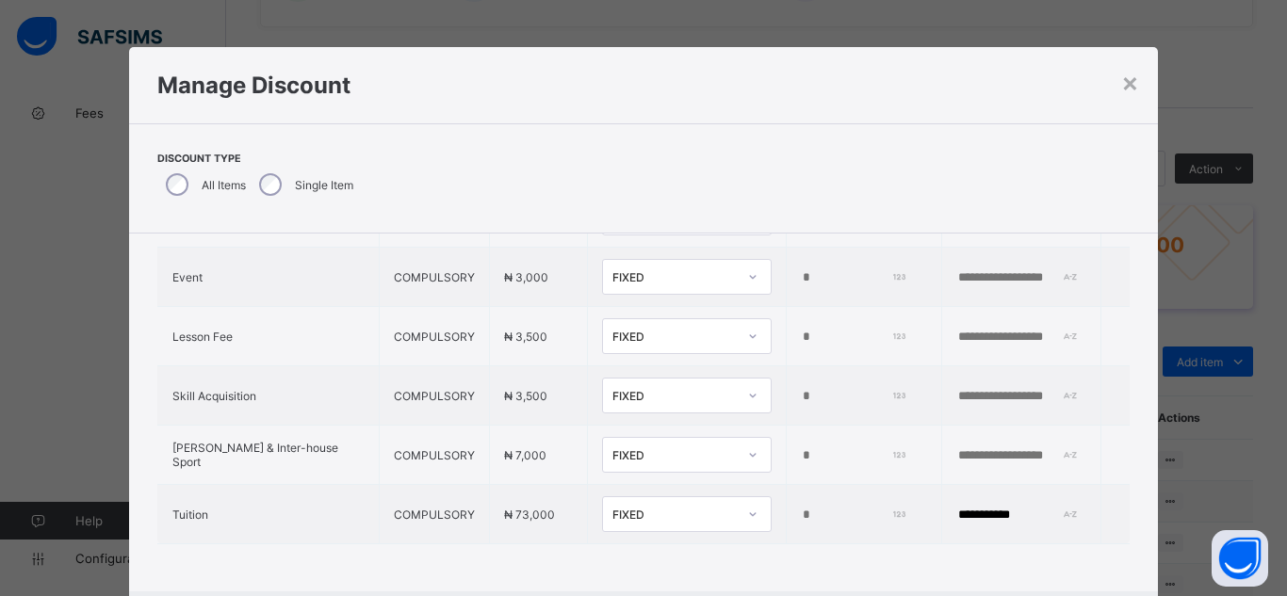
click at [954, 563] on div "**********" at bounding box center [644, 337] width 1030 height 509
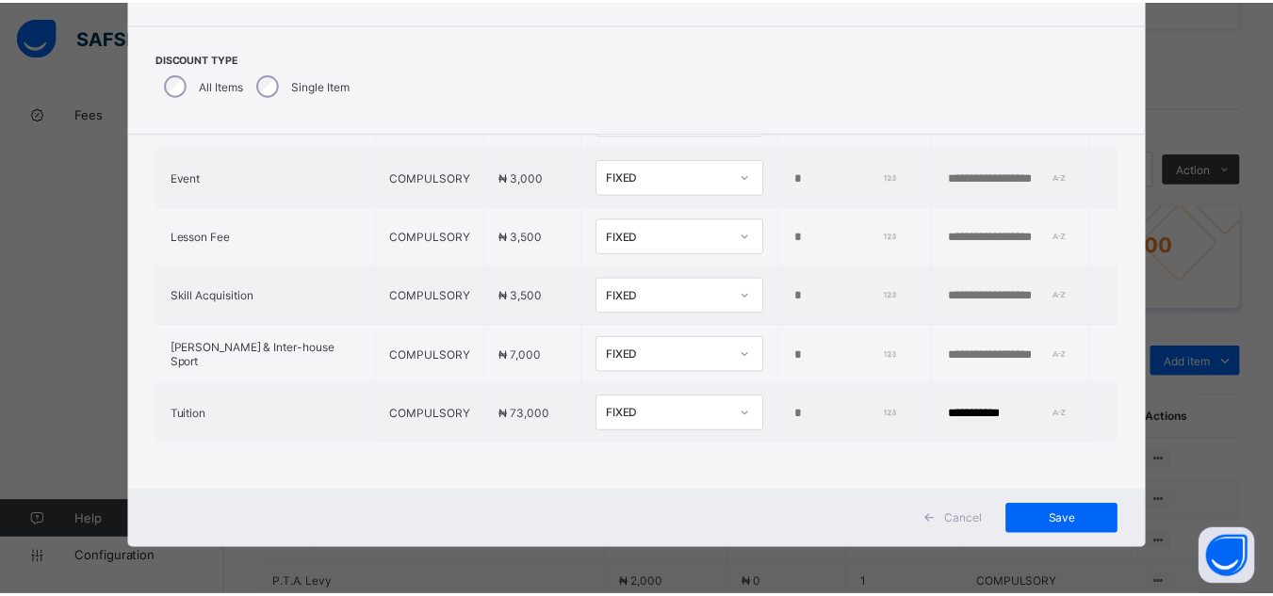
scroll to position [101, 0]
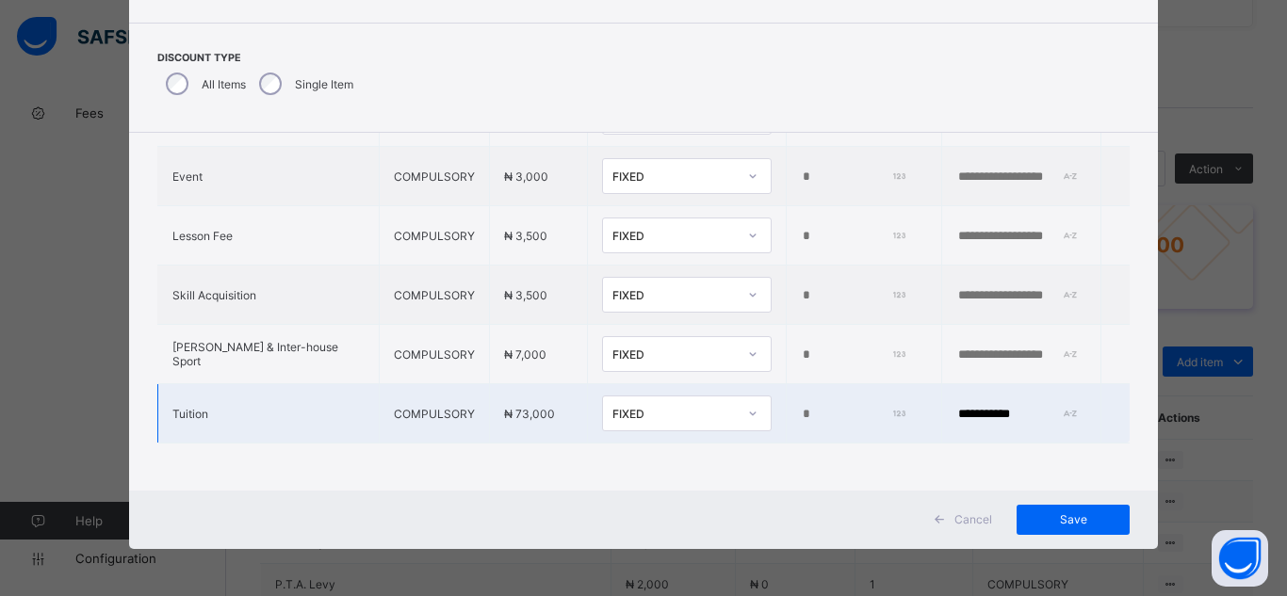
click at [801, 407] on input "*" at bounding box center [852, 414] width 103 height 15
type input "*****"
click at [1031, 514] on span "Save" at bounding box center [1073, 520] width 85 height 14
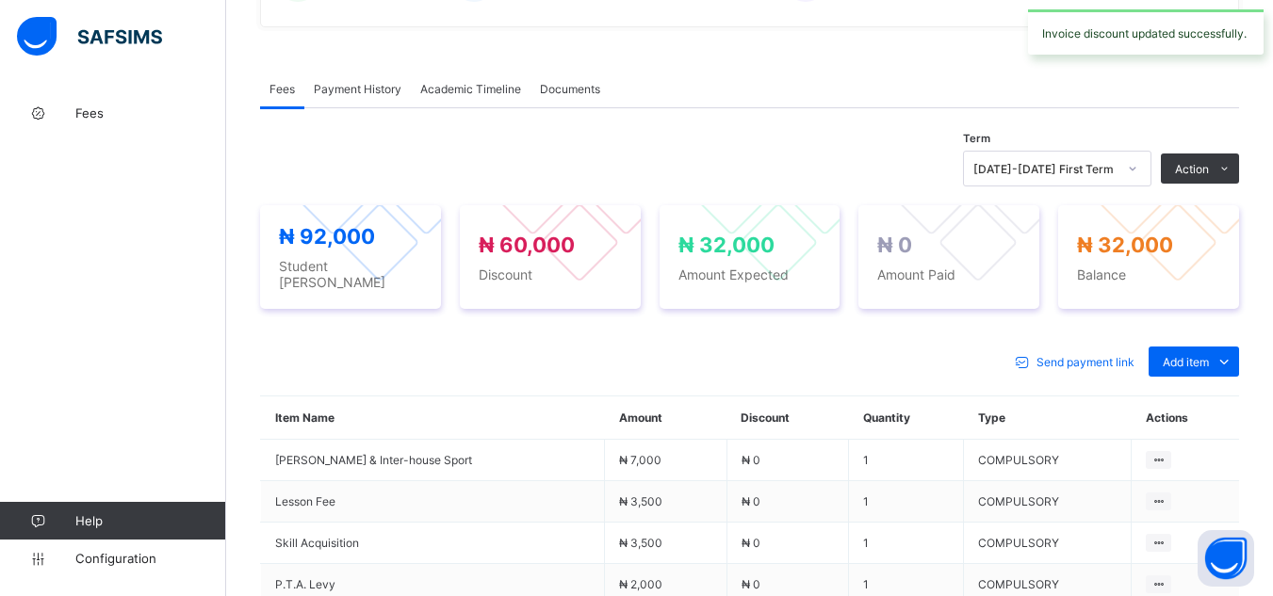
click at [242, 176] on div "× Delete Document This action would delete the document with name: from the sys…" at bounding box center [749, 227] width 1047 height 1320
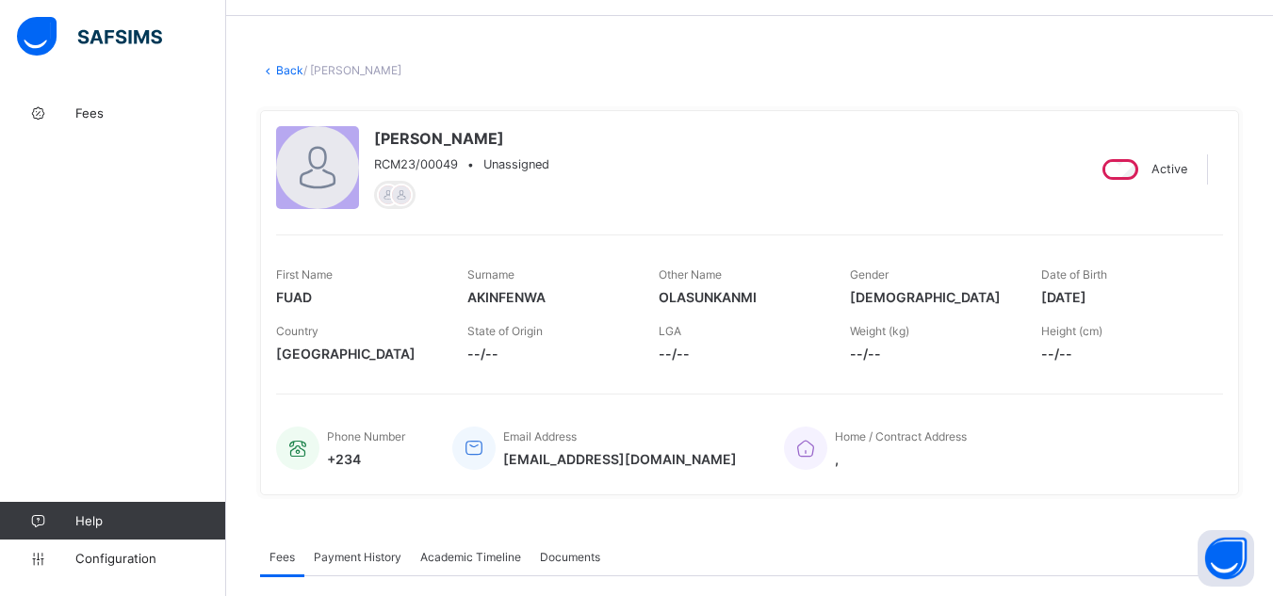
scroll to position [0, 0]
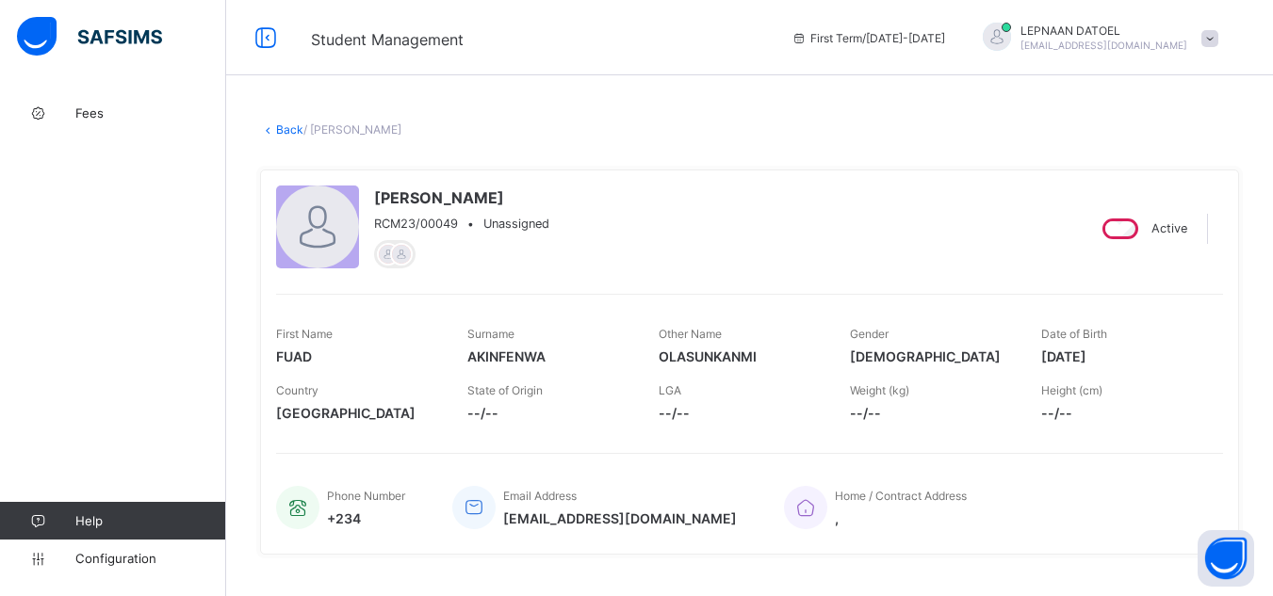
click at [287, 131] on link "Back" at bounding box center [289, 129] width 27 height 14
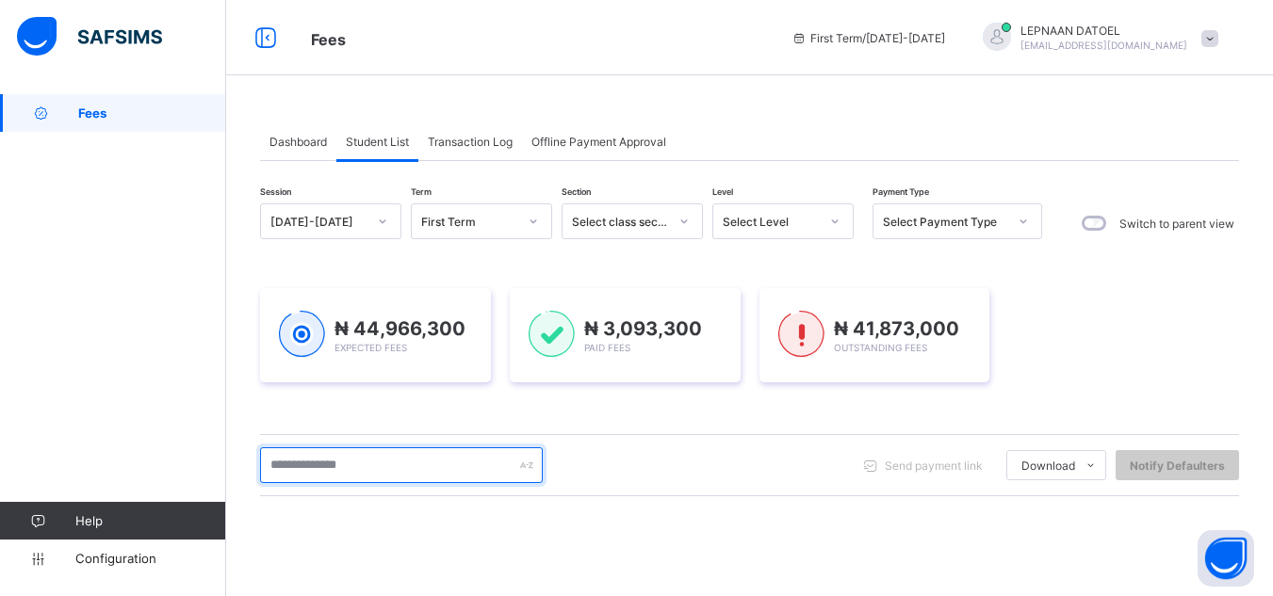
click at [474, 472] on input "text" at bounding box center [401, 466] width 283 height 36
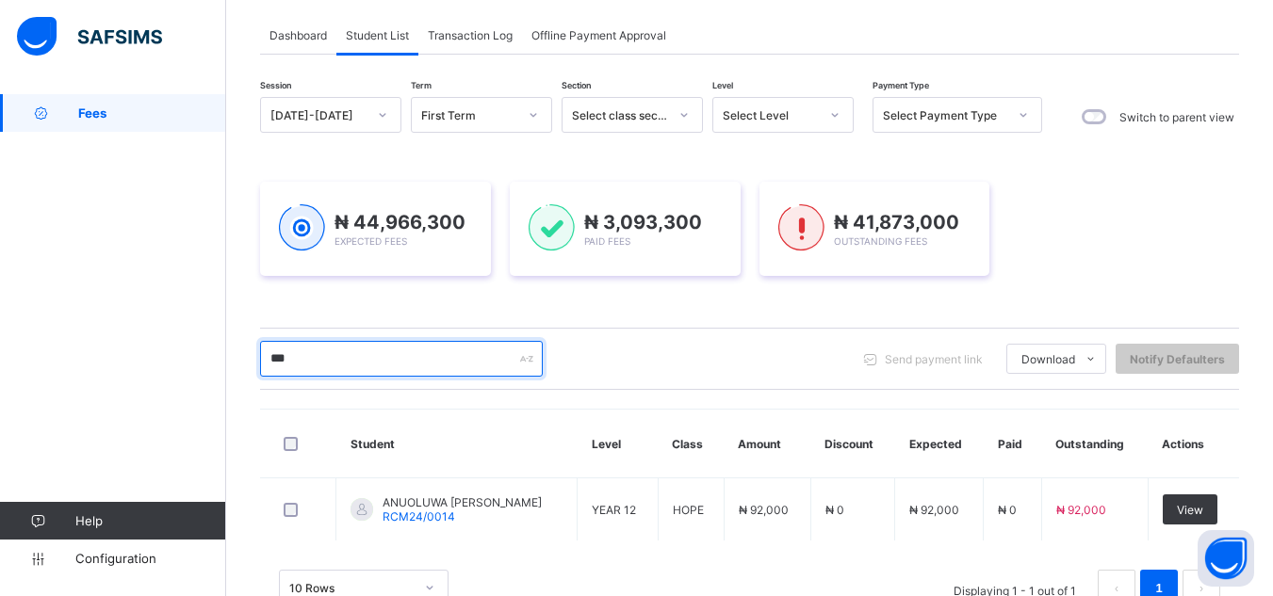
scroll to position [165, 0]
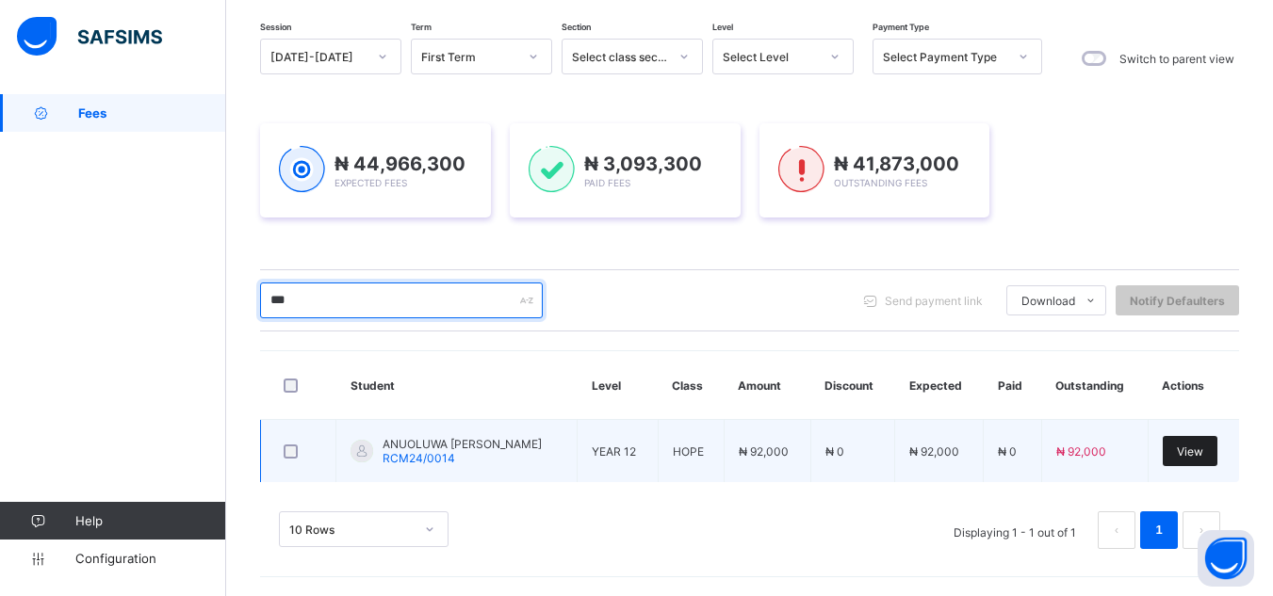
type input "***"
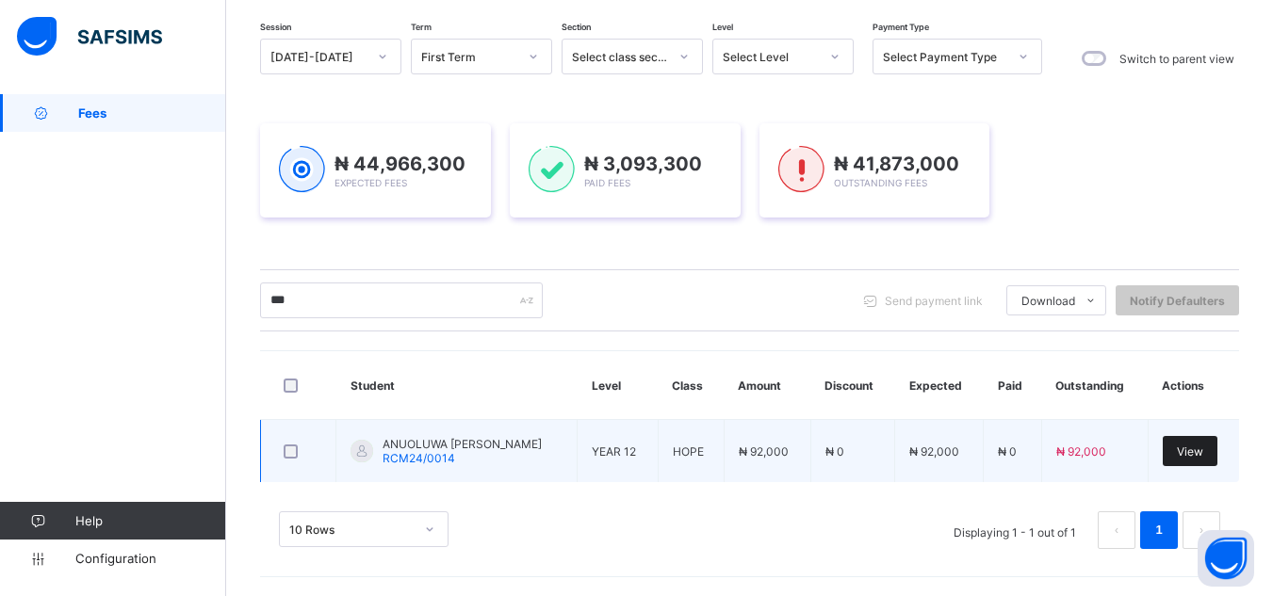
click at [1203, 449] on span "View" at bounding box center [1190, 452] width 26 height 14
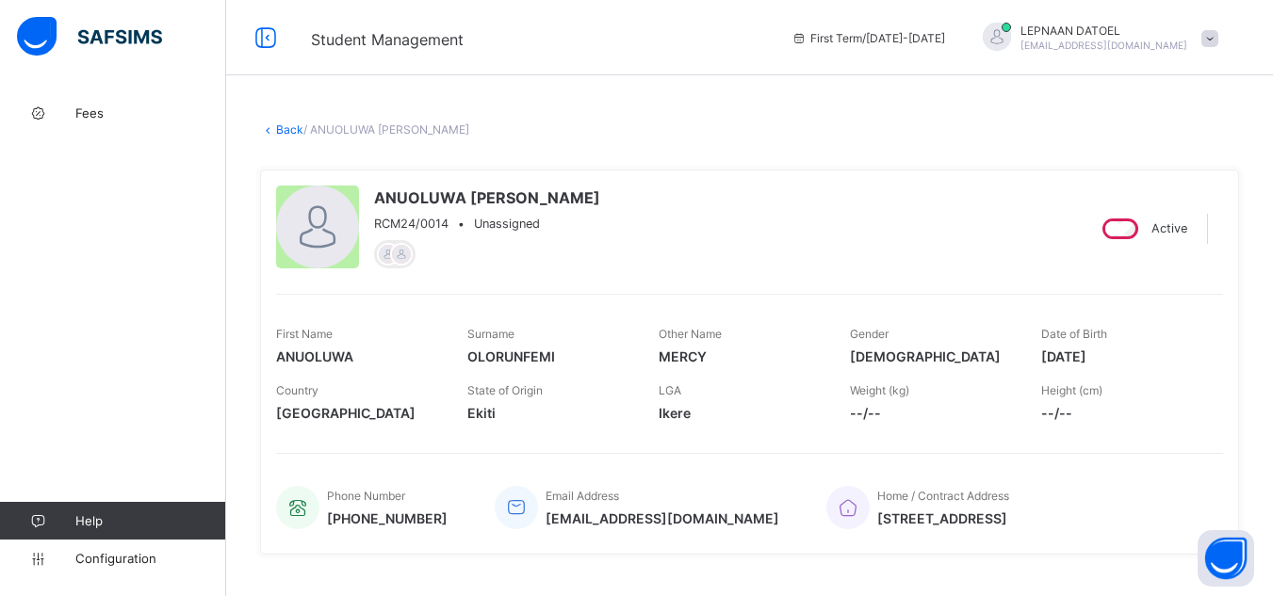
scroll to position [521, 0]
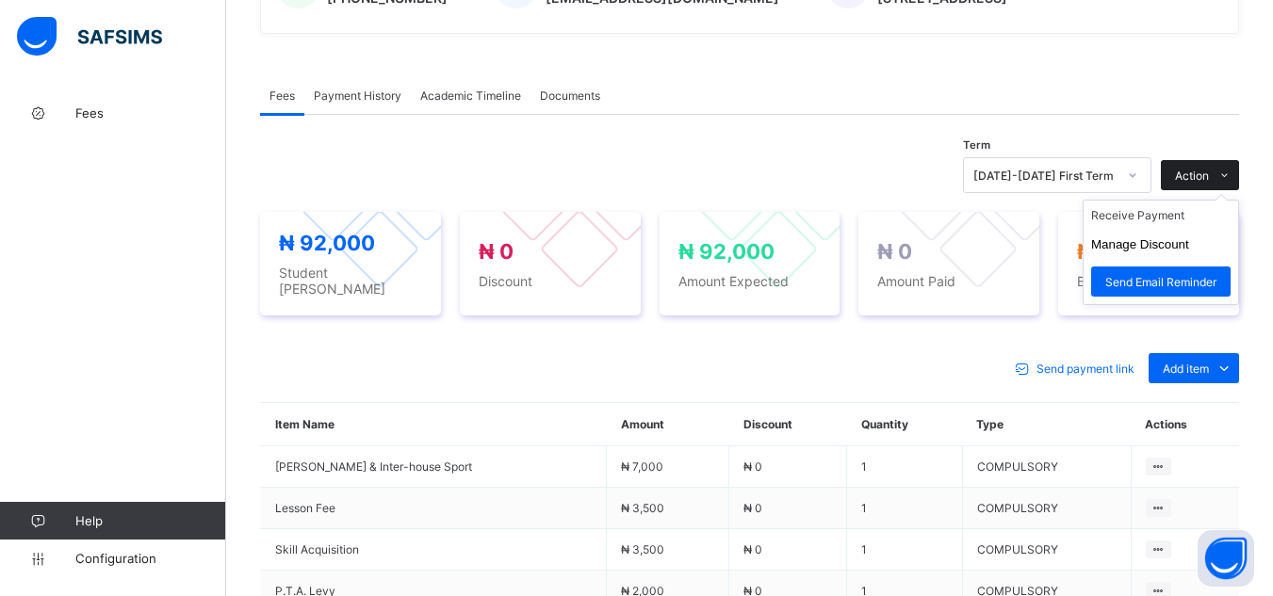
click at [1232, 173] on icon at bounding box center [1224, 176] width 14 height 12
click at [1204, 248] on li "Manage Discount" at bounding box center [1161, 244] width 155 height 29
click at [1186, 239] on button "Manage Discount" at bounding box center [1140, 244] width 98 height 14
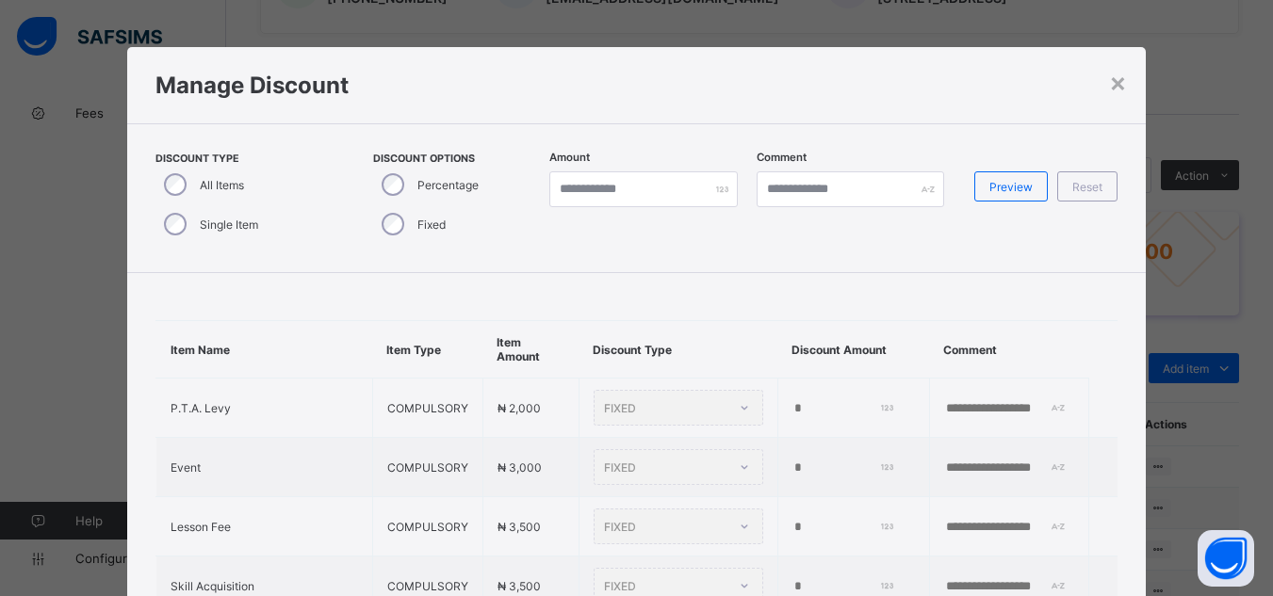
type input "*"
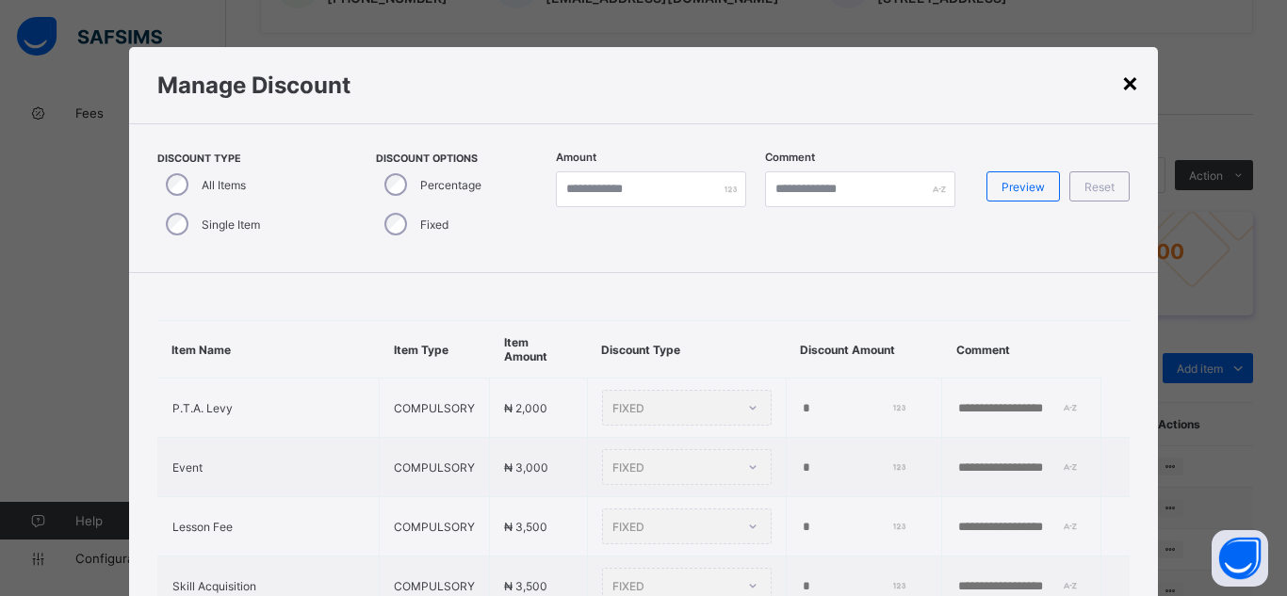
click at [1124, 84] on div "×" at bounding box center [1130, 82] width 18 height 32
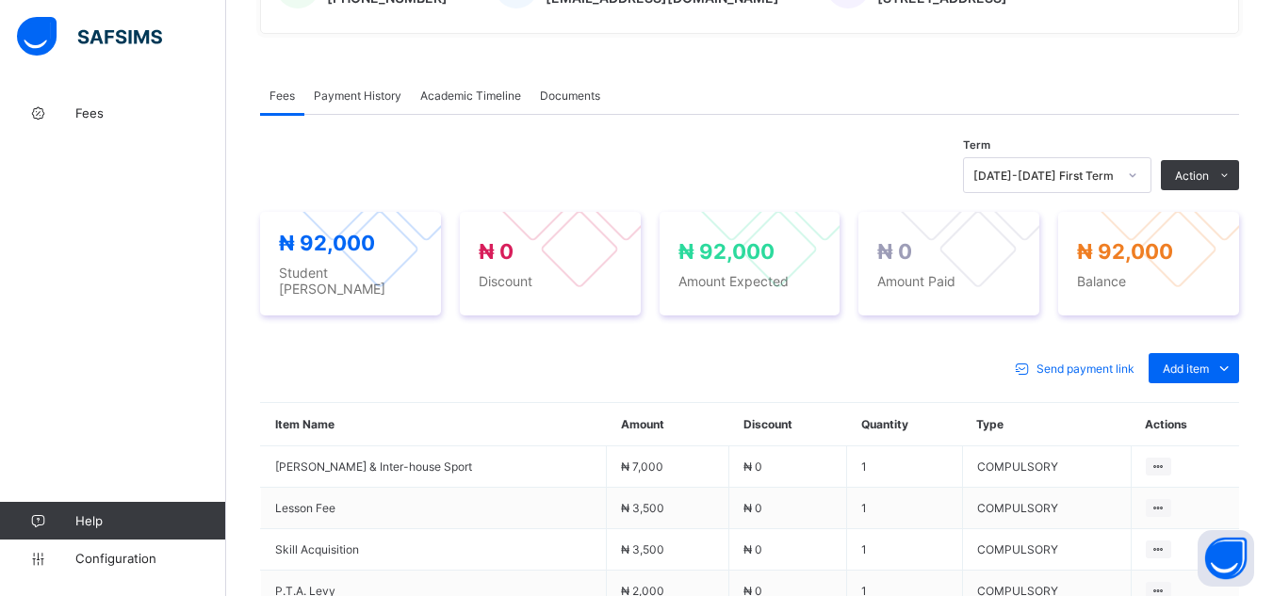
click at [248, 314] on div "× Delete Document This action would delete the document with name: from the sys…" at bounding box center [749, 233] width 1047 height 1320
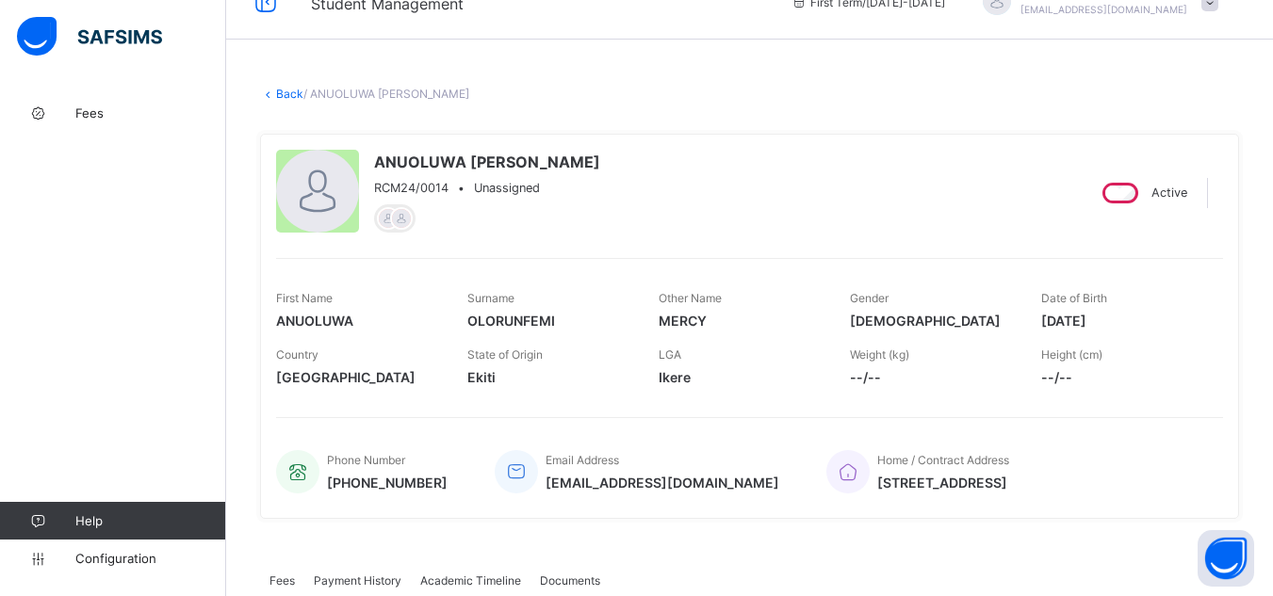
scroll to position [0, 0]
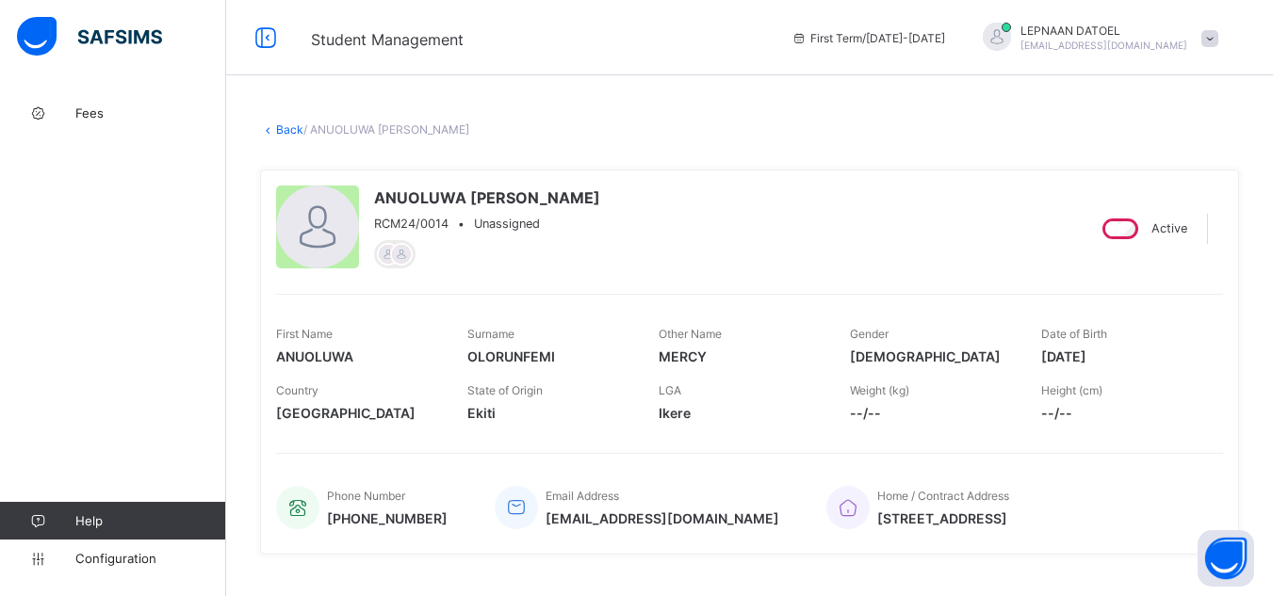
click at [288, 123] on link "Back" at bounding box center [289, 129] width 27 height 14
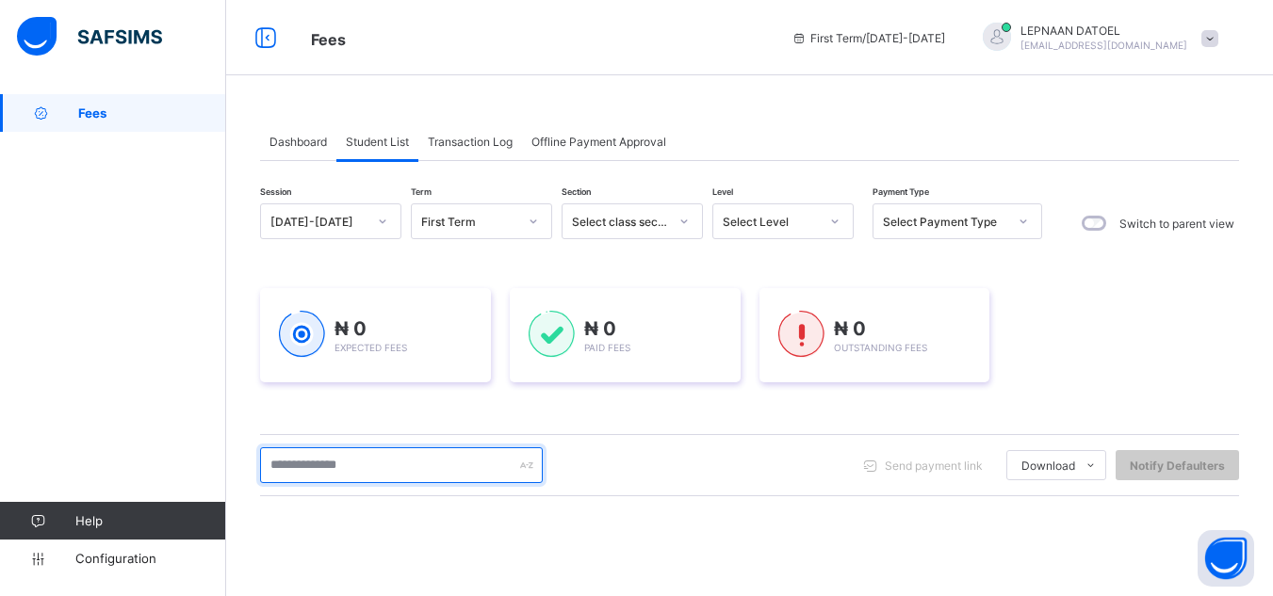
click at [339, 459] on input "text" at bounding box center [401, 466] width 283 height 36
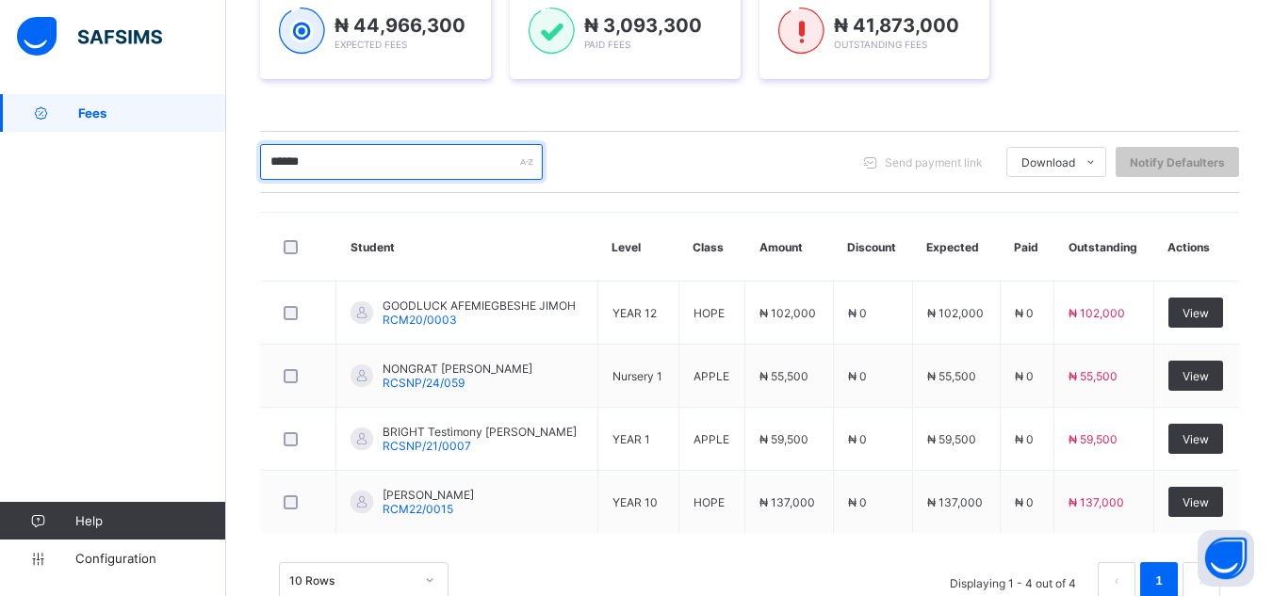
scroll to position [339, 0]
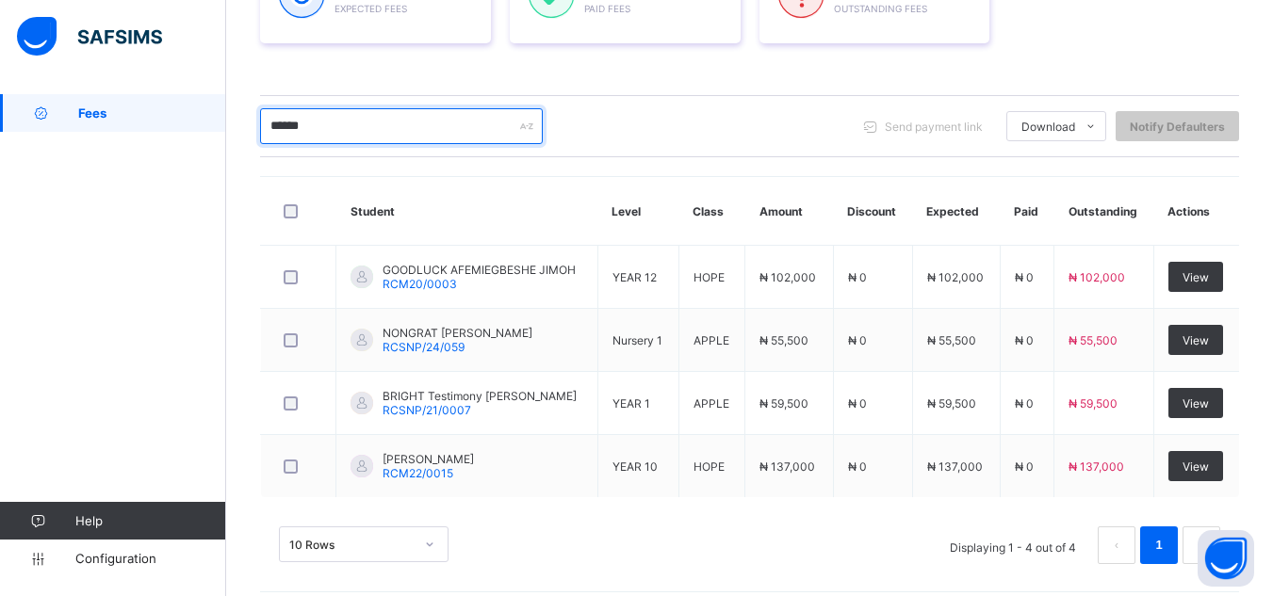
type input "*****"
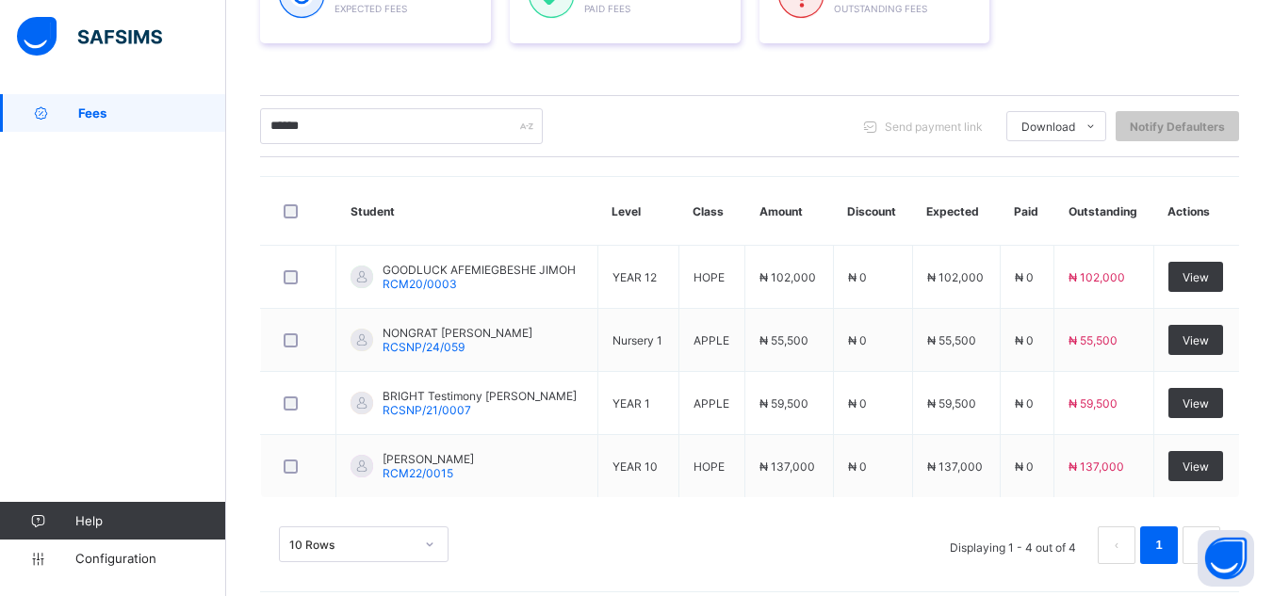
click at [370, 174] on div "Session [DATE]-[DATE] Term First Term Section Select class section Level Select…" at bounding box center [749, 223] width 979 height 719
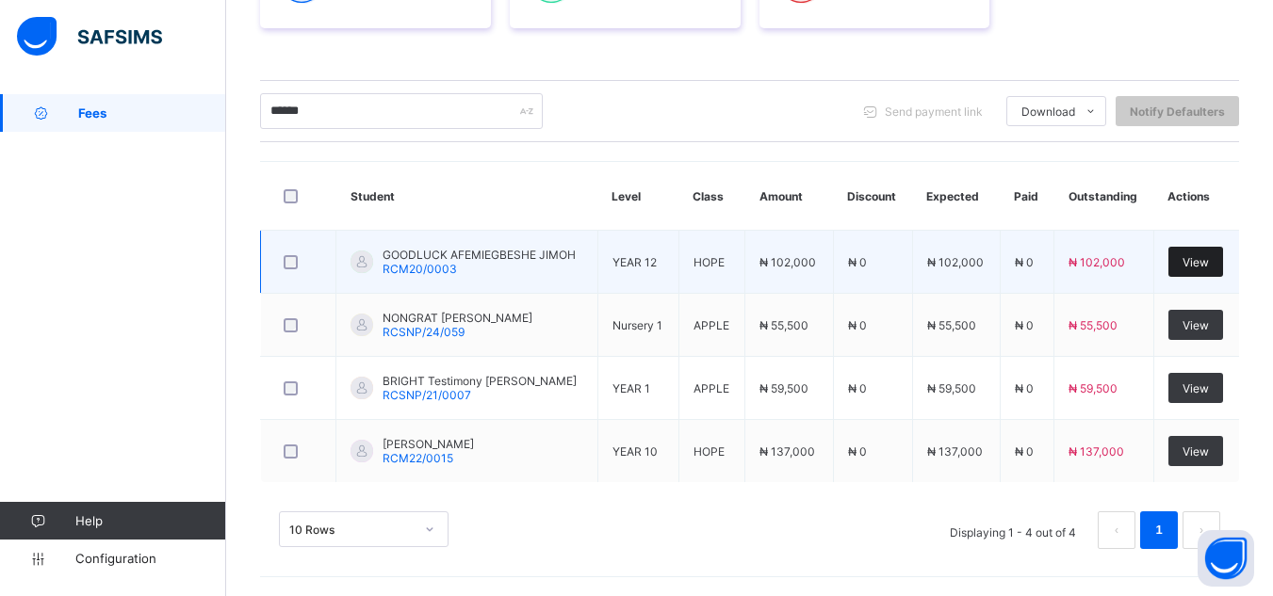
click at [1200, 271] on div "View" at bounding box center [1195, 262] width 55 height 30
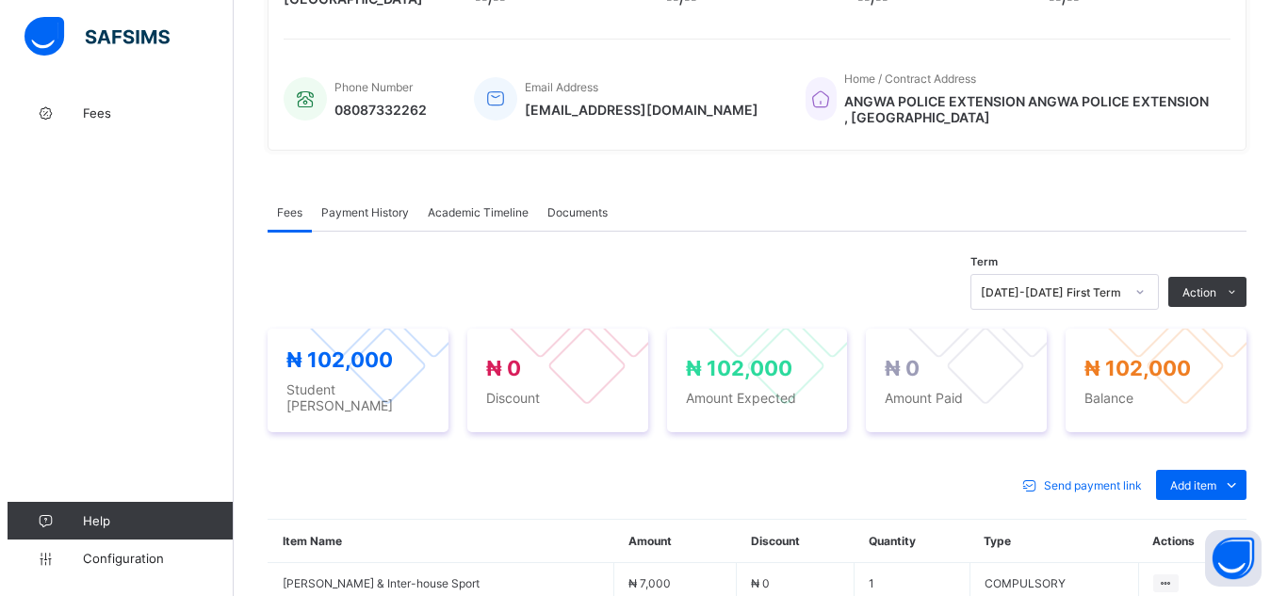
scroll to position [452, 0]
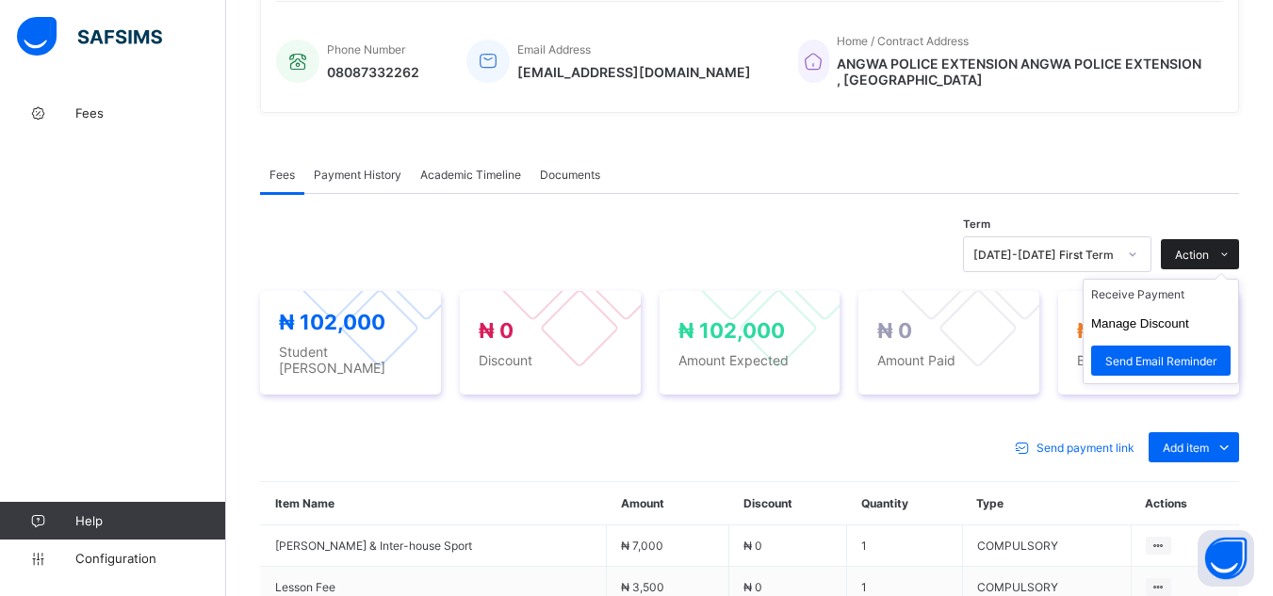
click at [1209, 250] on span "Action" at bounding box center [1192, 255] width 34 height 14
click at [1186, 296] on li "Receive Payment" at bounding box center [1161, 294] width 155 height 29
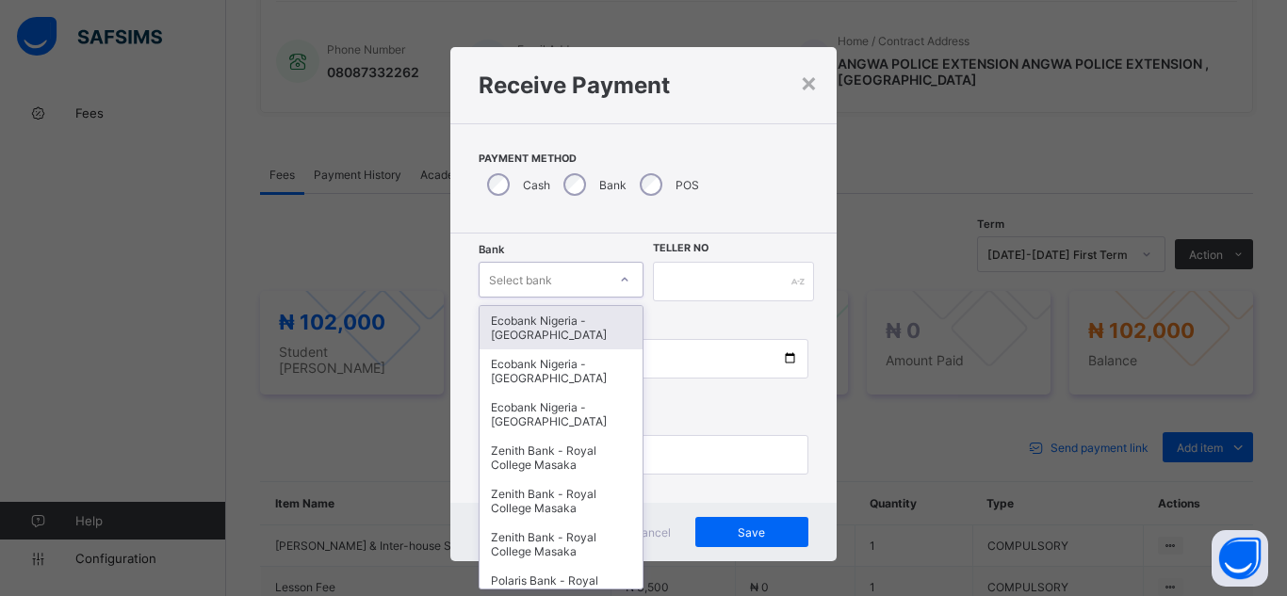
click at [540, 282] on div "Select bank" at bounding box center [520, 280] width 63 height 36
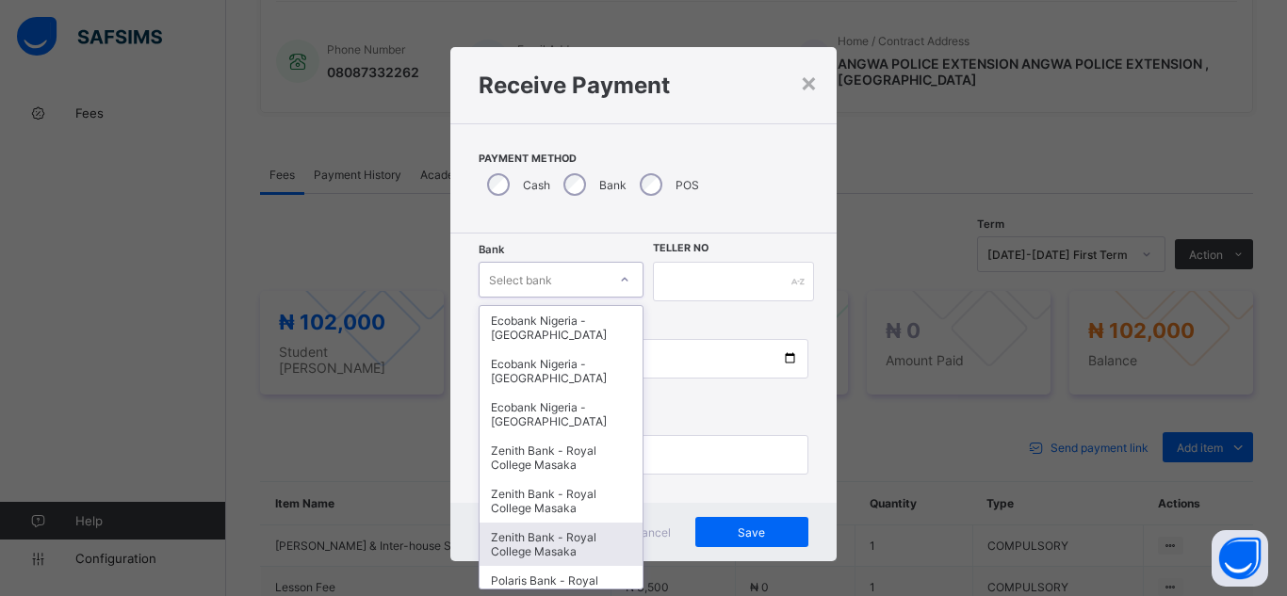
click at [553, 553] on div "Zenith Bank - Royal College Masaka" at bounding box center [561, 544] width 163 height 43
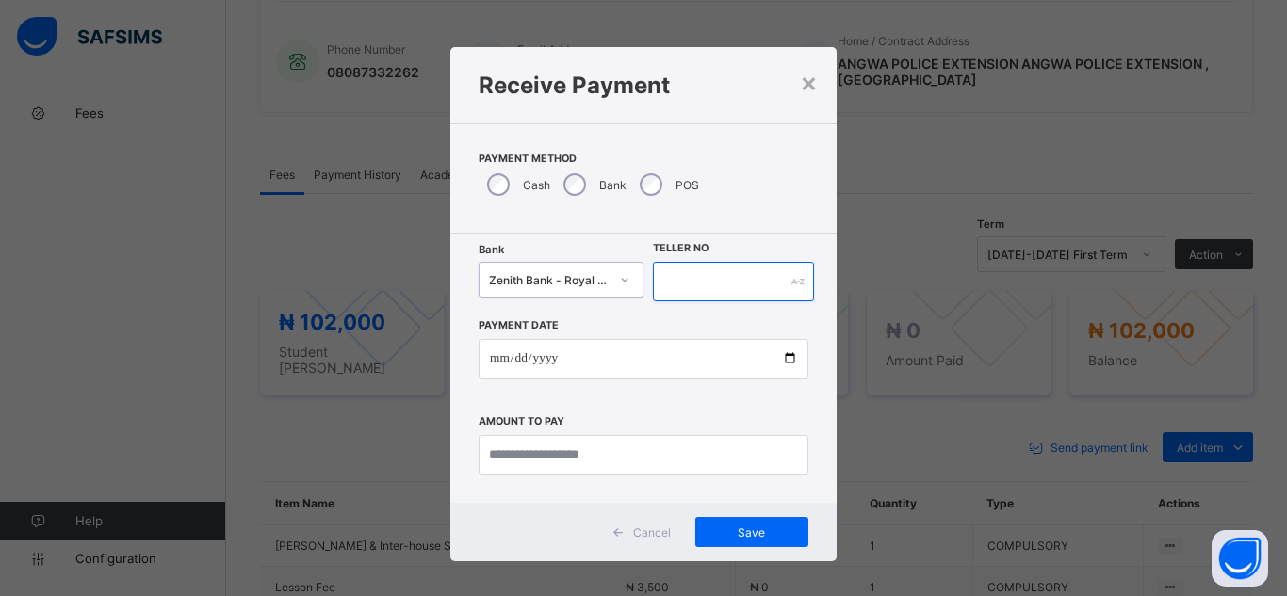
click at [705, 283] on input "text" at bounding box center [733, 282] width 161 height 40
